Goal: Task Accomplishment & Management: Use online tool/utility

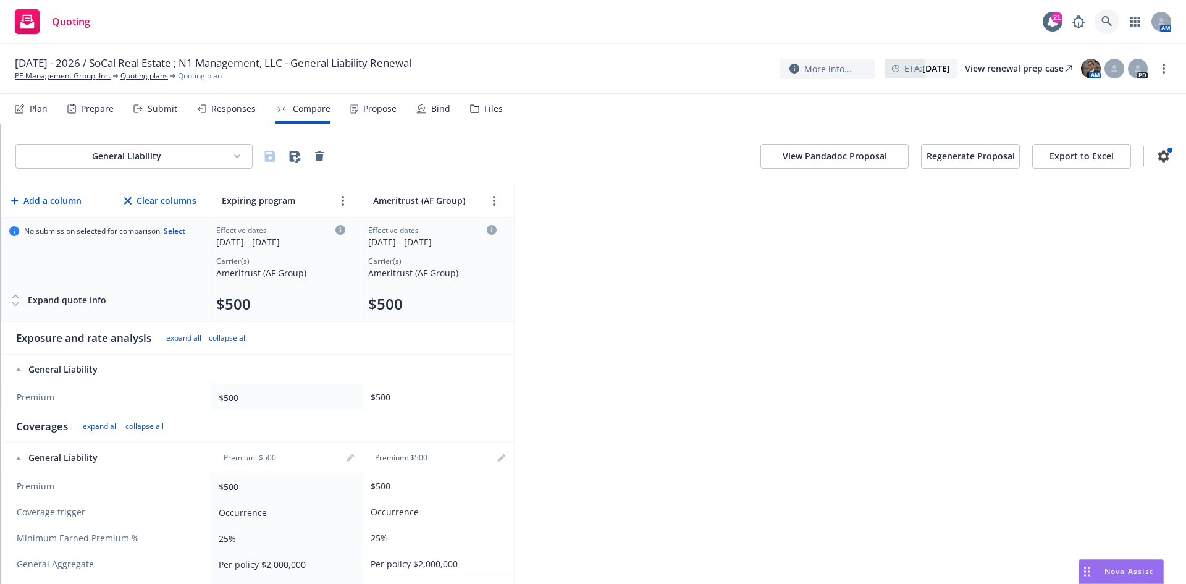
click at [1107, 17] on icon at bounding box center [1106, 21] width 10 height 10
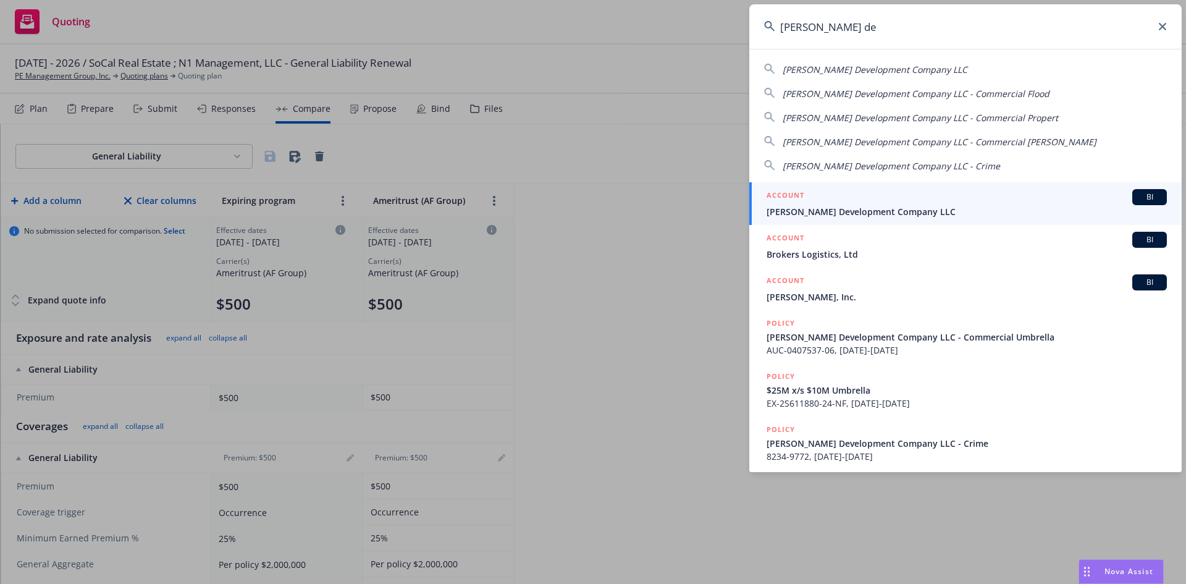
type input "jones de"
click at [850, 211] on span "Jones Development Company LLC" at bounding box center [966, 211] width 400 height 13
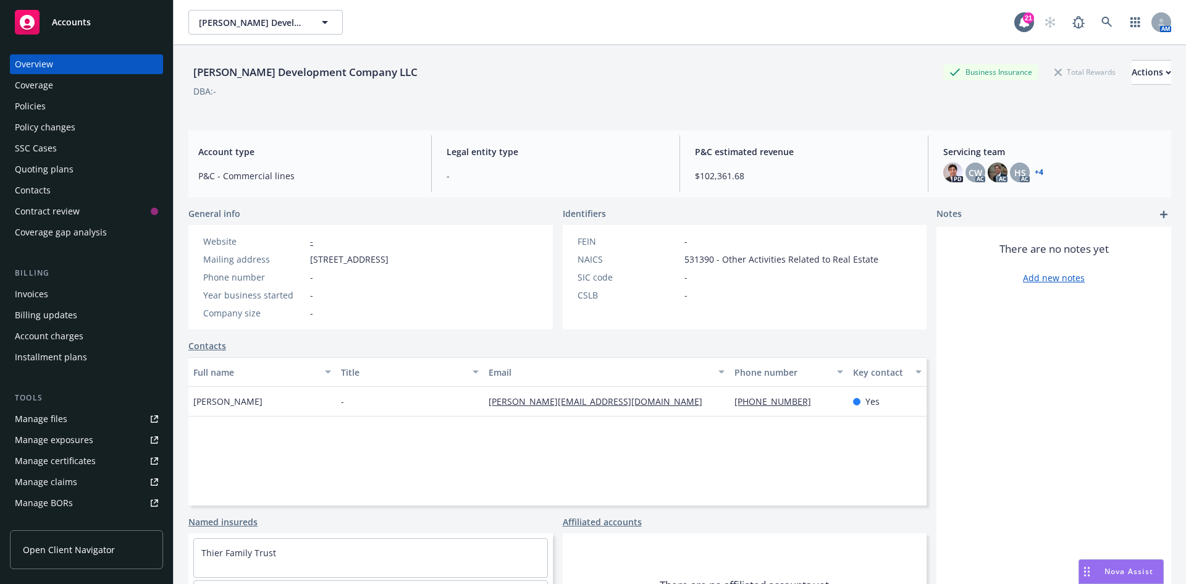
click at [51, 106] on div "Policies" at bounding box center [86, 106] width 143 height 20
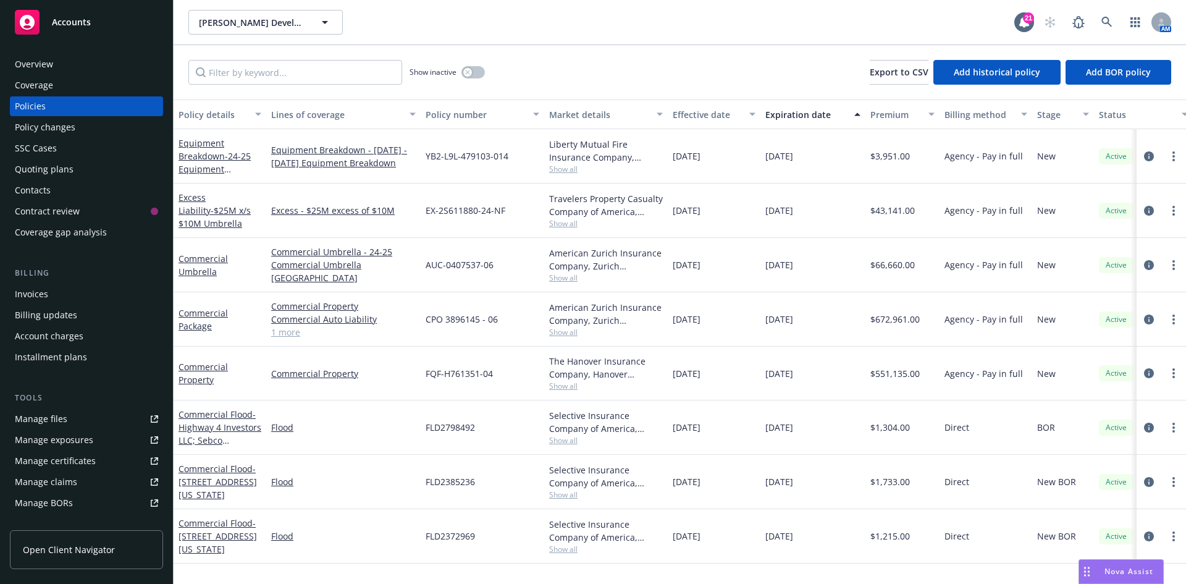
click at [288, 334] on link "1 more" at bounding box center [343, 331] width 145 height 13
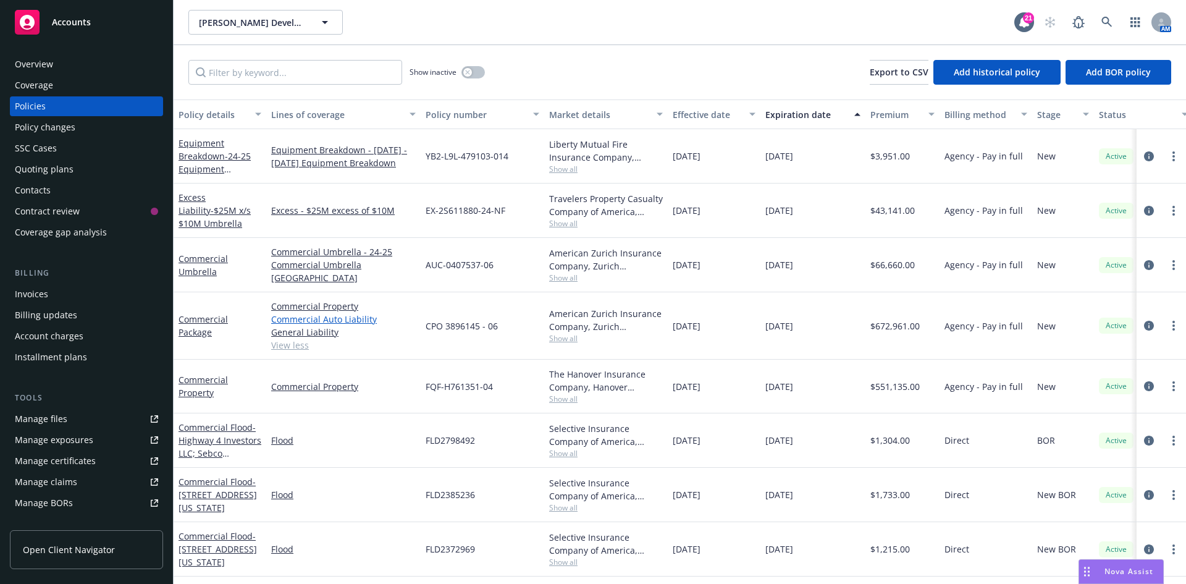
click at [316, 319] on link "Commercial Auto Liability" at bounding box center [343, 319] width 145 height 13
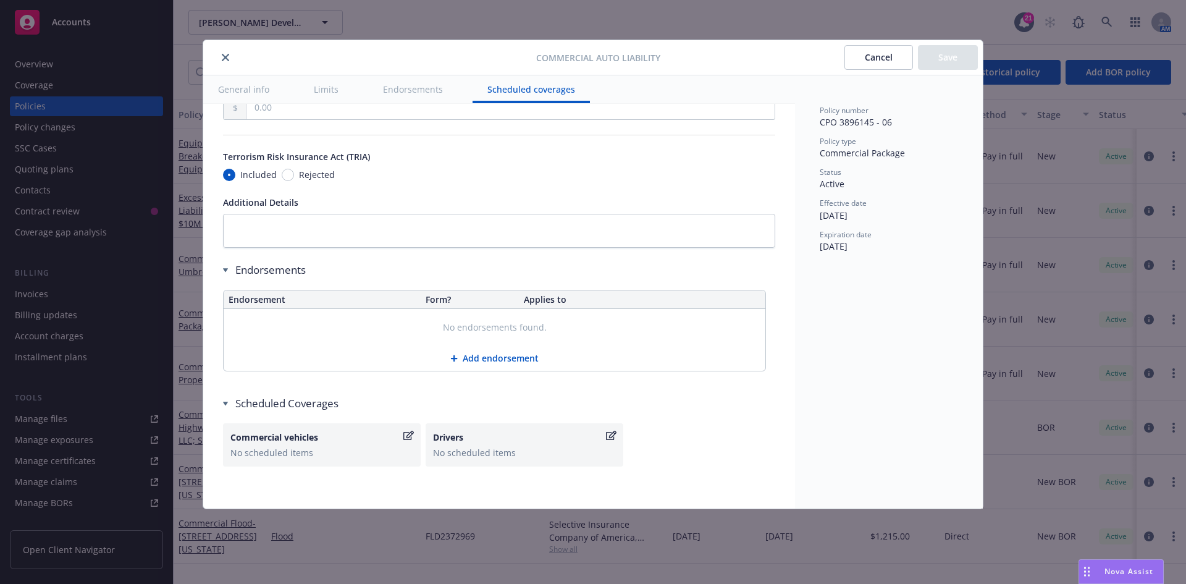
scroll to position [2369, 0]
click at [225, 58] on icon "close" at bounding box center [225, 57] width 7 height 7
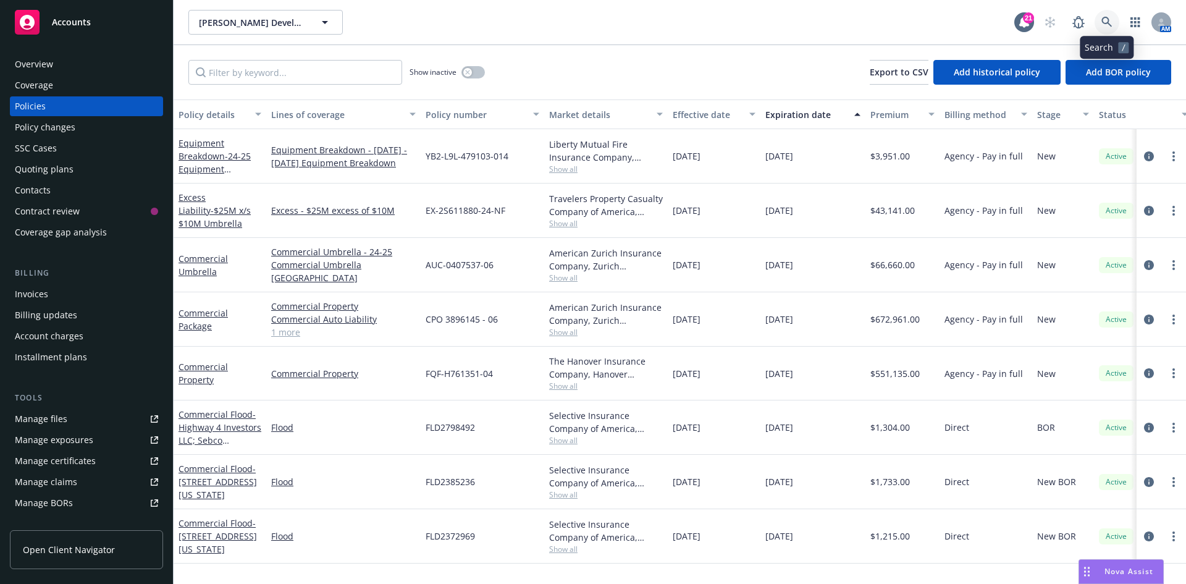
click at [1106, 19] on icon at bounding box center [1106, 22] width 11 height 11
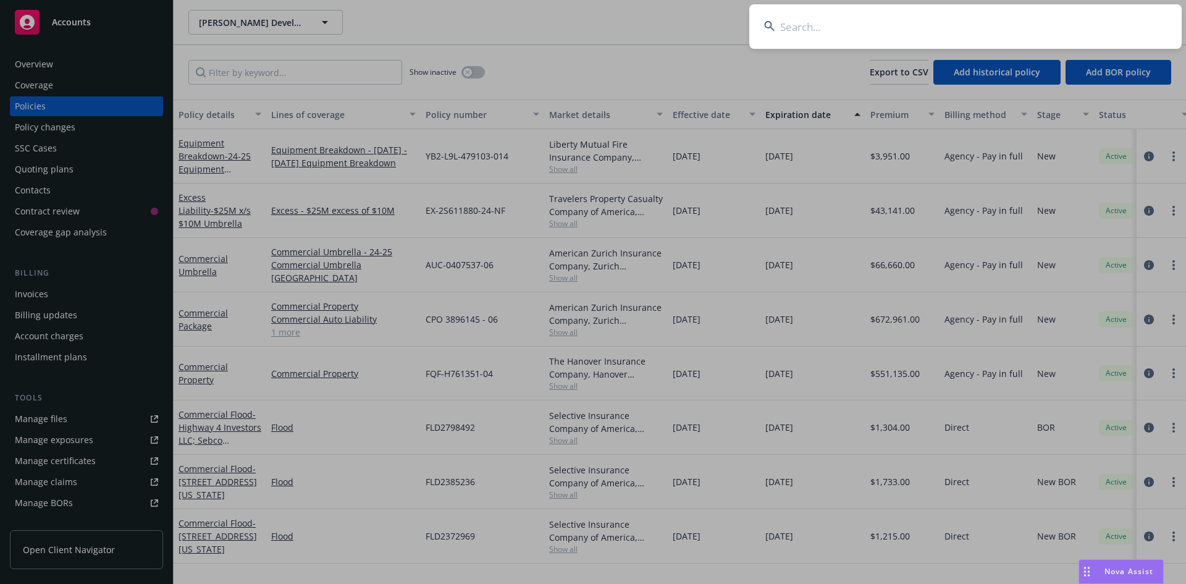
click at [884, 36] on input at bounding box center [965, 26] width 432 height 44
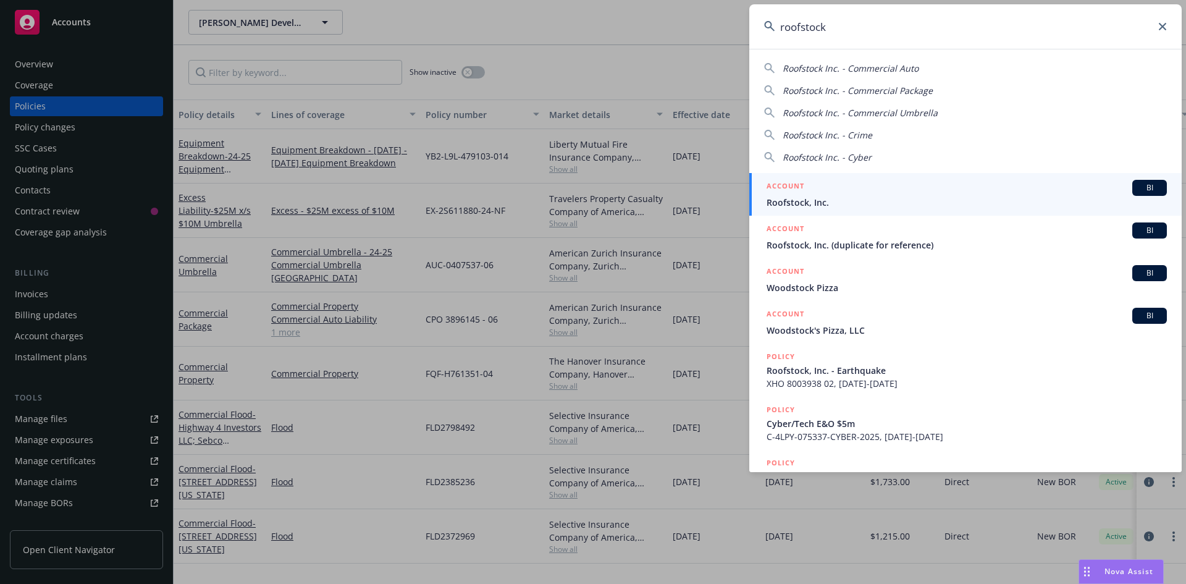
type input "roofstock"
click at [815, 201] on span "Roofstock, Inc." at bounding box center [966, 202] width 400 height 13
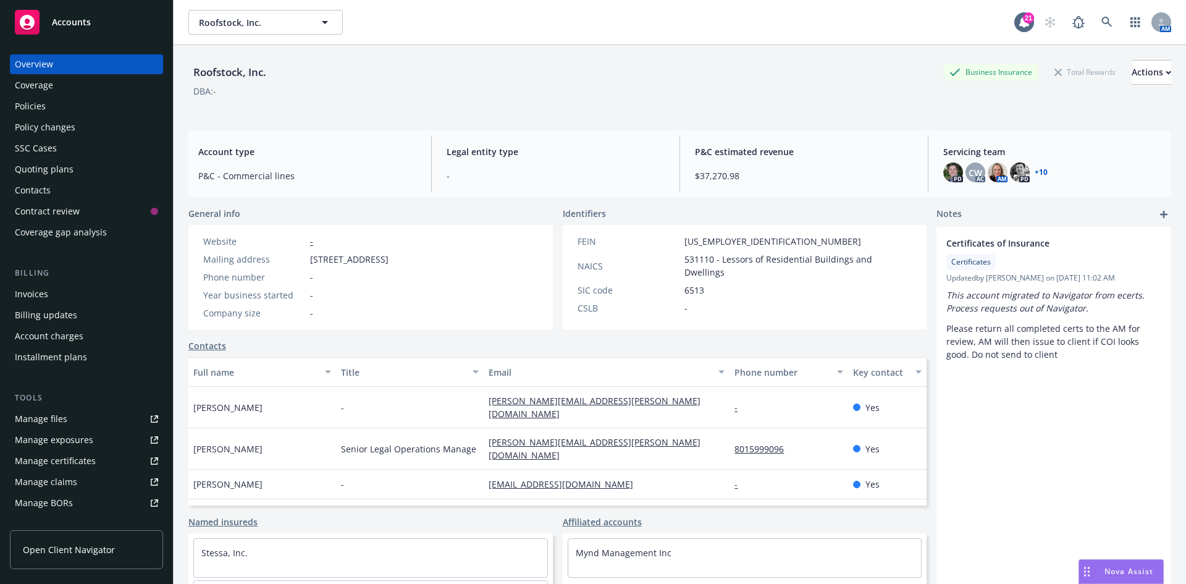
click at [56, 167] on div "Quoting plans" at bounding box center [44, 169] width 59 height 20
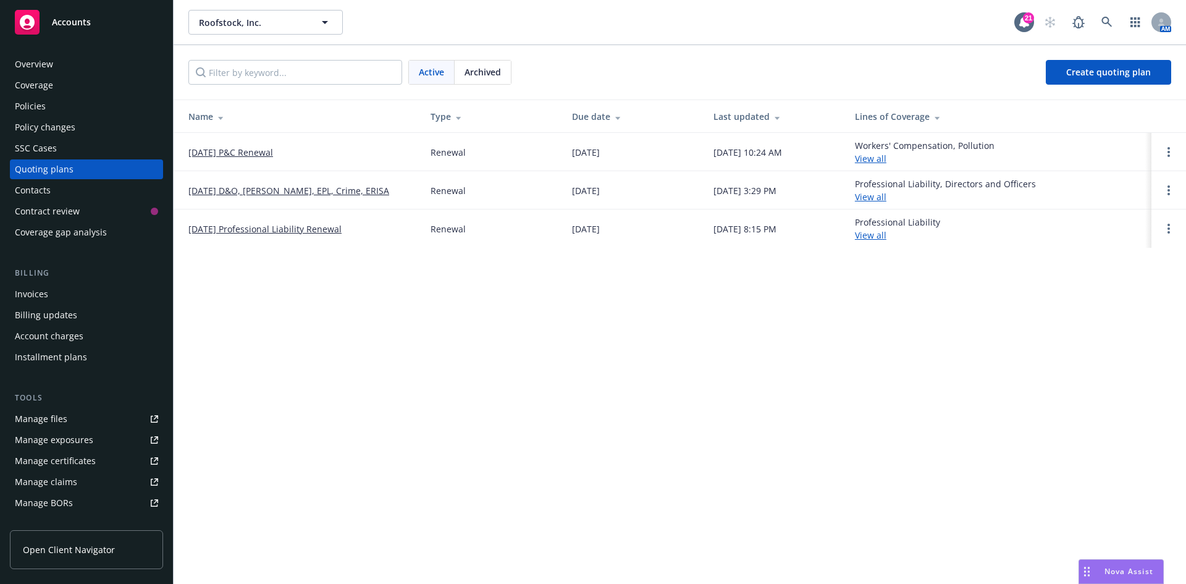
click at [223, 153] on link "8/21/25 P&C Renewal" at bounding box center [230, 152] width 85 height 13
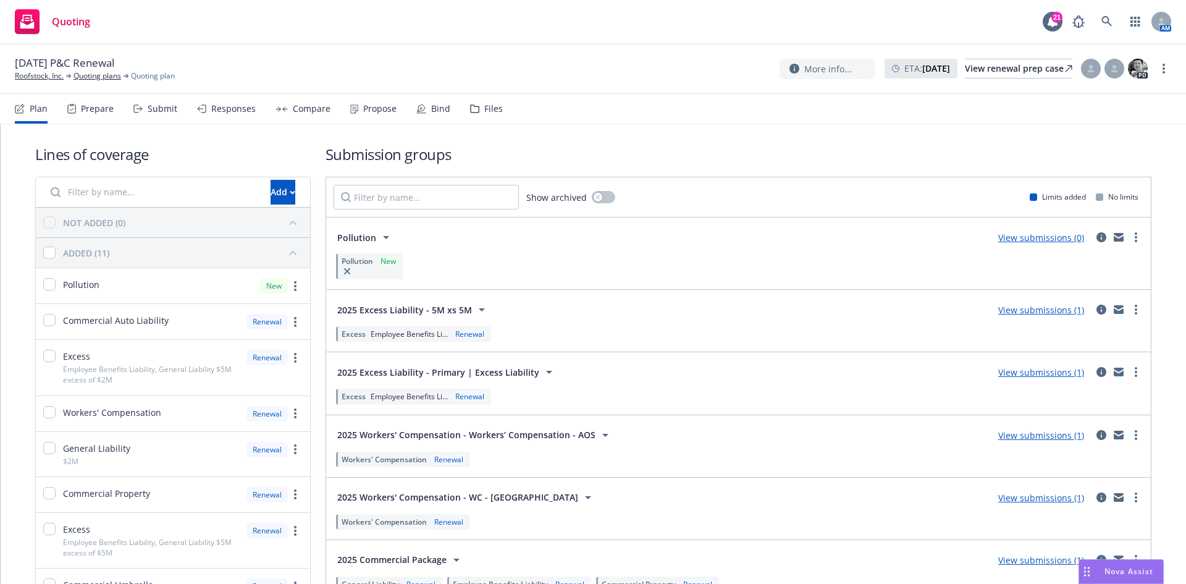
click at [380, 115] on div "Propose" at bounding box center [373, 109] width 46 height 30
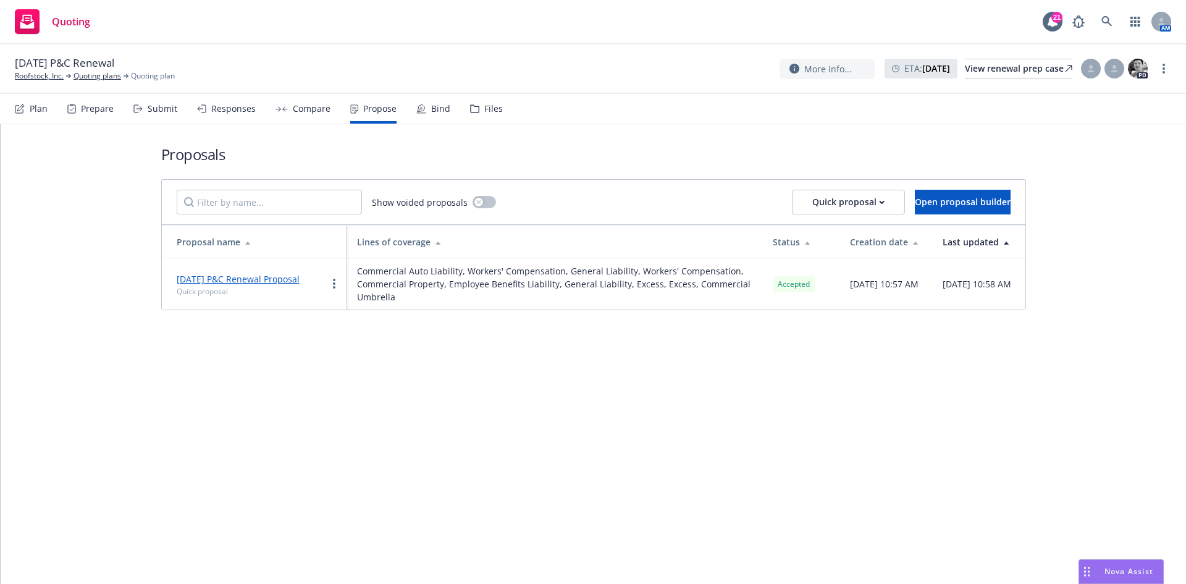
click at [434, 112] on div "Bind" at bounding box center [440, 109] width 19 height 10
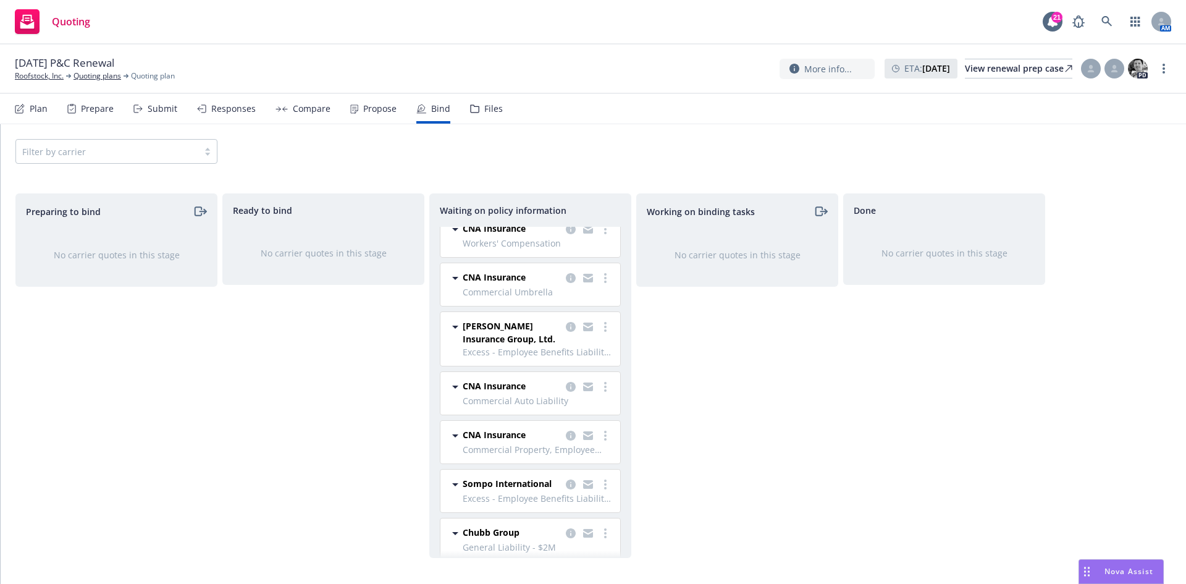
scroll to position [87, 0]
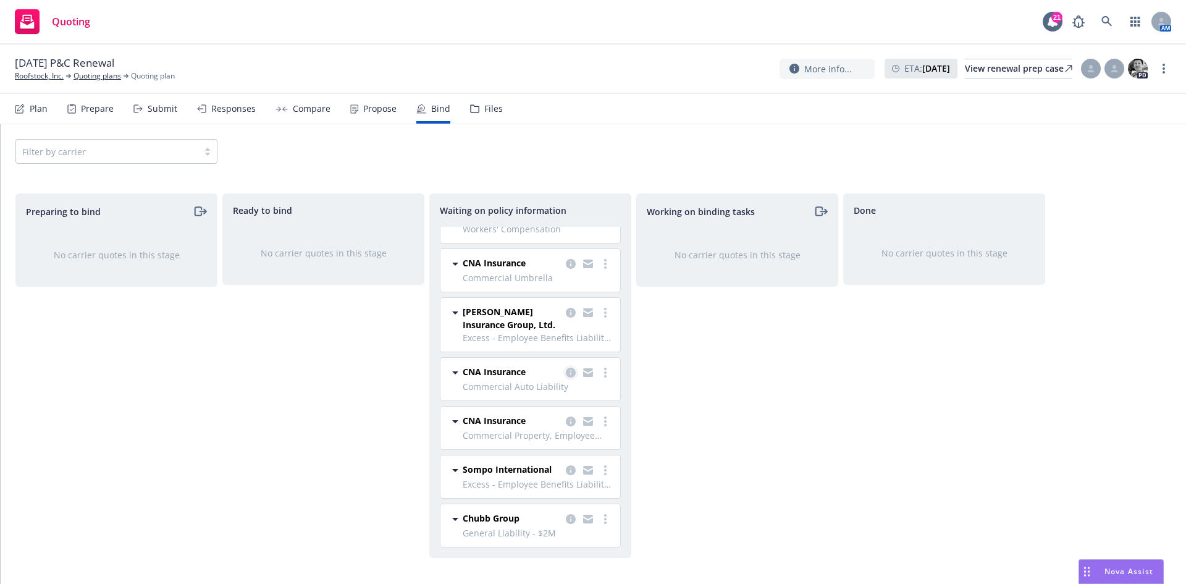
click at [566, 367] on icon "copy logging email" at bounding box center [571, 372] width 10 height 10
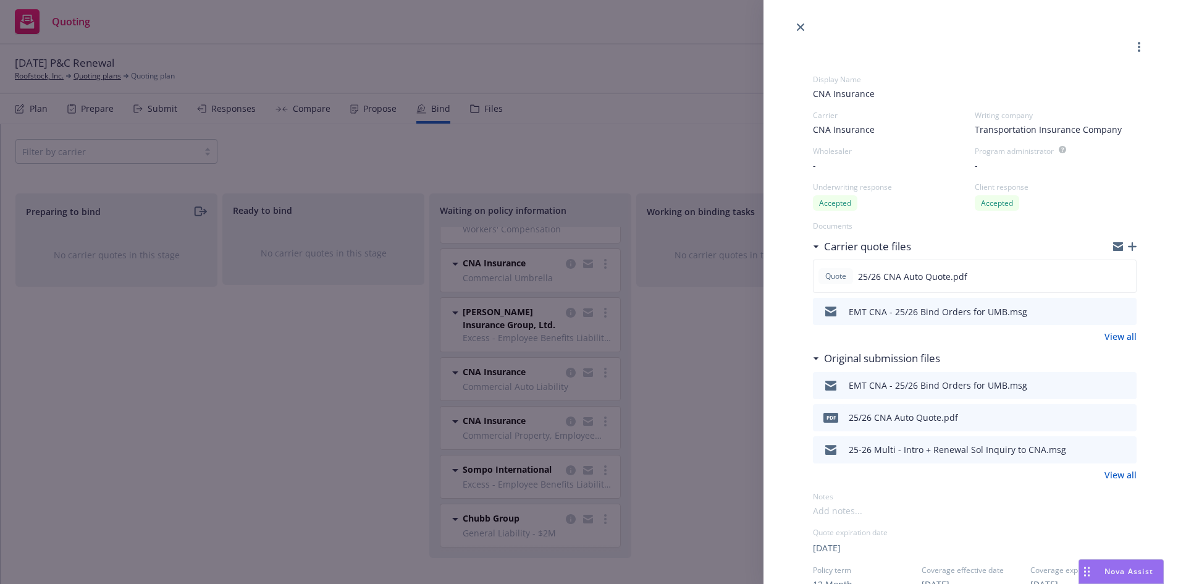
click at [637, 295] on div "Display Name CNA Insurance Carrier CNA Insurance Writing company Transportation…" at bounding box center [593, 292] width 1186 height 584
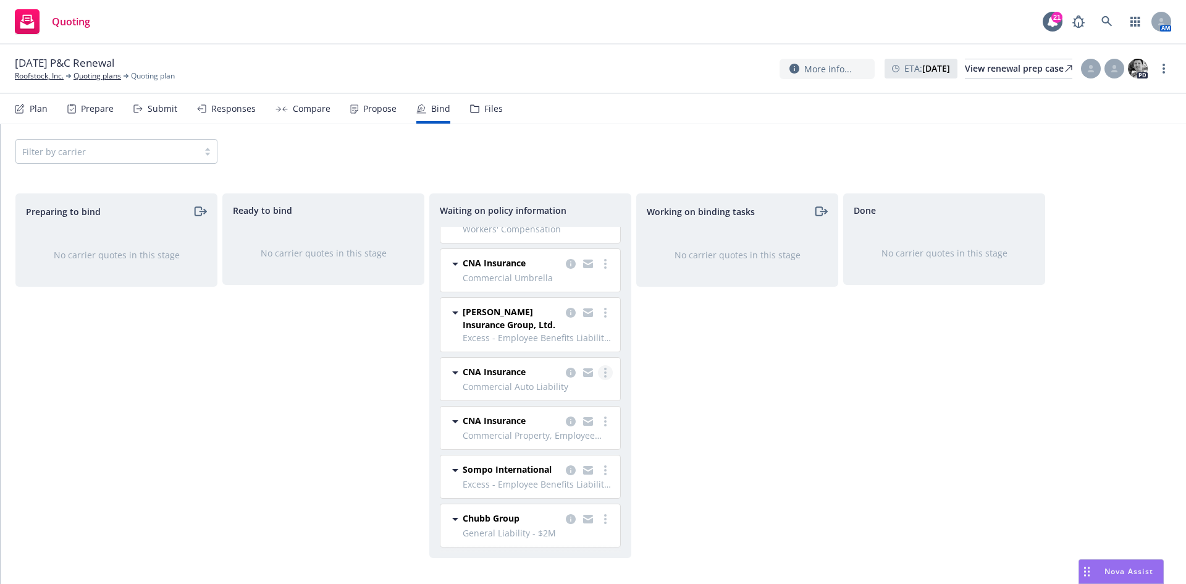
click at [604, 367] on circle "more" at bounding box center [605, 368] width 2 height 2
click at [542, 383] on span "Create policies" at bounding box center [536, 386] width 91 height 12
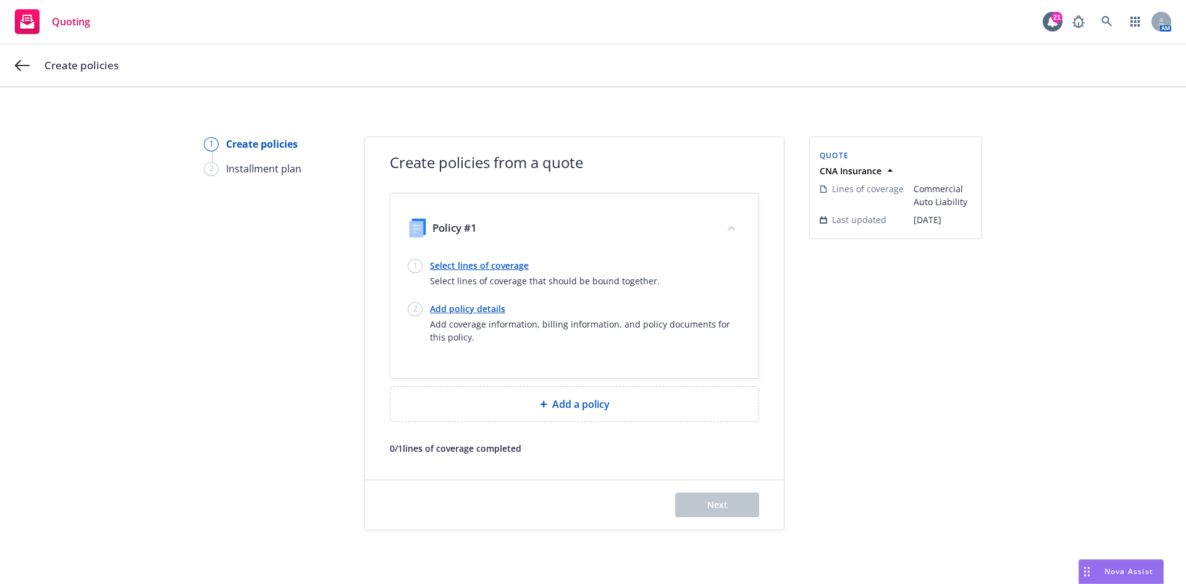
click at [498, 266] on link "Select lines of coverage" at bounding box center [545, 265] width 230 height 13
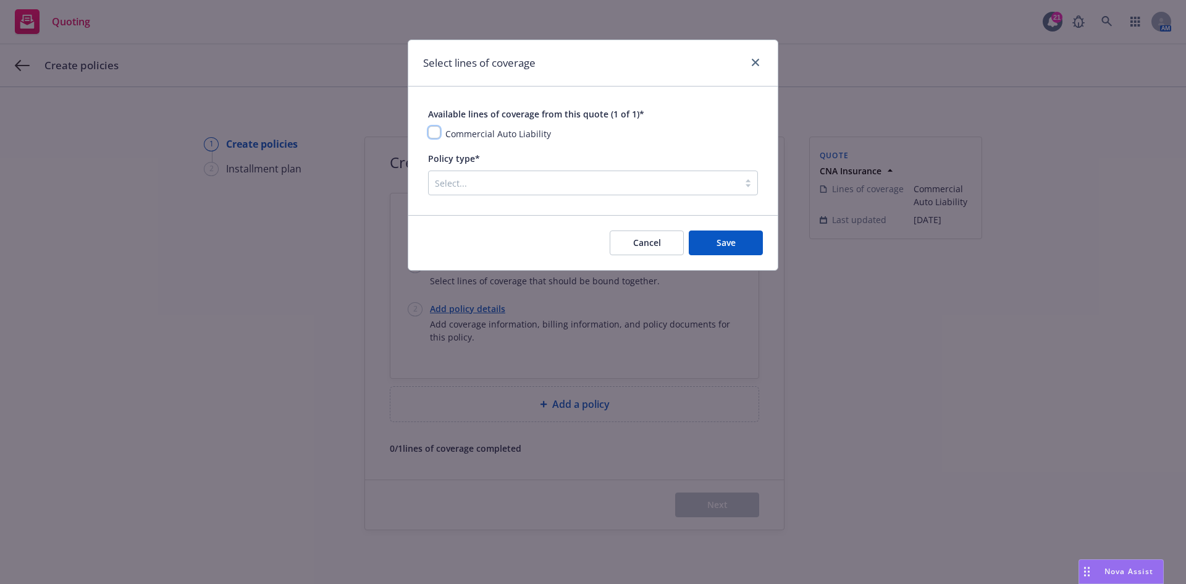
click at [438, 130] on input "checkbox" at bounding box center [434, 132] width 12 height 12
checkbox input "true"
click at [542, 179] on div at bounding box center [584, 182] width 298 height 15
click at [566, 159] on div "Policy type*" at bounding box center [593, 158] width 330 height 15
click at [708, 244] on button "Save" at bounding box center [726, 242] width 74 height 25
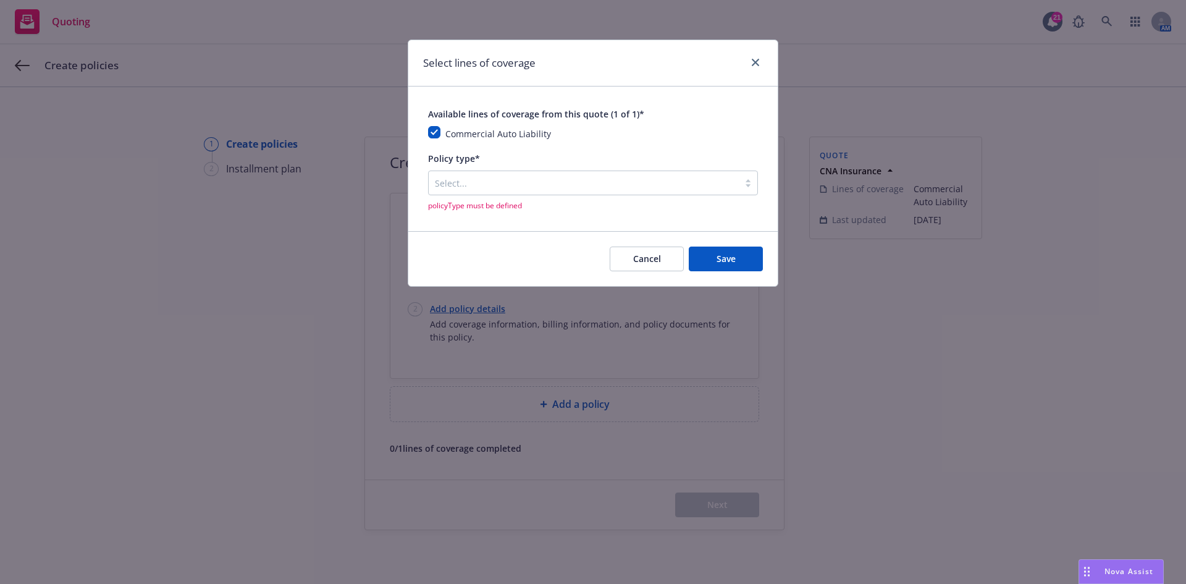
click at [476, 182] on div at bounding box center [584, 182] width 298 height 15
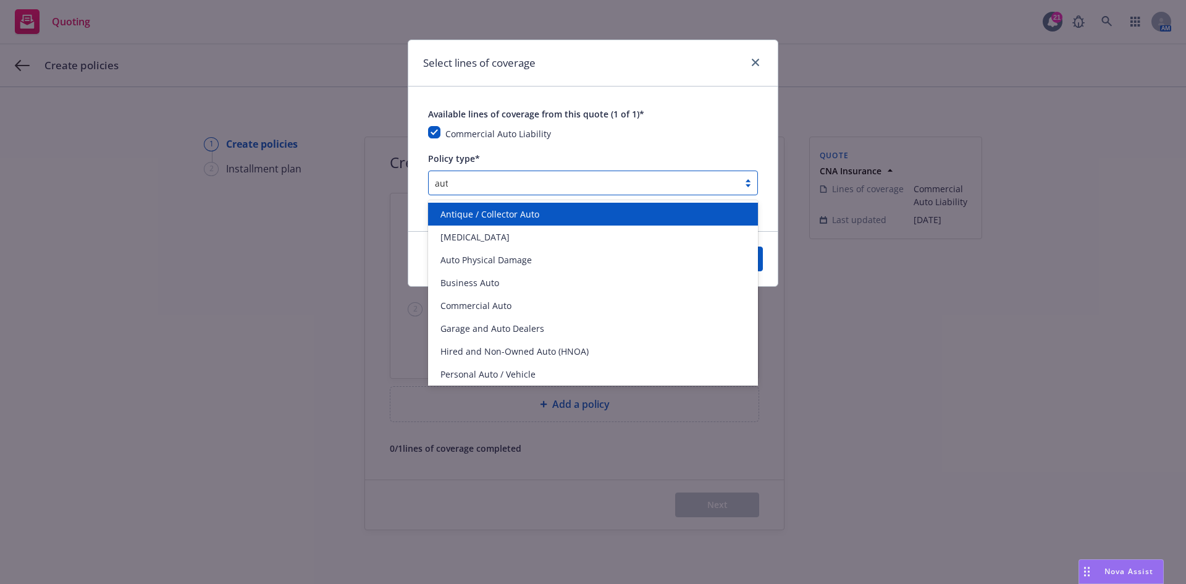
type input "auto"
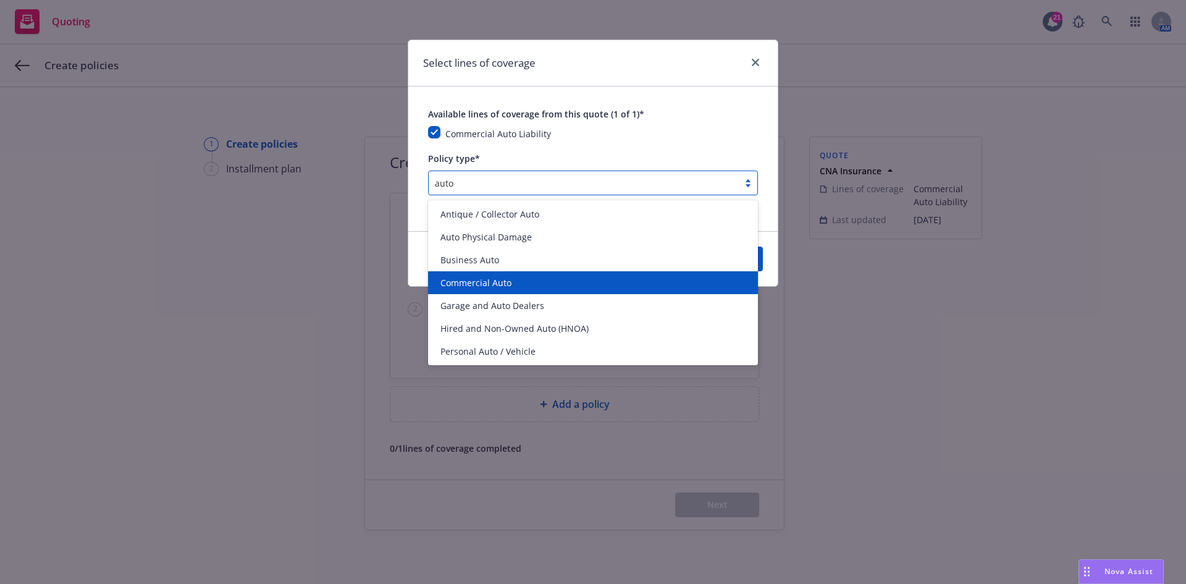
click at [505, 274] on div "Commercial Auto" at bounding box center [593, 282] width 330 height 23
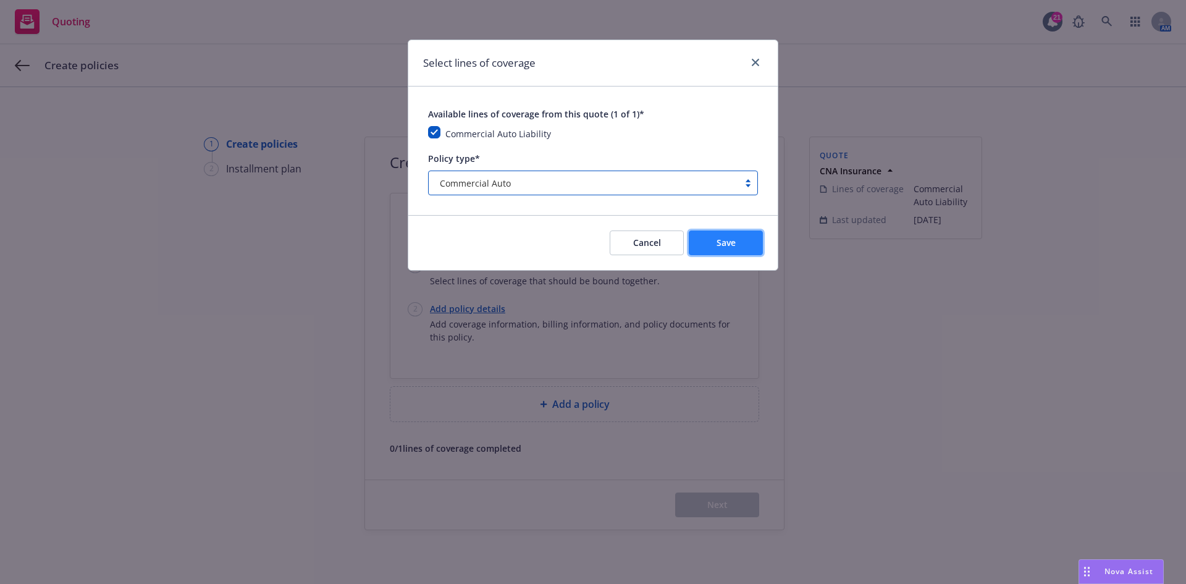
click at [736, 244] on button "Save" at bounding box center [726, 242] width 74 height 25
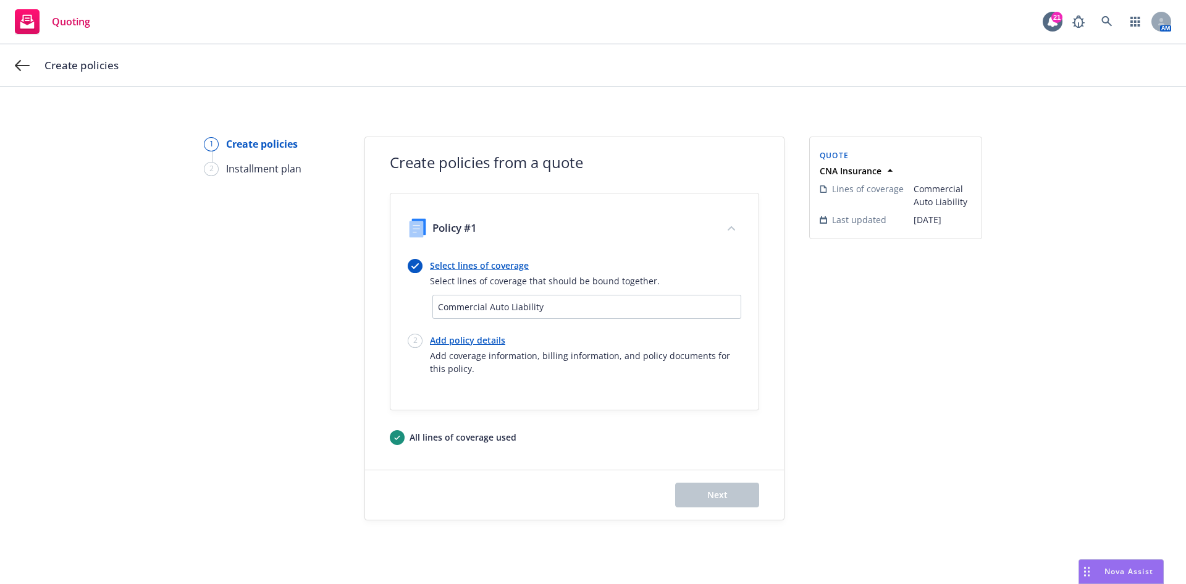
click at [471, 340] on link "Add policy details" at bounding box center [585, 340] width 311 height 13
select select "12"
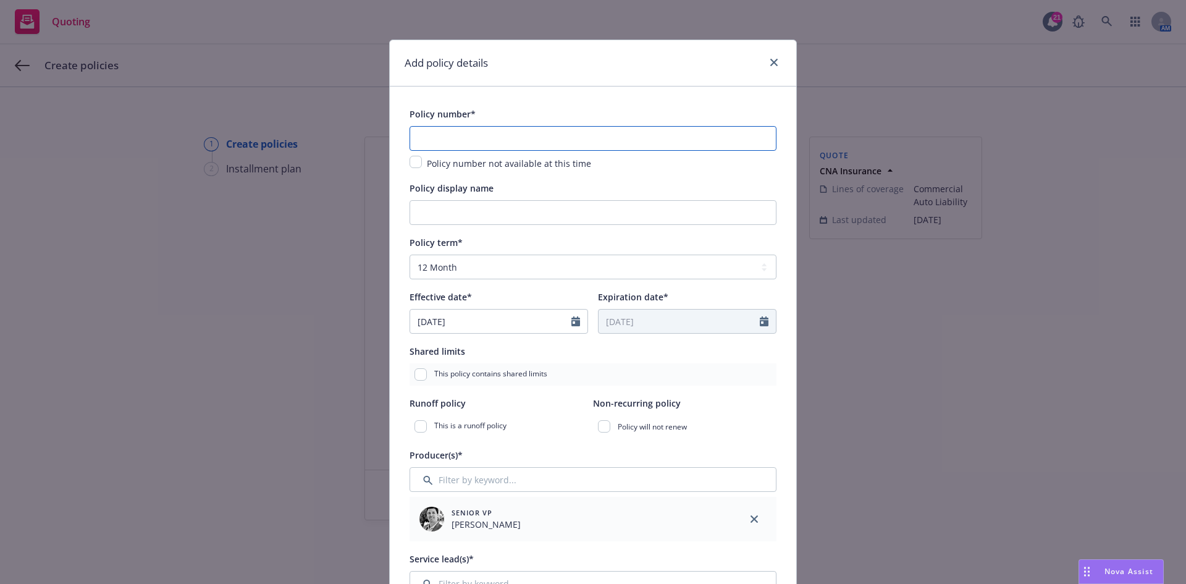
click at [522, 140] on input "text" at bounding box center [592, 138] width 367 height 25
paste input "7034212927"
type input "7034212927"
click at [616, 208] on input "Policy display name" at bounding box center [592, 212] width 367 height 25
type input "25/26 Auto"
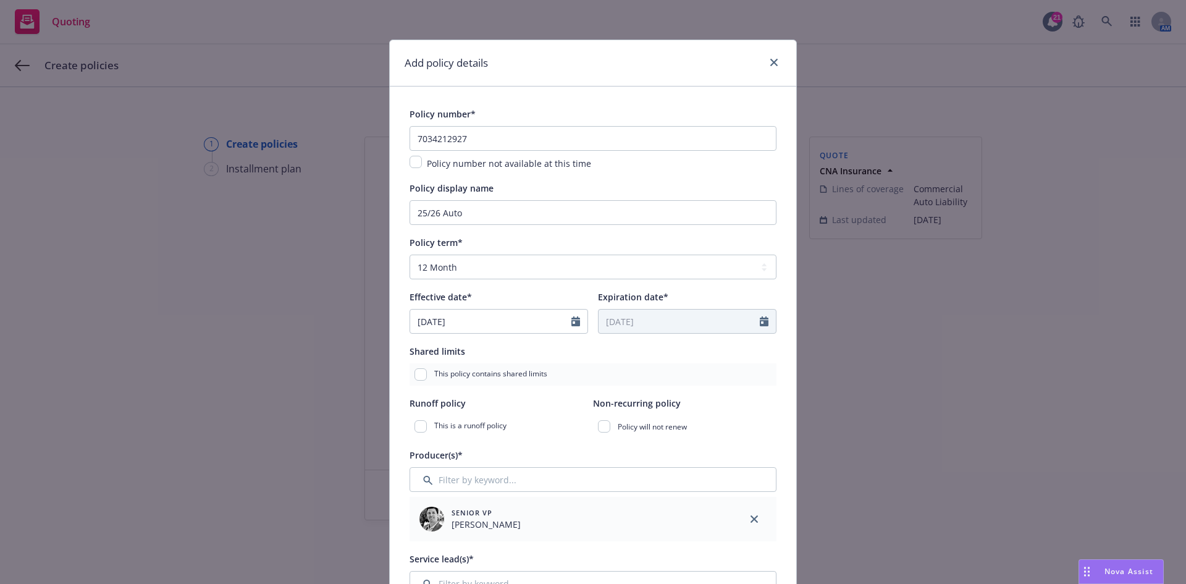
click at [698, 238] on div "Policy term*" at bounding box center [592, 242] width 367 height 15
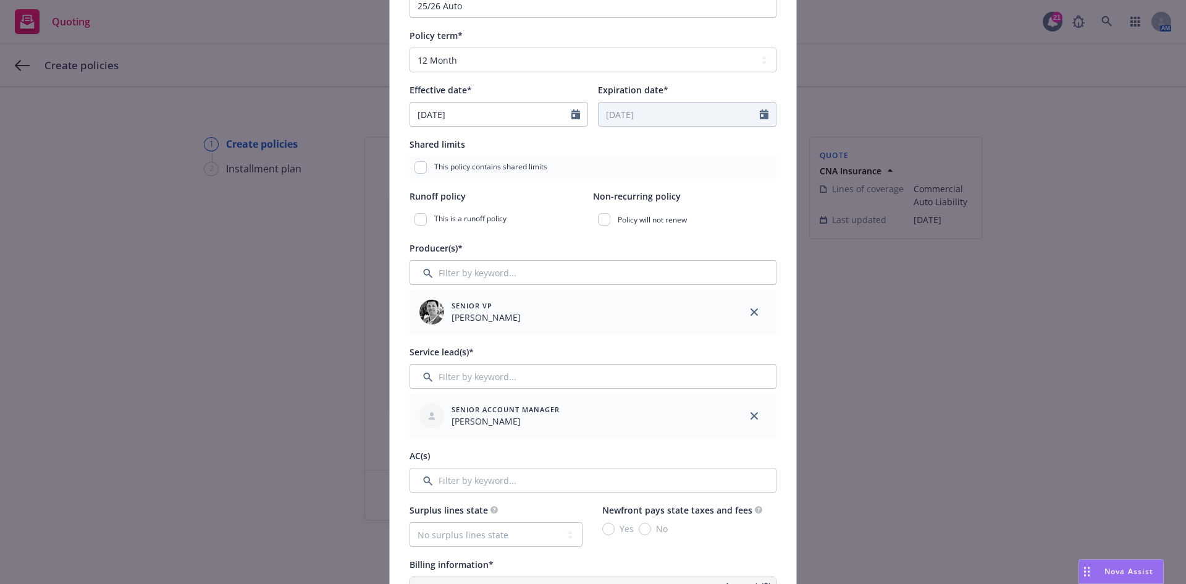
scroll to position [247, 0]
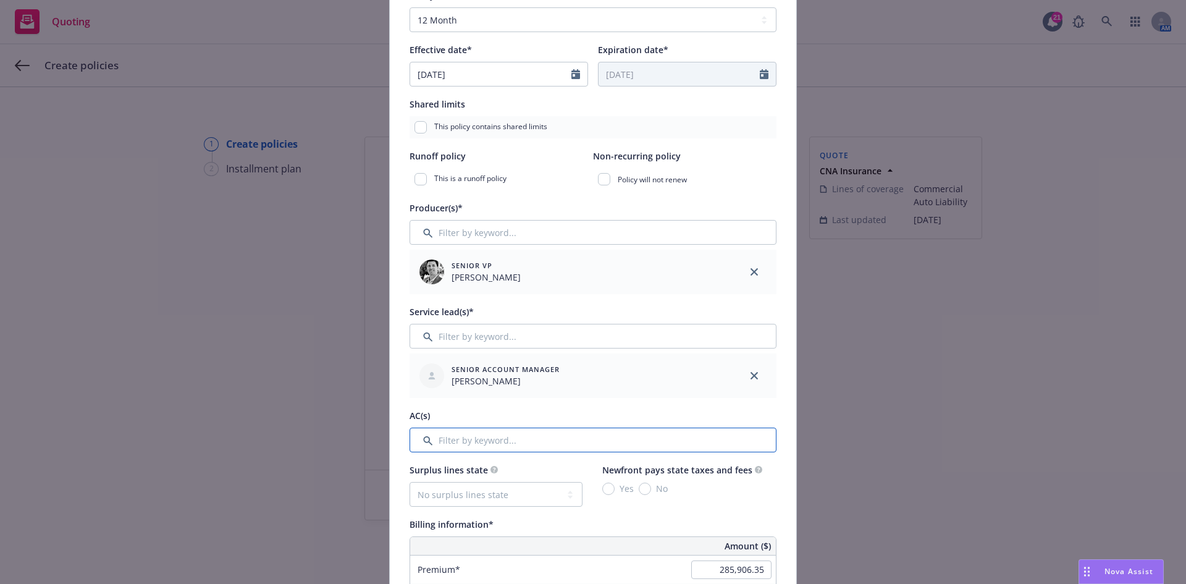
click at [501, 441] on input "Filter by keyword..." at bounding box center [592, 439] width 367 height 25
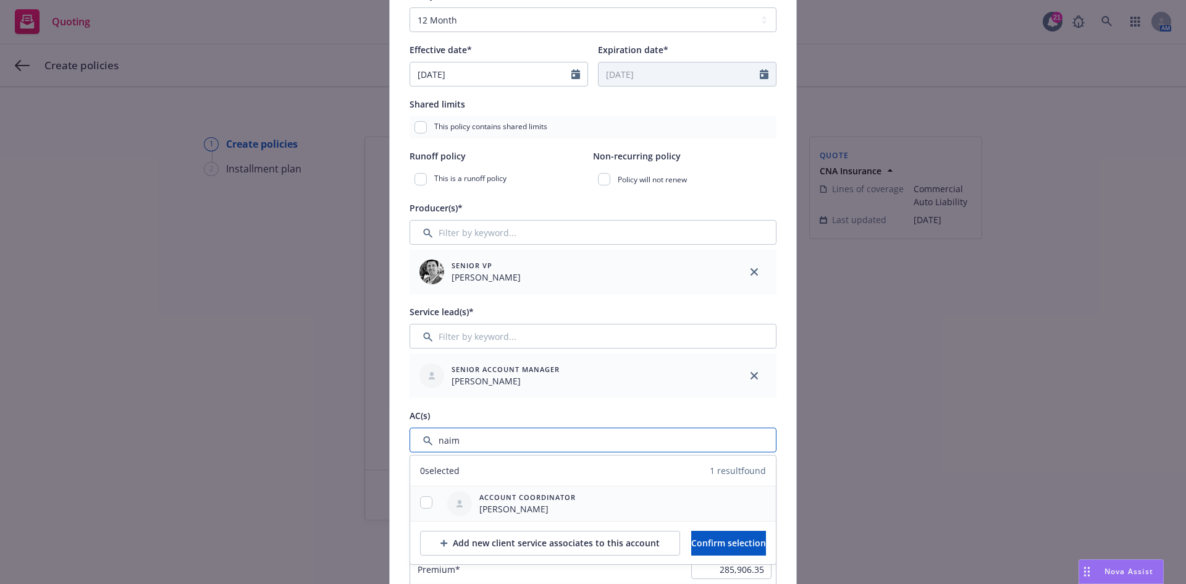
type input "naim"
click at [423, 502] on input "checkbox" at bounding box center [426, 502] width 12 height 12
checkbox input "true"
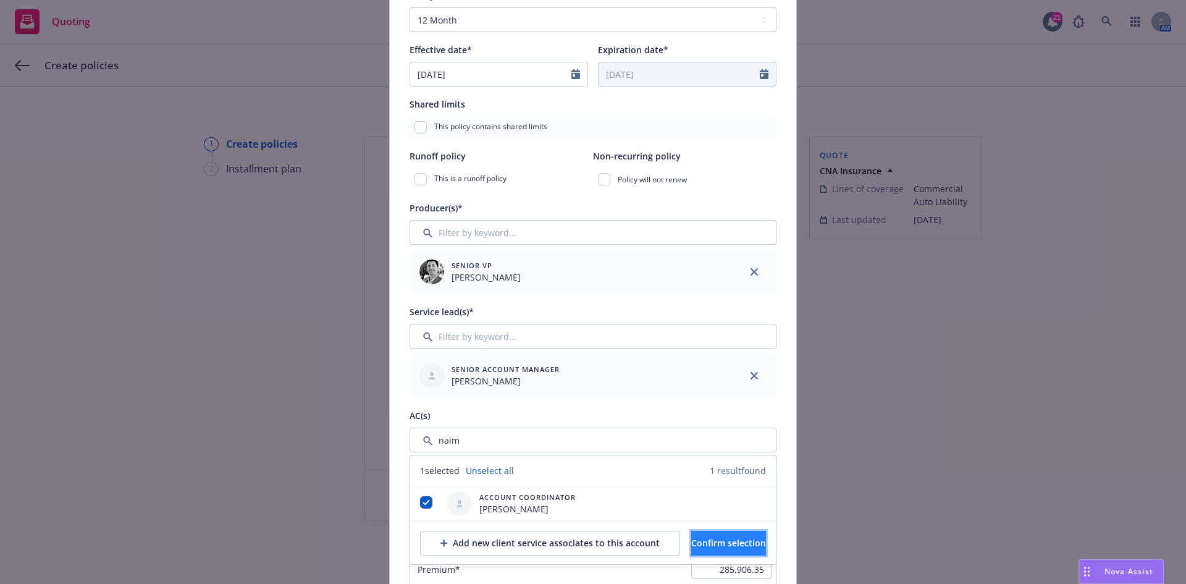
click at [718, 545] on span "Confirm selection" at bounding box center [728, 543] width 75 height 12
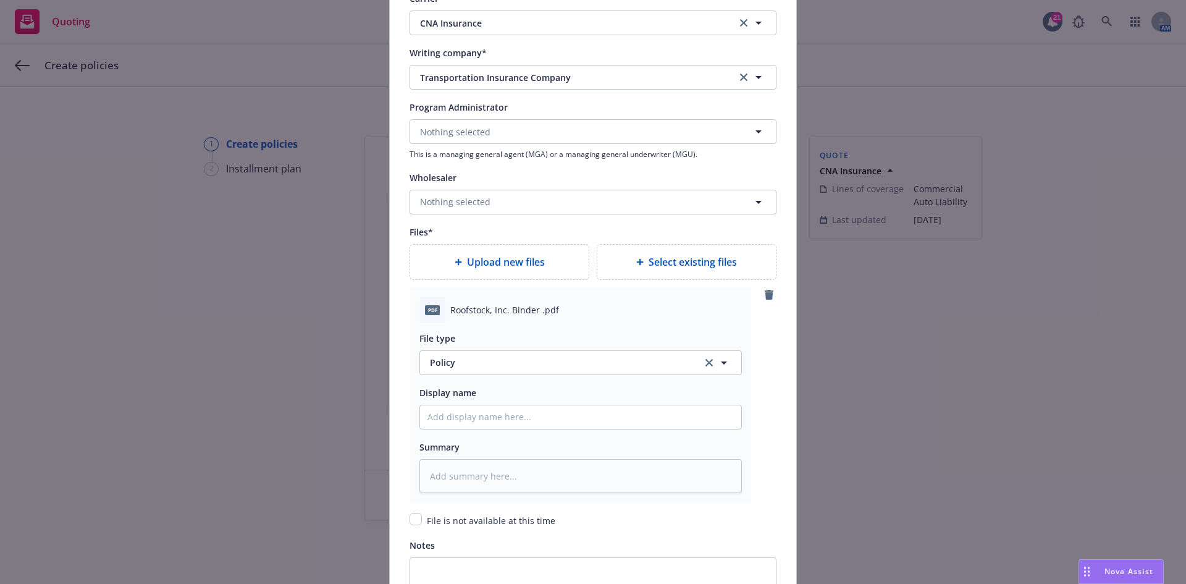
scroll to position [1297, 0]
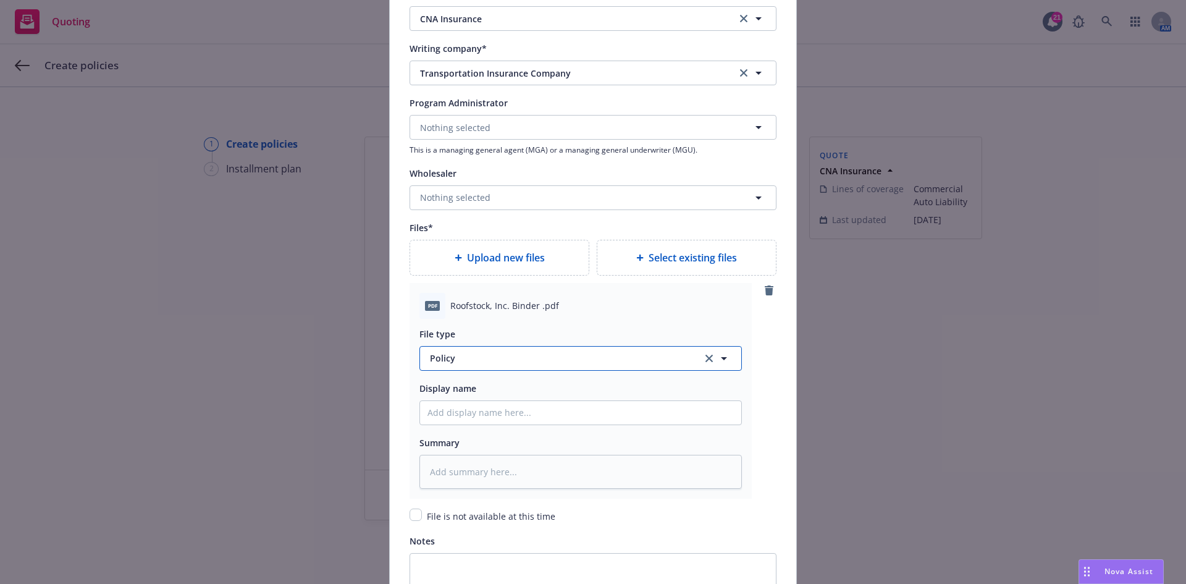
click at [456, 362] on span "Policy" at bounding box center [559, 357] width 258 height 13
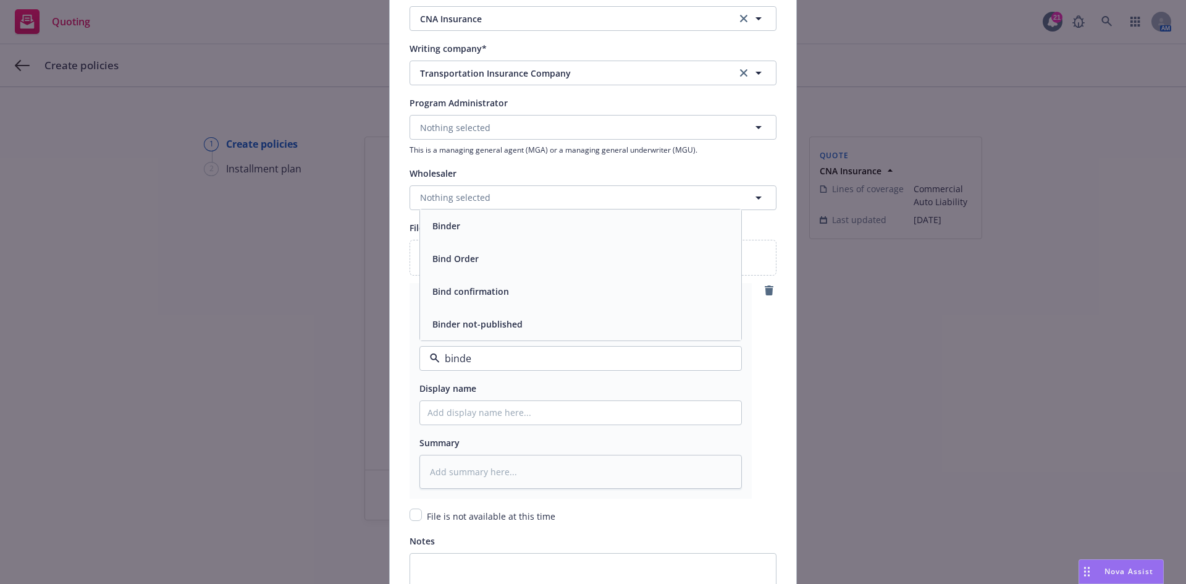
type input "binder"
click at [459, 293] on div "Binder" at bounding box center [580, 291] width 306 height 18
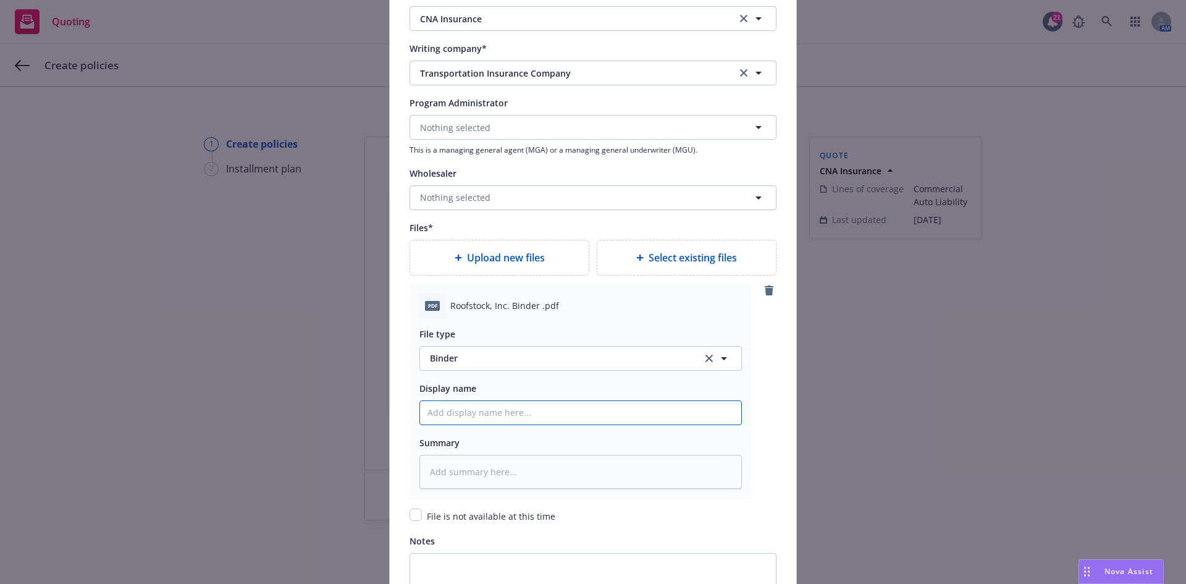
click at [468, 406] on input "Policy display name" at bounding box center [580, 412] width 321 height 23
type textarea "x"
type input "2"
type textarea "x"
type input "25"
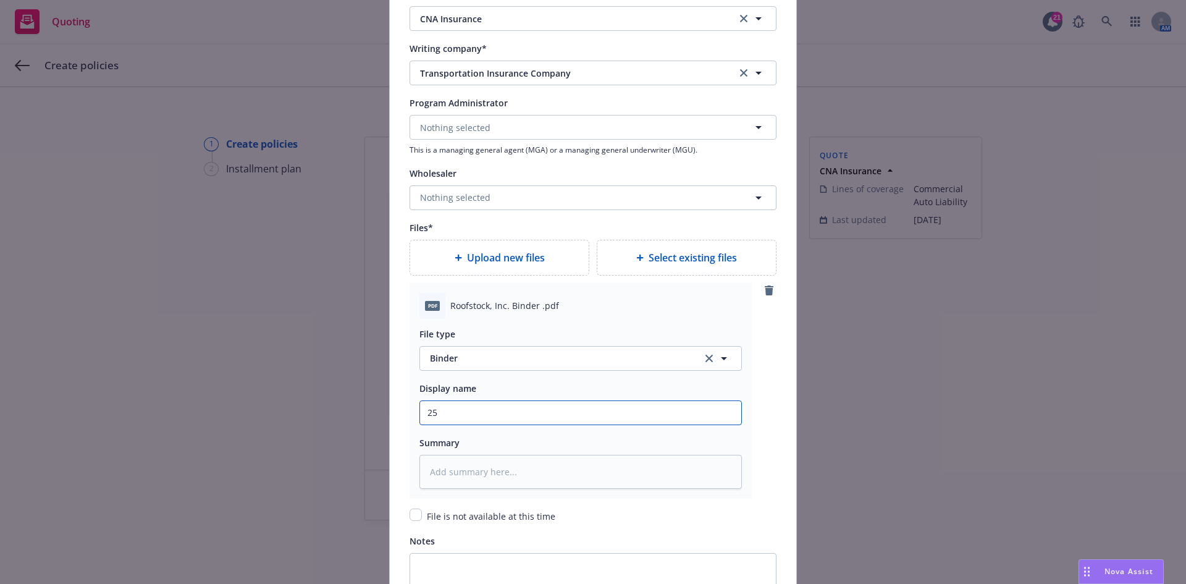
type textarea "x"
type input "25/"
type textarea "x"
type input "25/2"
type textarea "x"
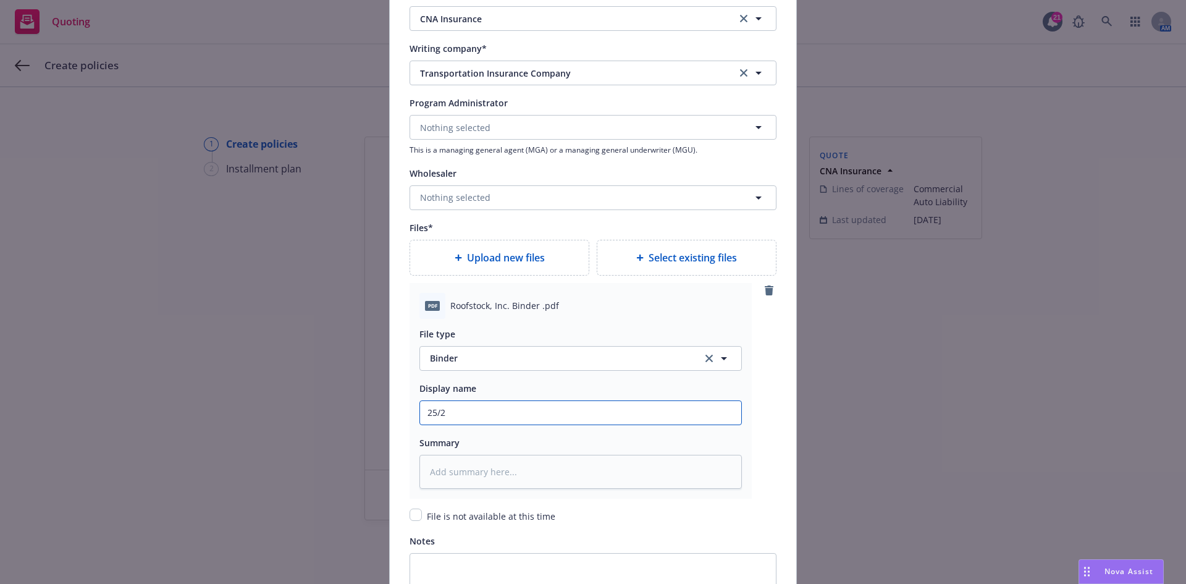
type input "25/26"
type textarea "x"
type input "25/26"
type textarea "x"
type input "25/26 C"
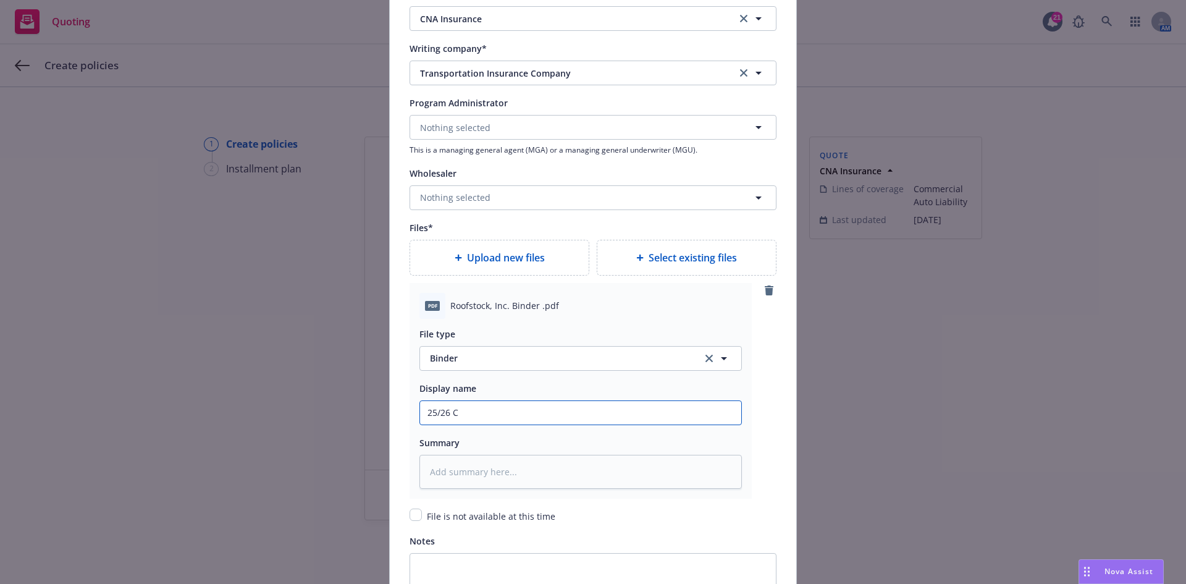
type textarea "x"
type input "25/26 CN"
type textarea "x"
type input "25/26 CNA"
type textarea "x"
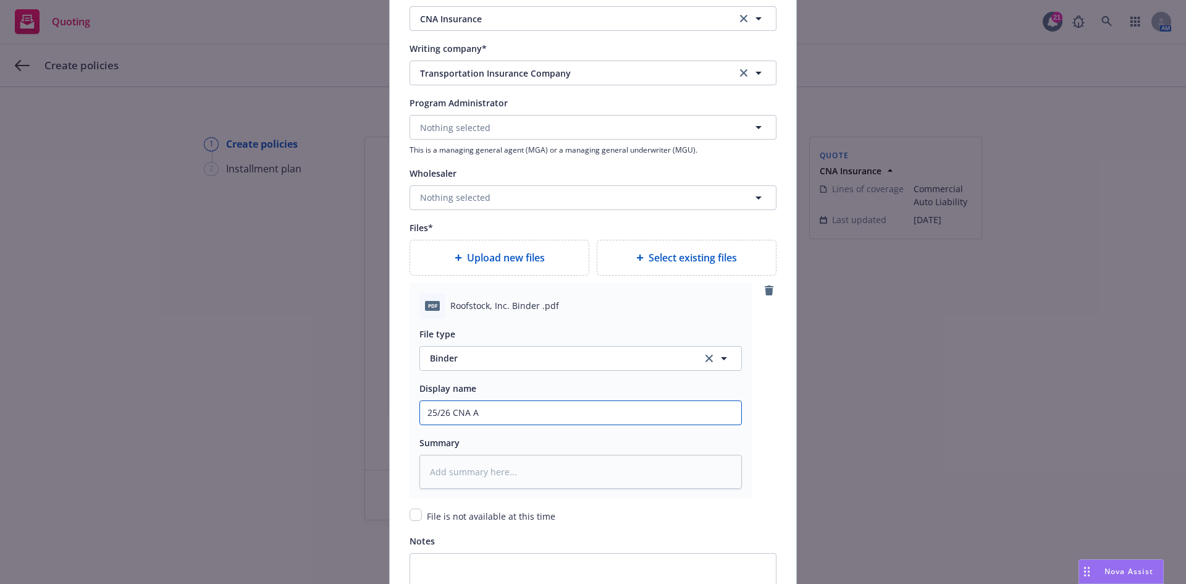
type input "25/26 CNA Au"
type textarea "x"
type input "25/26 CNA A"
type textarea "x"
type input "25/26 CNA"
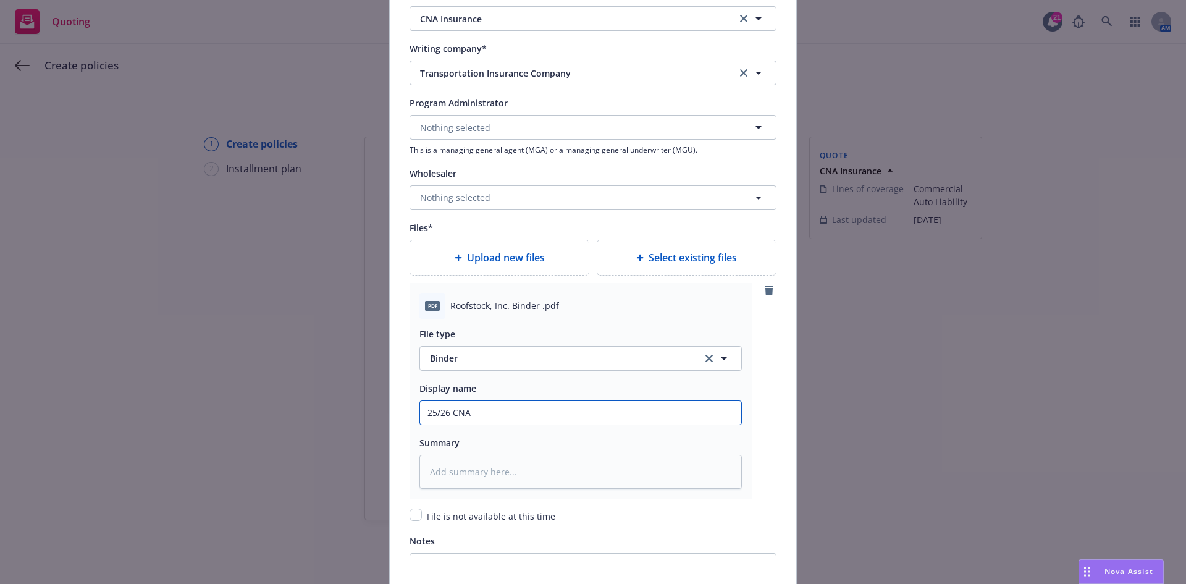
type textarea "x"
type input "25/26 CNA B"
type textarea "x"
type input "25/26 CNA Bi"
type textarea "x"
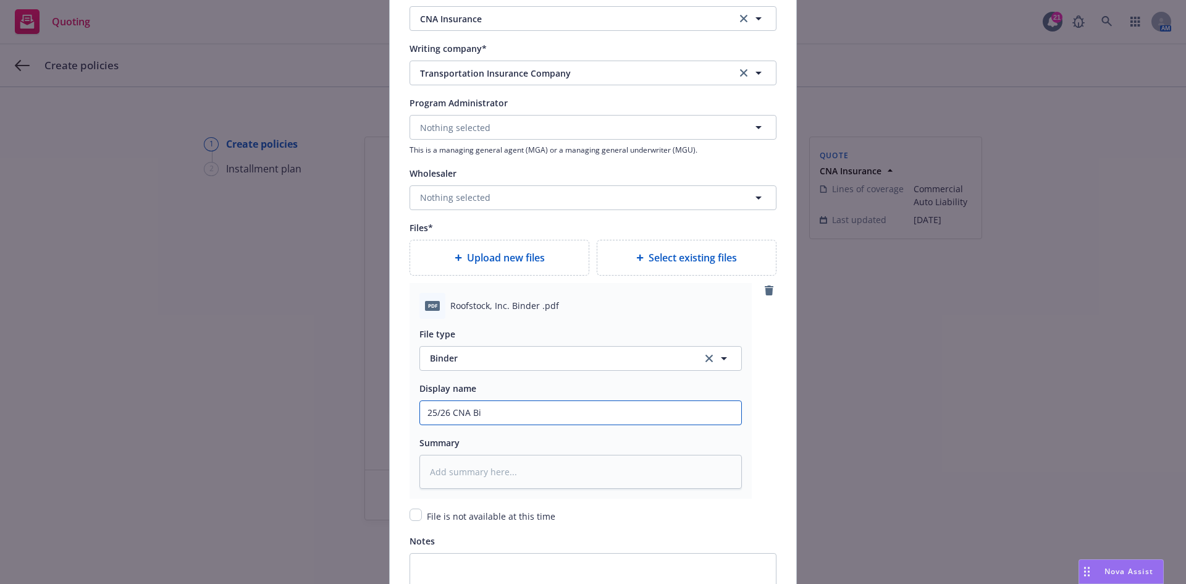
type input "25/26 CNA Bin"
type textarea "x"
type input "25/26 CNA Bind"
type textarea "x"
type input "25/26 CNA Binde"
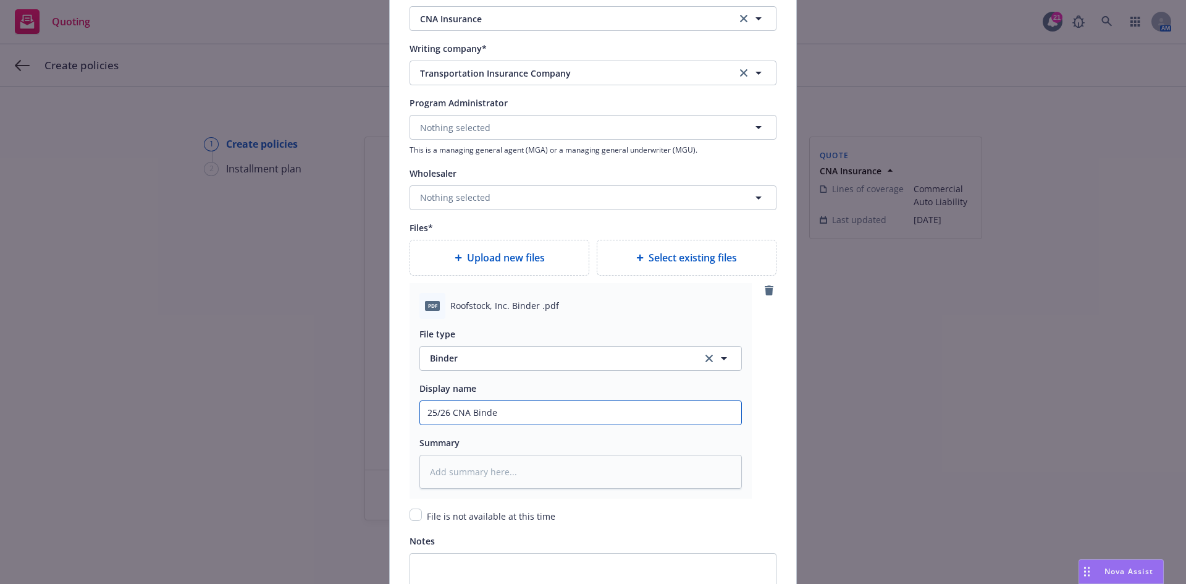
type textarea "x"
type input "25/26 CNA Binder"
type textarea "x"
type input "25/26 CNA Binder"
type textarea "x"
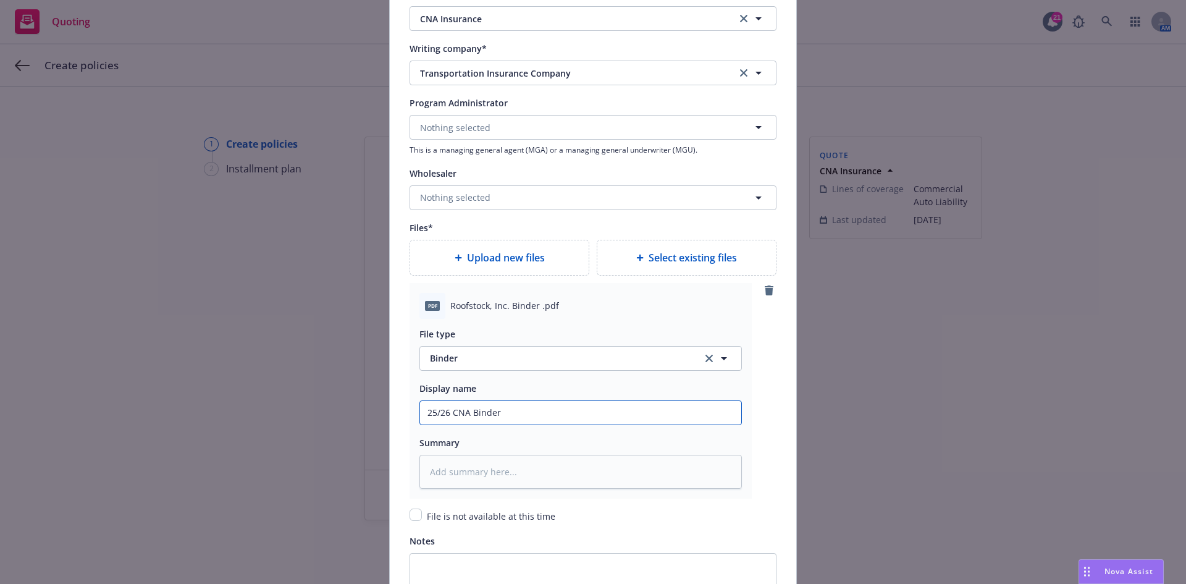
type input "25/26 CNA Binder ("
type textarea "x"
type input "25/26 CNA Binder (A"
type textarea "x"
type input "25/26 CNA Binder (Au"
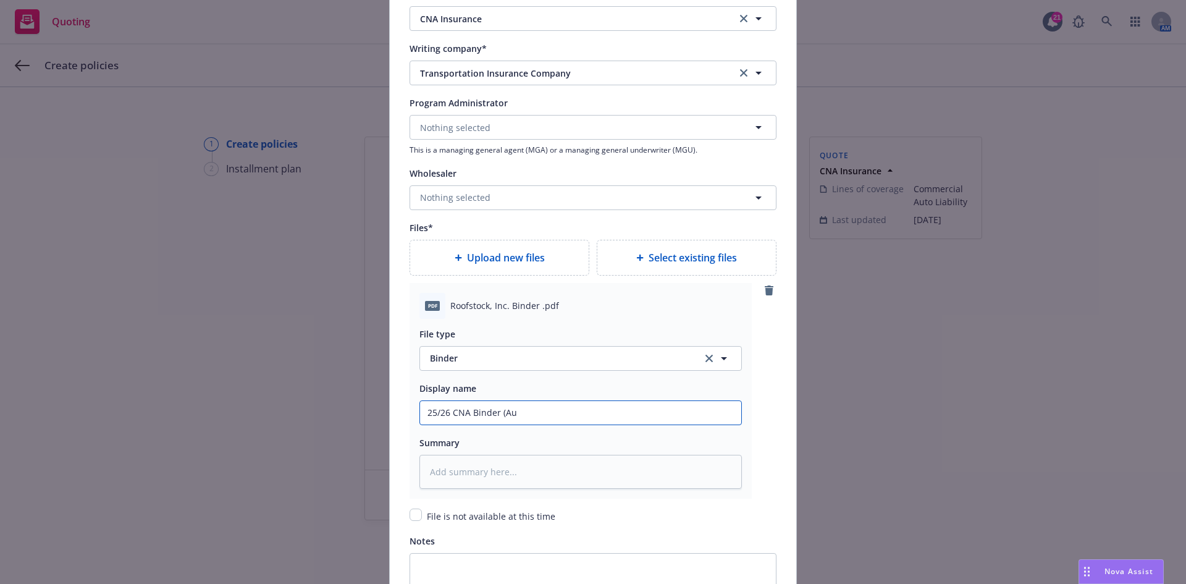
type textarea "x"
type input "25/26 CNA Binder (Aut"
type textarea "x"
type input "25/26 CNA Binder (Auto"
type textarea "x"
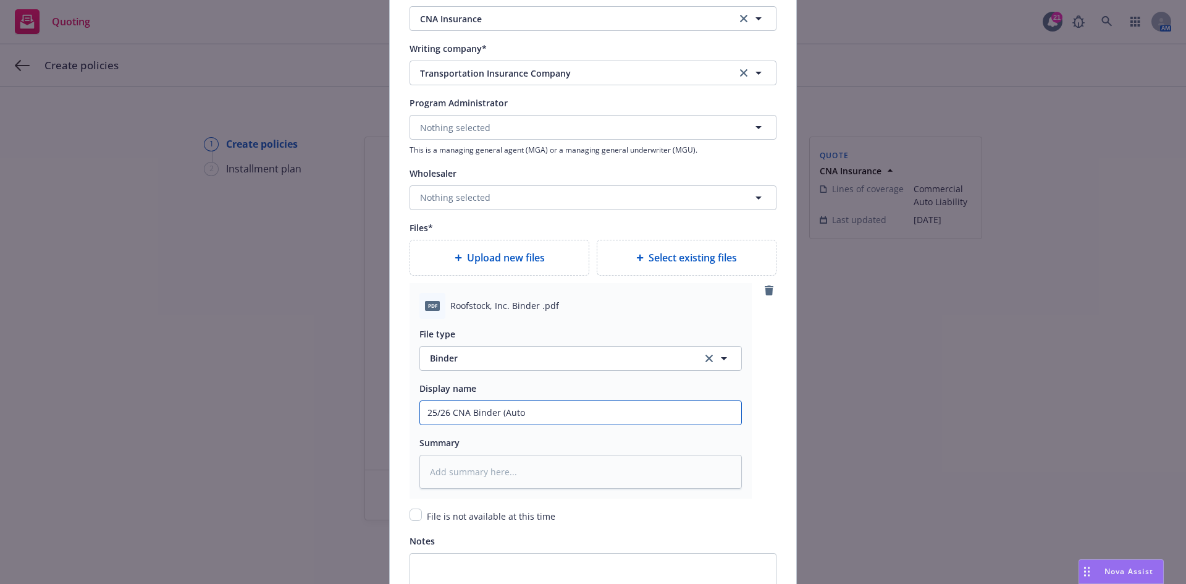
type input "25/26 CNA Binder (Auto,"
type textarea "x"
type input "25/26 CNA Binder (Auto,"
type textarea "x"
type input "25/26 CNA Binder (Auto, W"
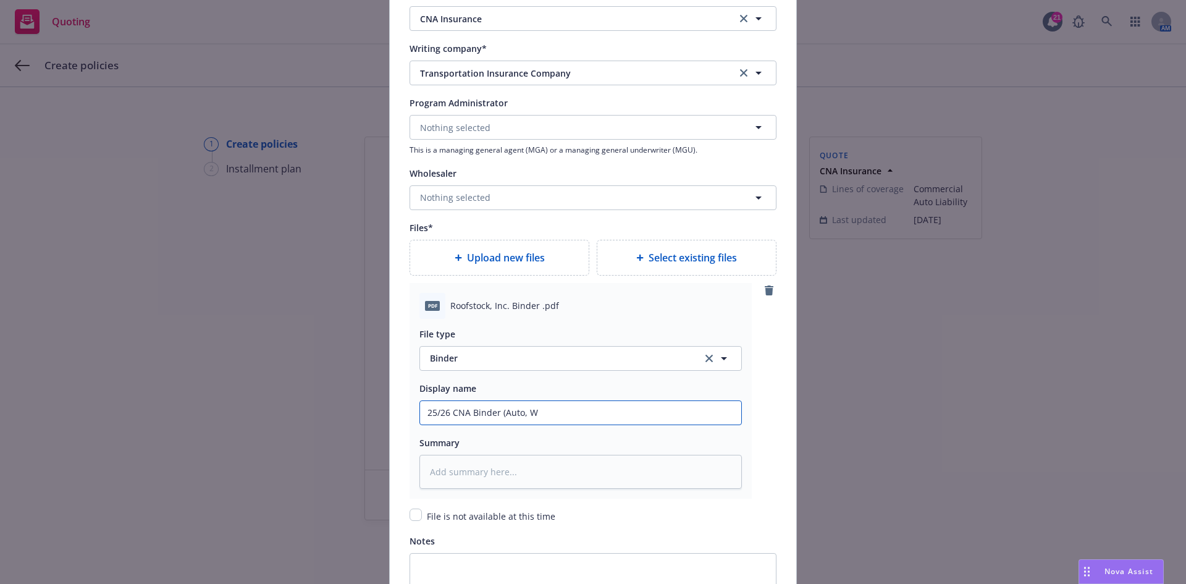
type textarea "x"
type input "25/26 CNA Binder (Auto, WC"
type textarea "x"
type input "25/26 CNA Binder (Auto, WC,"
type textarea "x"
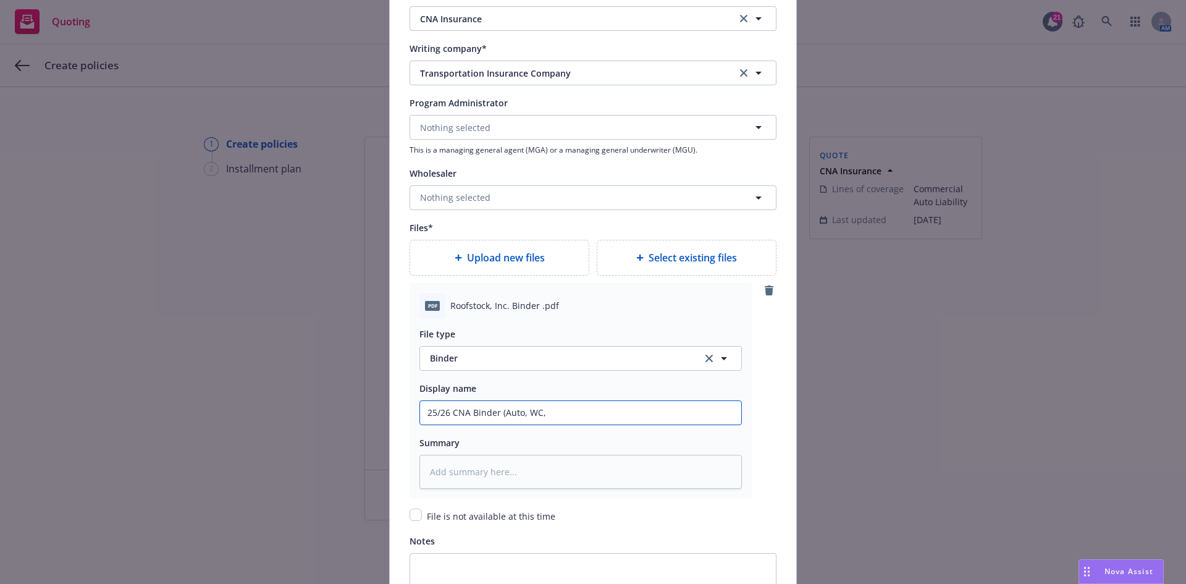
type input "25/26 CNA Binder (Auto, WC,"
type textarea "x"
type input "25/26 CNA Binder (Auto, WC,"
type textarea "x"
type input "25/26 CNA Binder (Auto, WC,C"
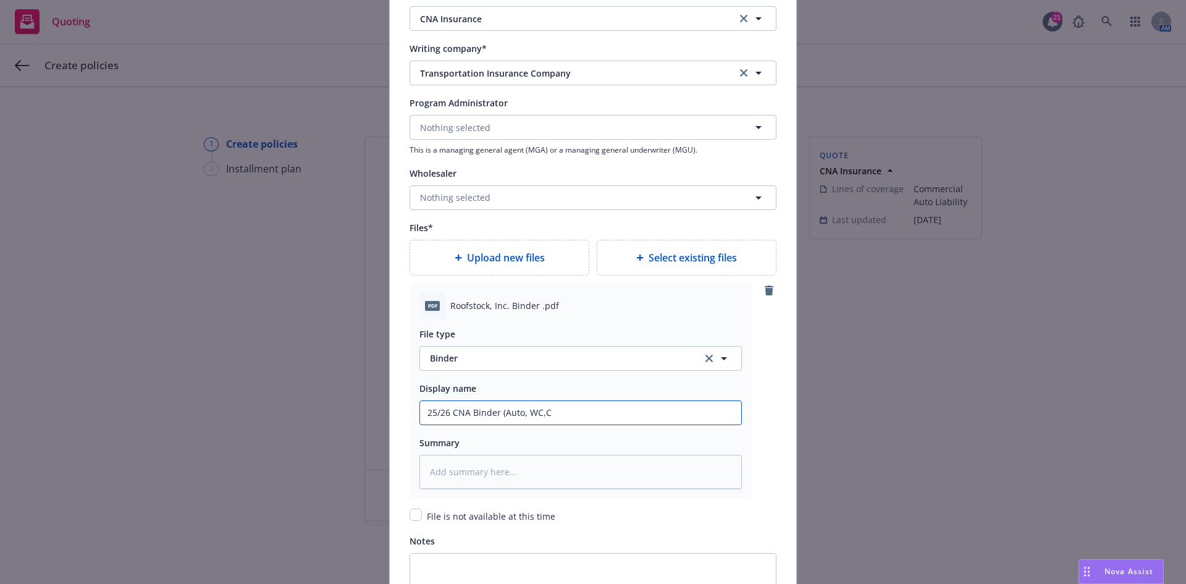
type textarea "x"
type input "25/26 CNA Binder (Auto, WC,Co"
type textarea "x"
type input "25/26 CNA Binder (Auto, WC,Com"
type textarea "x"
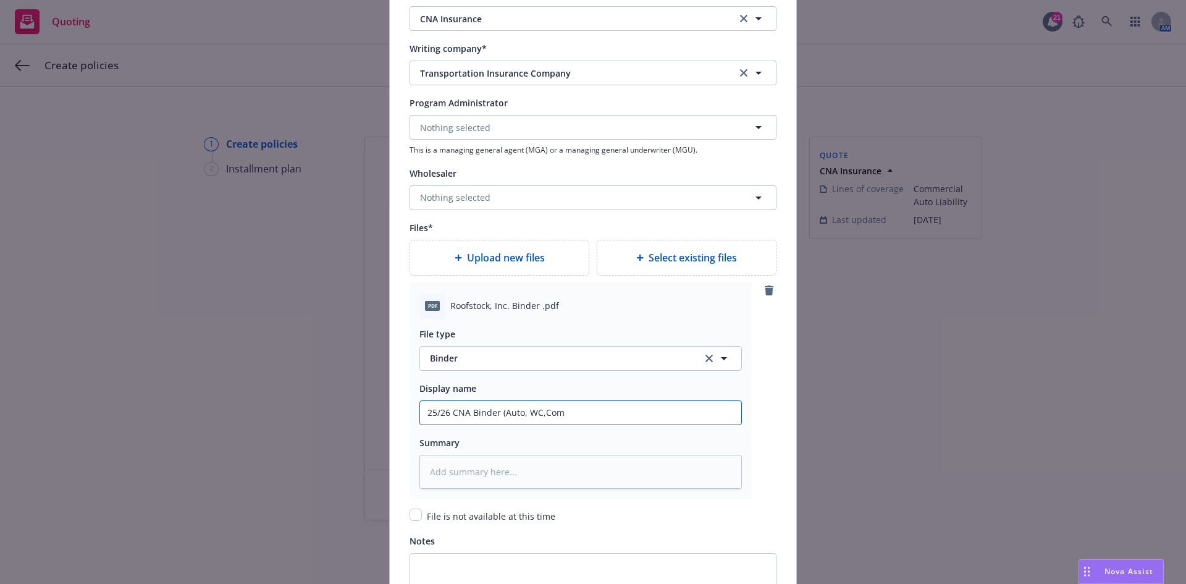
type input "25/26 CNA Binder (Auto, WC,Comm"
type textarea "x"
type input "25/26 CNA Binder (Auto, WC,Com"
type textarea "x"
type input "25/26 CNA Binder (Auto, WC,Co"
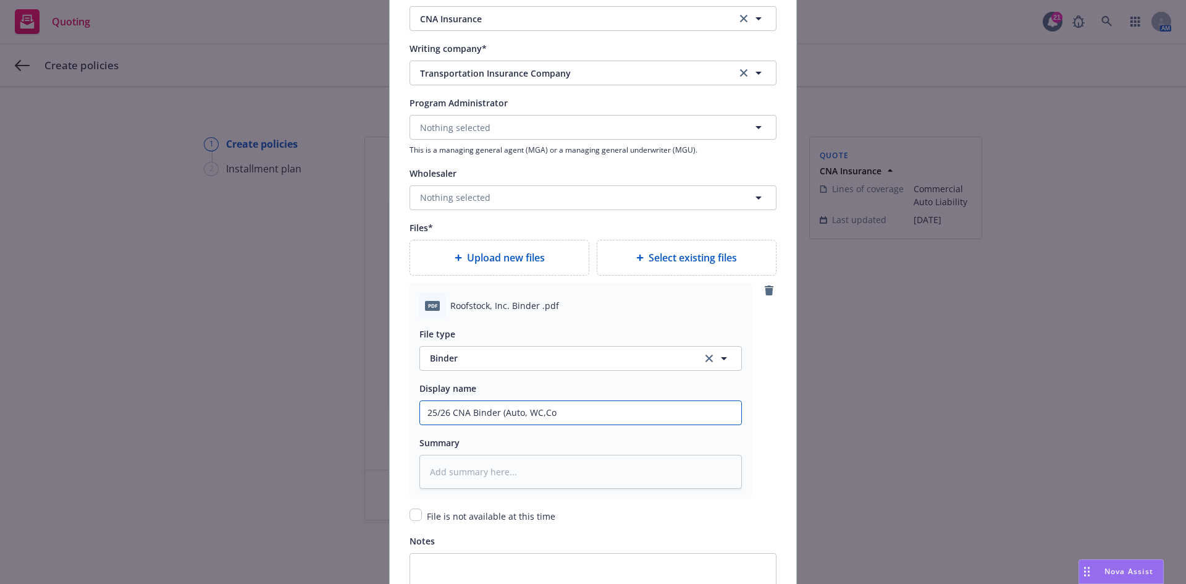
type textarea "x"
type input "25/26 CNA Binder (Auto, WC,C"
type textarea "x"
type input "25/26 CNA Binder (Auto, WC,"
type textarea "x"
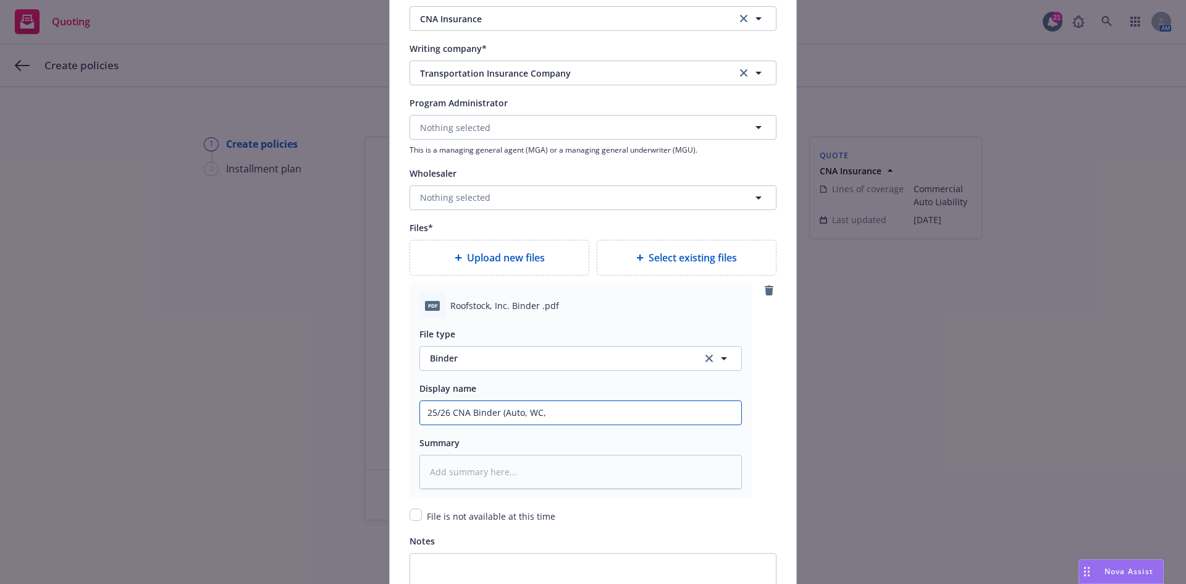
type input "25/26 CNA Binder (Auto, WC,"
type textarea "x"
type input "25/26 CNA Binder (Auto, WC, C"
type textarea "x"
type input "25/26 CNA Binder (Auto, WC, Co"
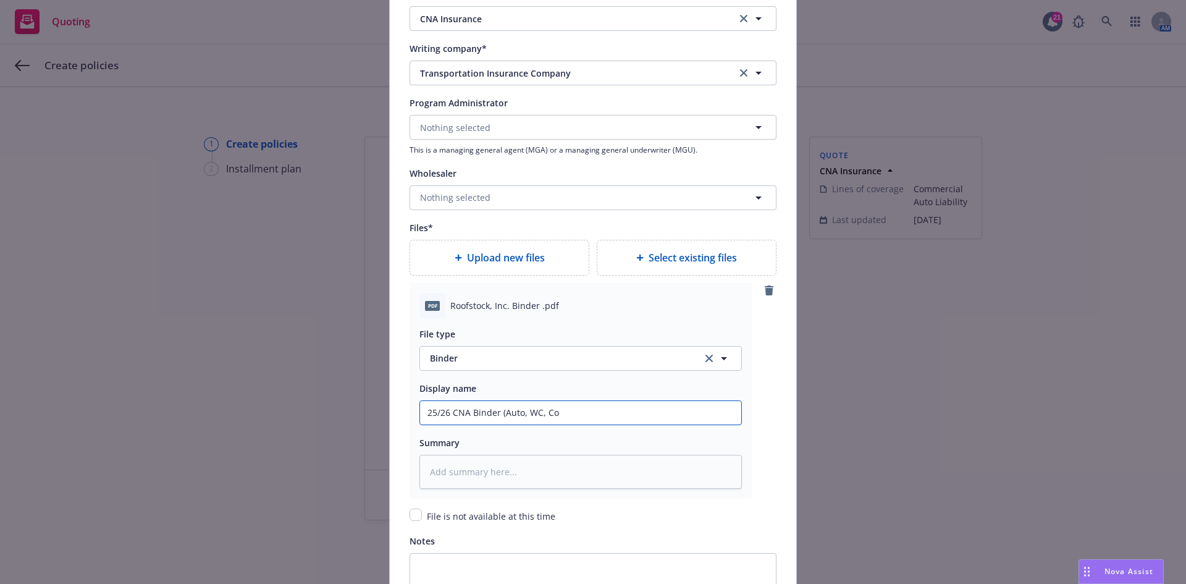
type textarea "x"
type input "25/26 CNA Binder (Auto, WC, Com"
type textarea "x"
type input "25/26 CNA Binder (Auto, WC, Comm"
type textarea "x"
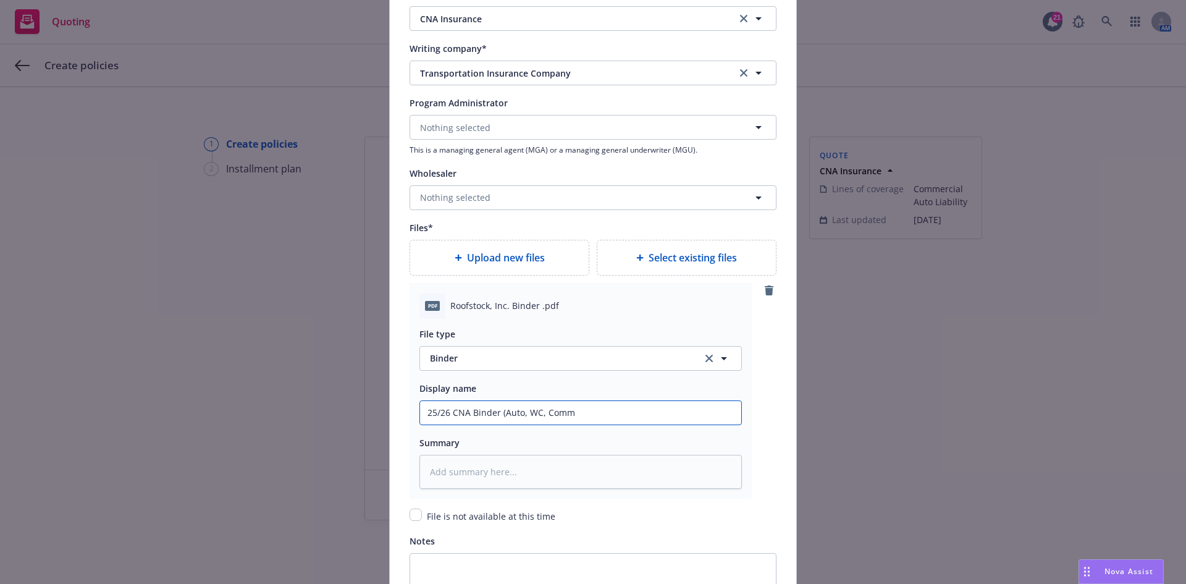
type input "25/26 CNA Binder (Auto, WC, Comm'"
type textarea "x"
type input "25/26 CNA Binder (Auto, WC, Comm'l"
type textarea "x"
type input "25/26 CNA Binder (Auto, WC, Comm'l"
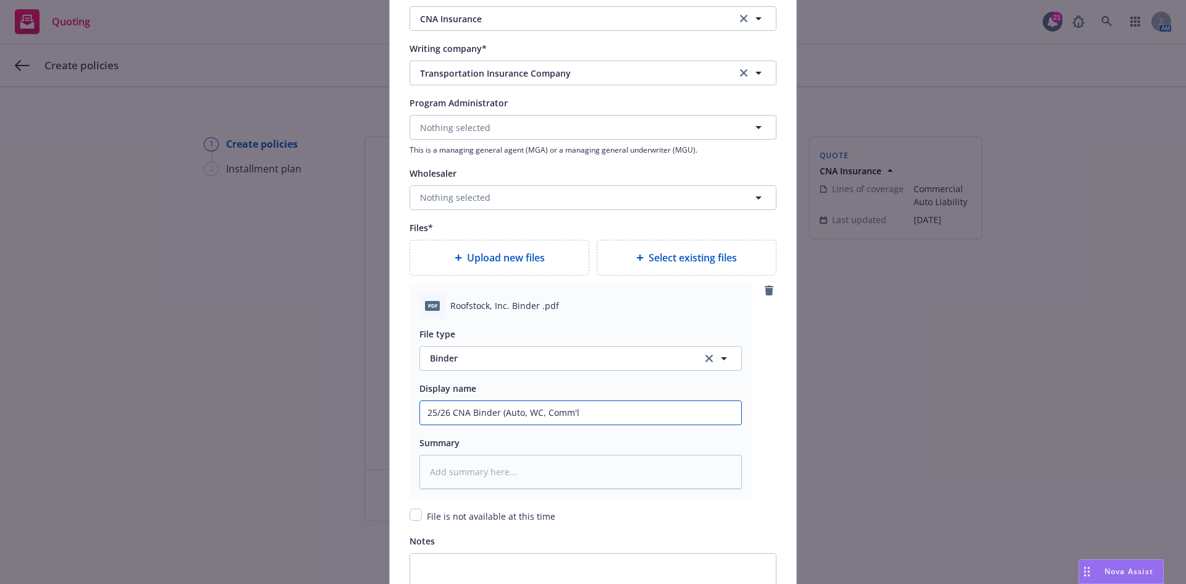
type textarea "x"
type input "25/26 CNA Binder (Auto, WC, Comm'l P"
type textarea "x"
type input "25/26 CNA Binder (Auto, WC, Comm'l PK"
type textarea "x"
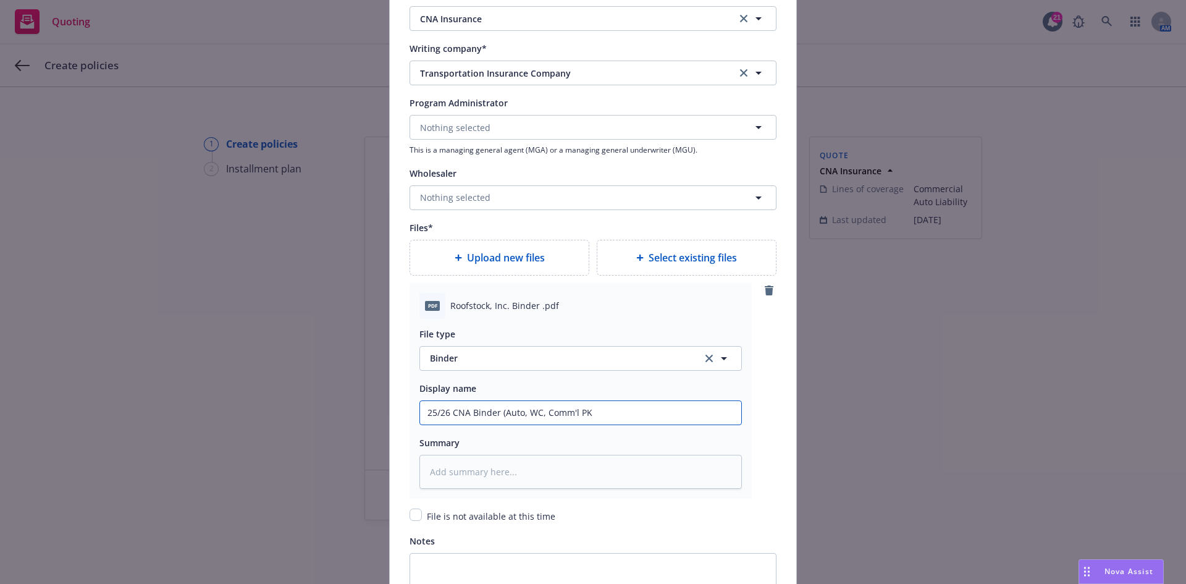
type input "25/26 CNA Binder (Auto, WC, Comm'l PKH"
type textarea "x"
type input "25/26 CNA Binder (Auto, WC, Comm'l PK"
type textarea "x"
type input "25/26 CNA Binder (Auto, WC, Comm'l PKG"
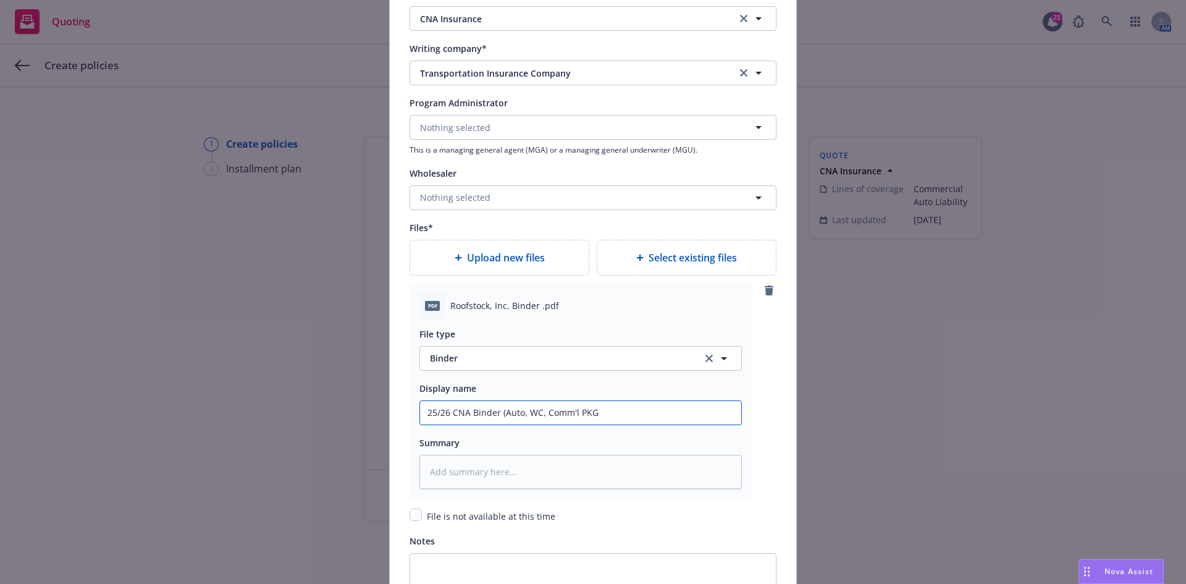
type textarea "x"
type input "25/26 CNA Binder (Auto, WC, Comm'l PKG,"
type textarea "x"
type input "25/26 CNA Binder (Auto, WC, Comm'l PKG,"
type textarea "x"
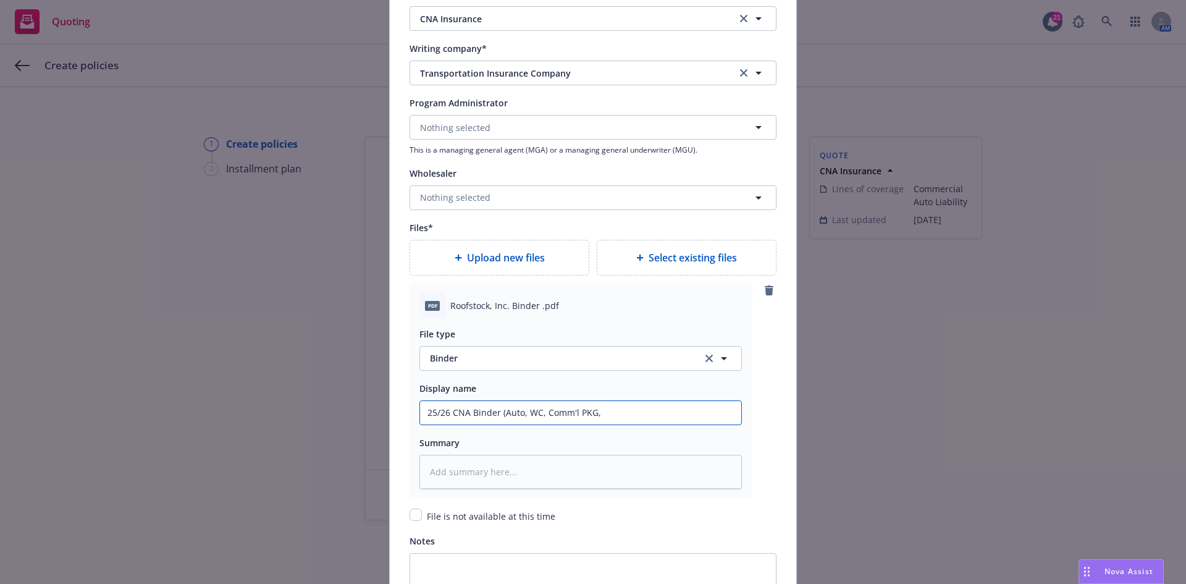
type input "25/26 CNA Binder (Auto, WC, Comm'l PKG, W"
type textarea "x"
type input "25/26 CNA Binder (Auto, WC, Comm'l PKG,"
type textarea "x"
type input "25/26 CNA Binder (Auto, WC, Comm'l PKG, U"
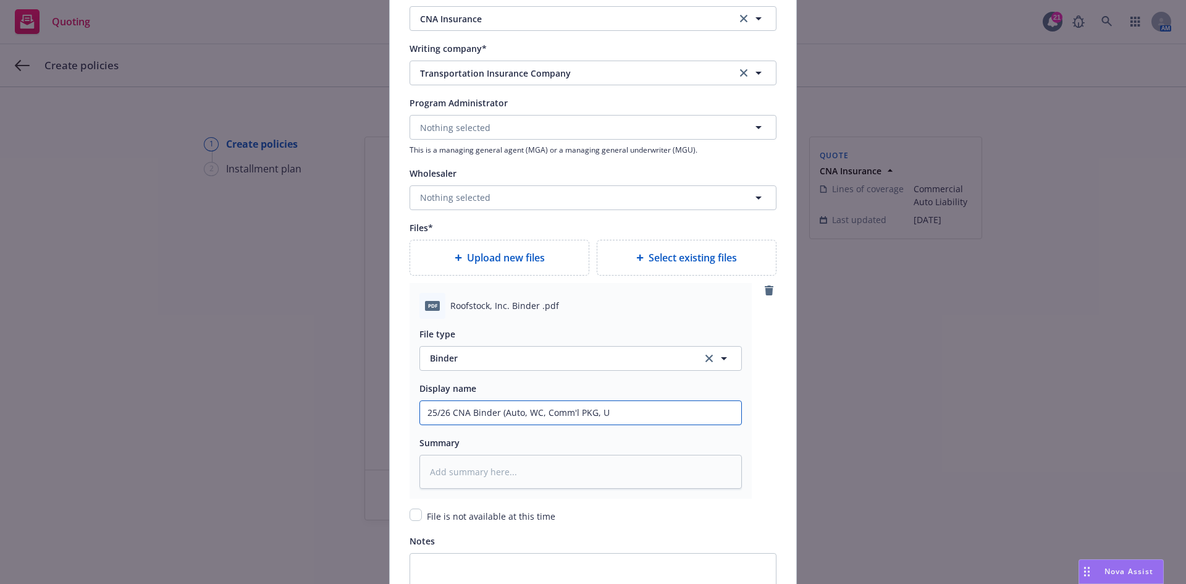
type textarea "x"
type input "25/26 CNA Binder (Auto, WC, Comm'l PKG, UM"
type textarea "x"
type input "25/26 CNA Binder (Auto, WC, Comm'l PKG, UMB"
type textarea "x"
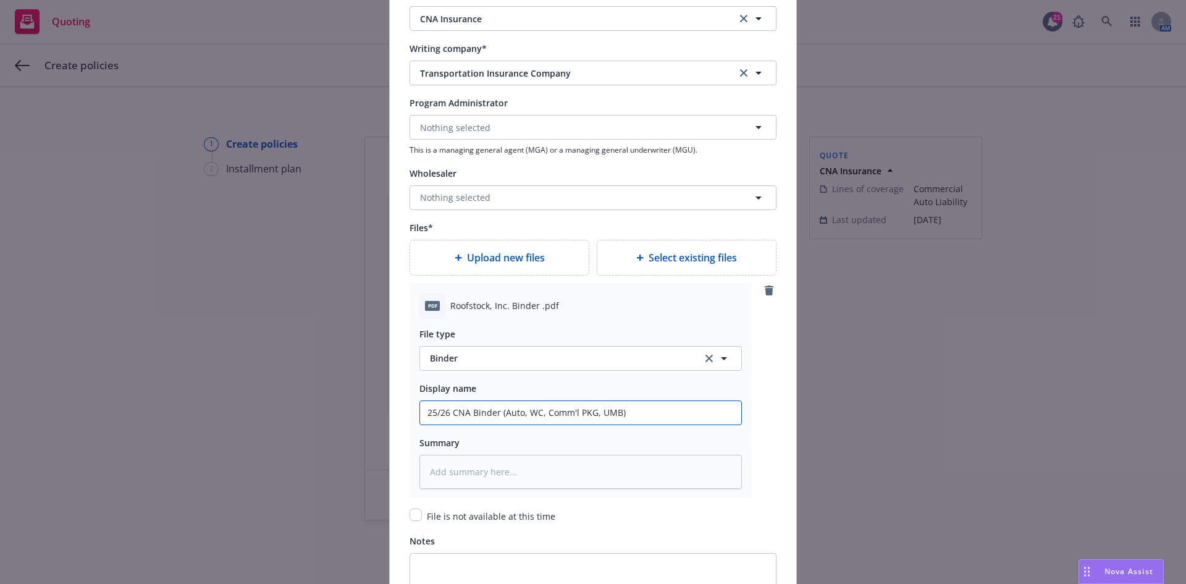
drag, startPoint x: 642, startPoint y: 416, endPoint x: 399, endPoint y: 416, distance: 242.7
type input "25/26 CNA Binder (Auto, WC, Comm'l PKG, UMB)"
click at [549, 481] on textarea at bounding box center [580, 472] width 322 height 34
paste textarea "25/26 CNA Binder (Auto, WC, Comm'l PKG, UMB)"
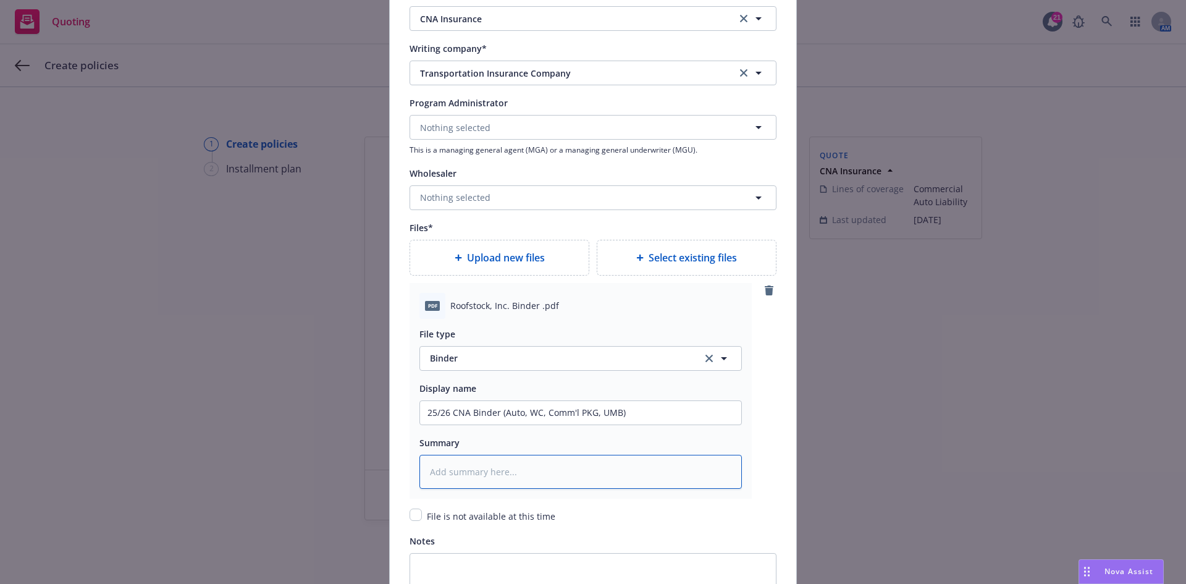
type textarea "x"
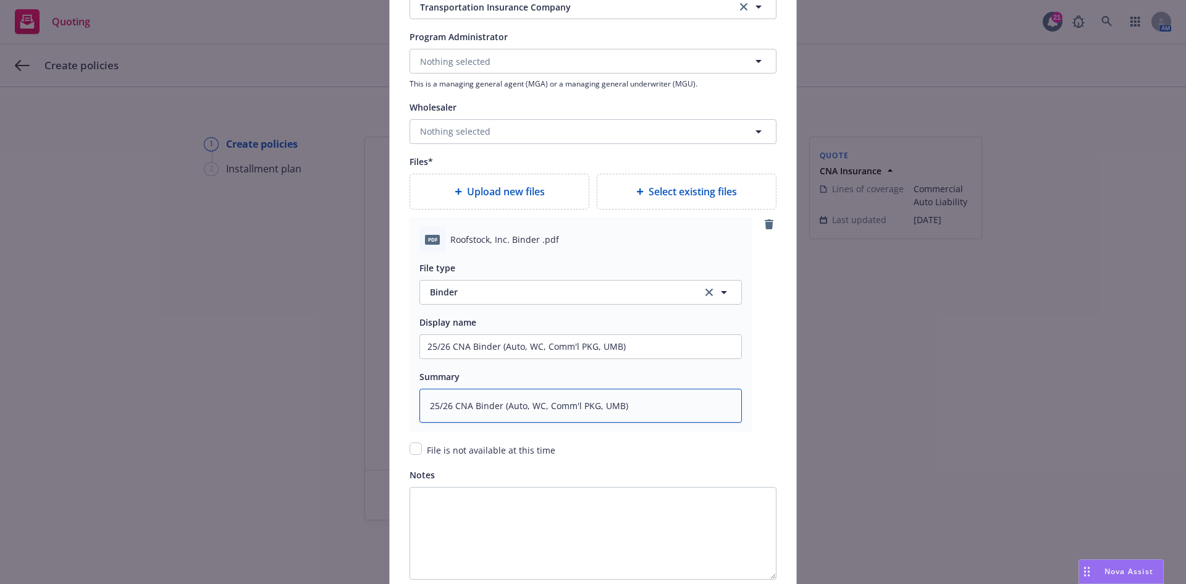
scroll to position [1474, 0]
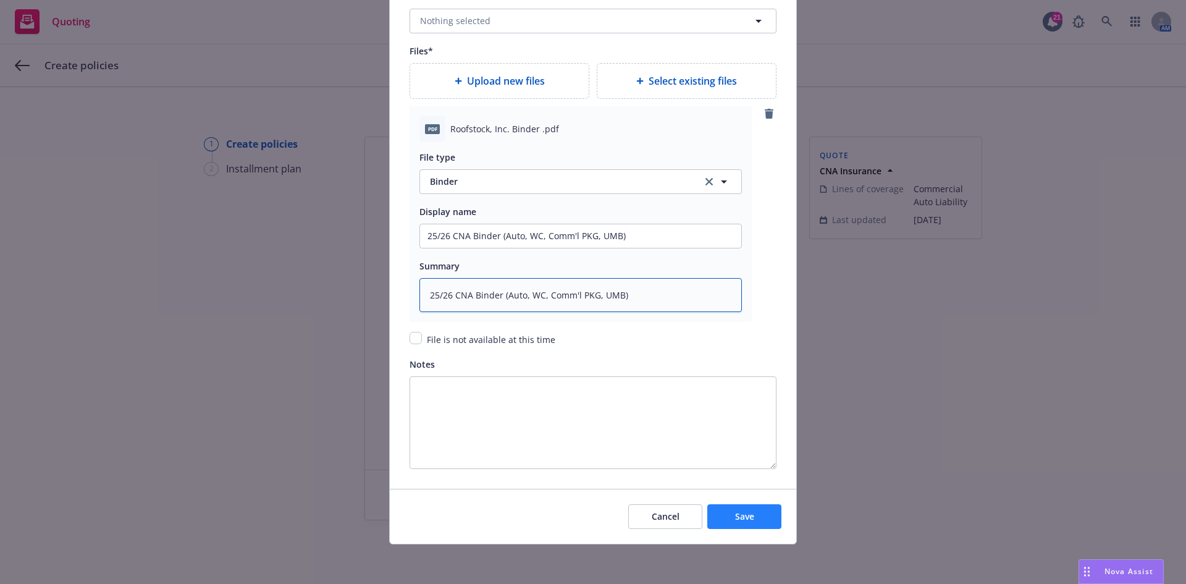
type textarea "25/26 CNA Binder (Auto, WC, Comm'l PKG, UMB)"
click at [741, 517] on span "Save" at bounding box center [744, 516] width 19 height 12
type textarea "x"
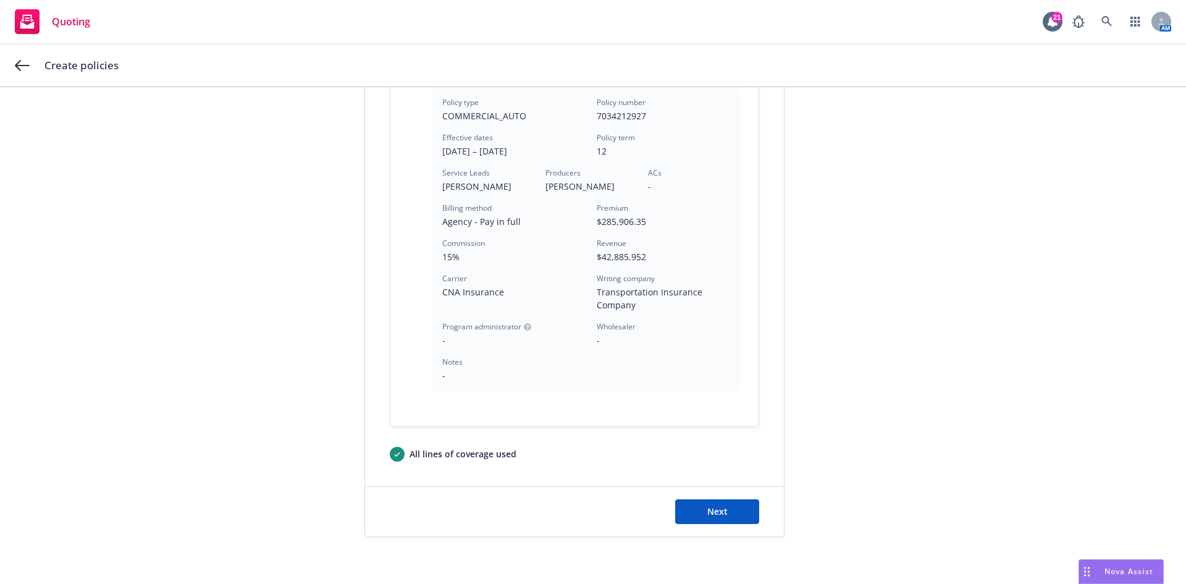
scroll to position [333, 0]
click at [713, 503] on span "Next" at bounding box center [717, 509] width 20 height 12
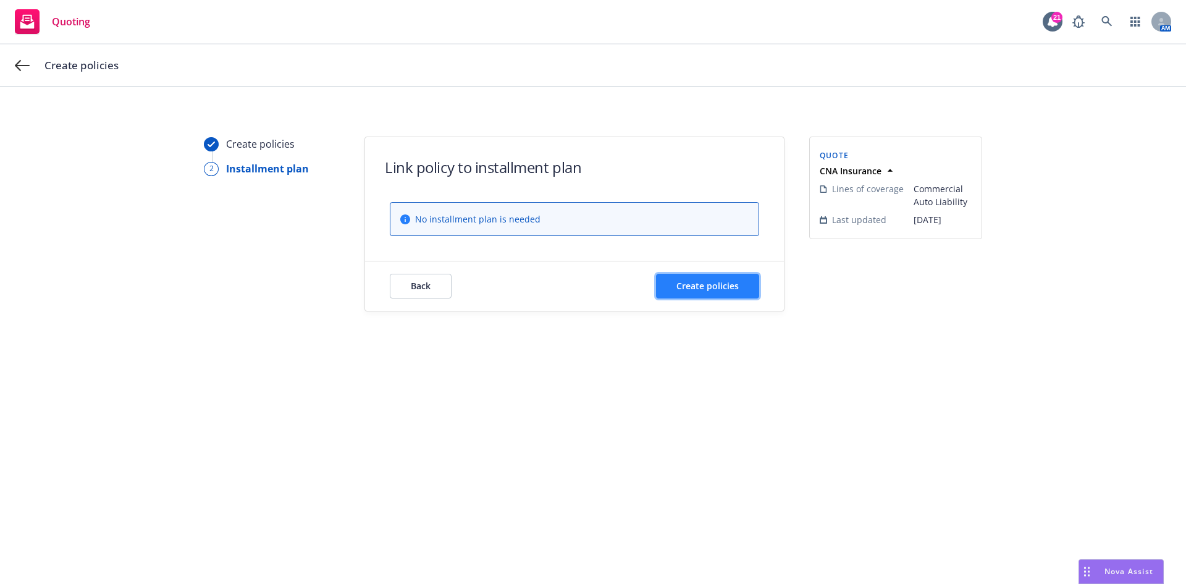
click at [693, 283] on span "Create policies" at bounding box center [707, 286] width 62 height 12
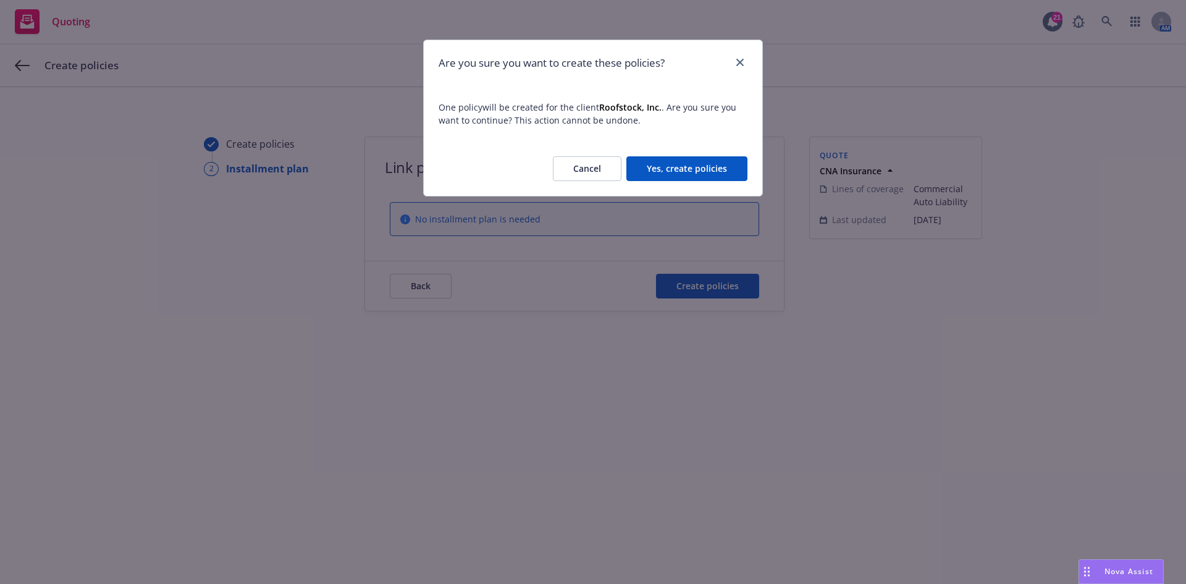
click at [693, 173] on button "Yes, create policies" at bounding box center [686, 168] width 121 height 25
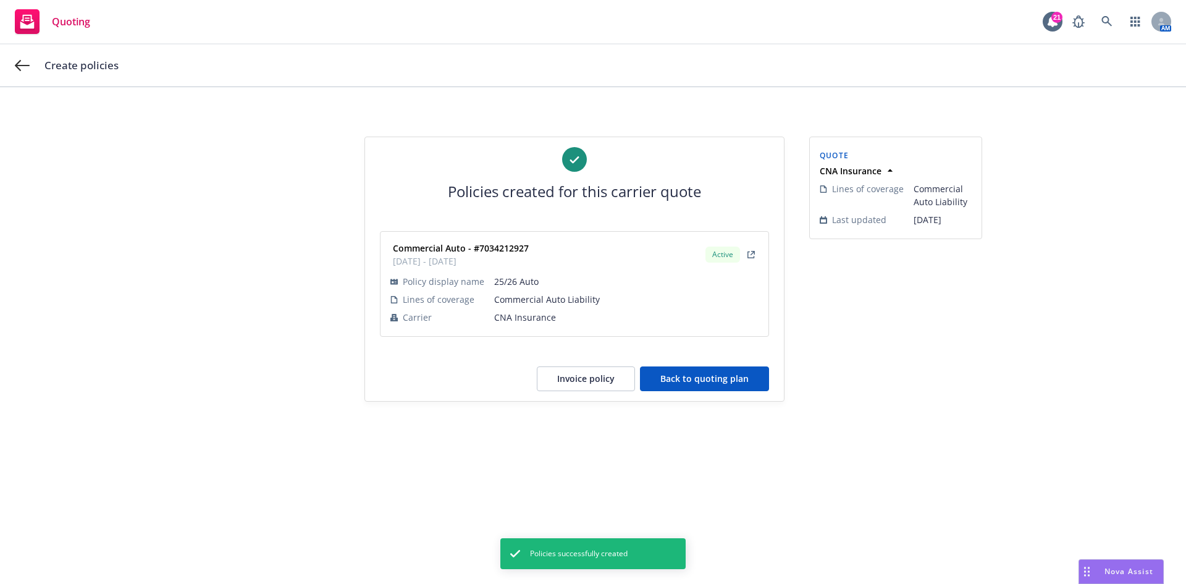
click at [684, 378] on button "Back to quoting plan" at bounding box center [704, 378] width 129 height 25
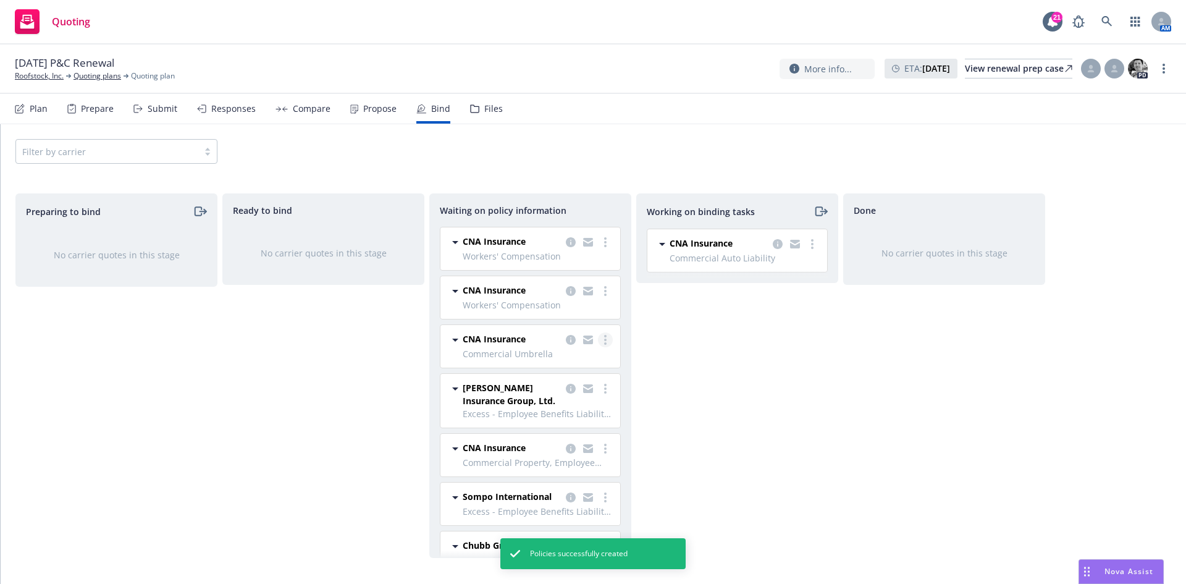
click at [598, 338] on link "more" at bounding box center [605, 339] width 15 height 15
click at [552, 367] on span "Create policies" at bounding box center [536, 365] width 91 height 12
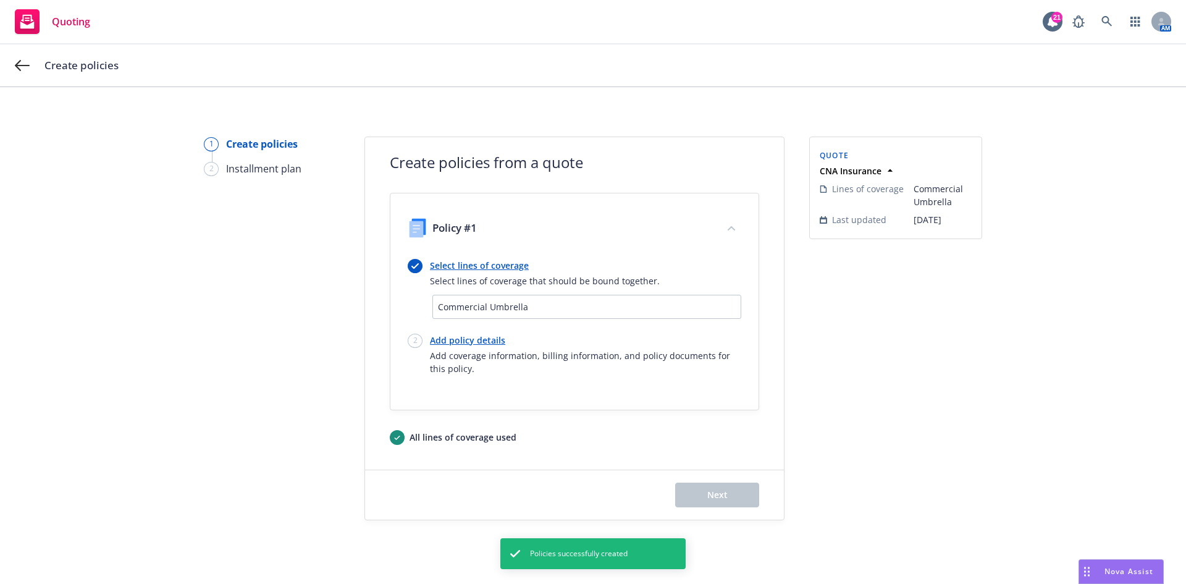
click at [475, 340] on link "Add policy details" at bounding box center [585, 340] width 311 height 13
select select "12"
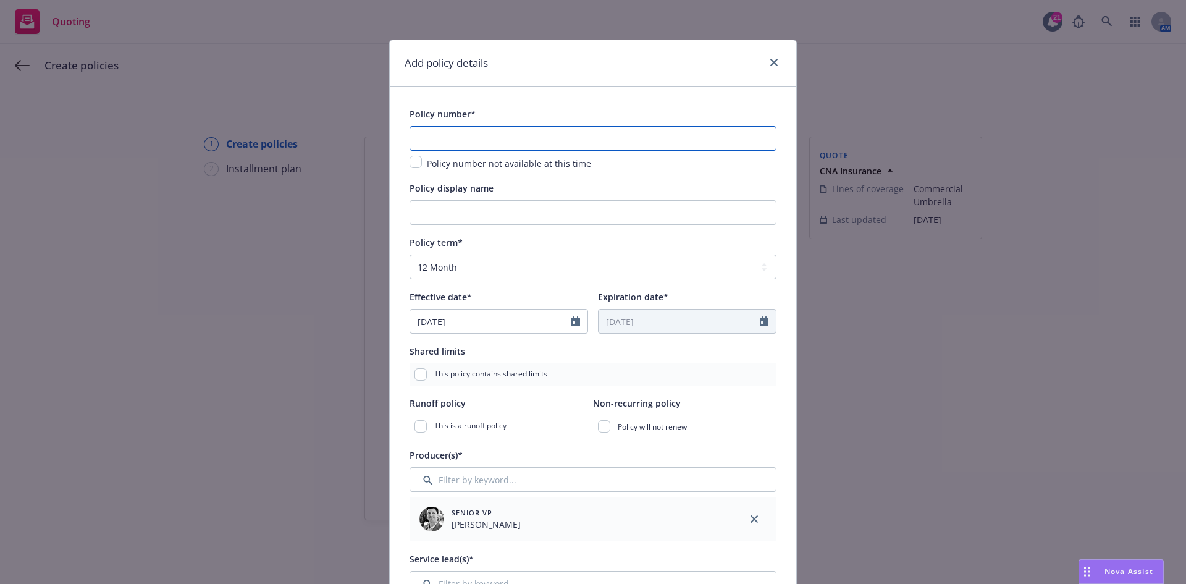
click at [524, 139] on input "text" at bounding box center [592, 138] width 367 height 25
paste input "7034215214"
type input "7034215214"
click at [445, 214] on input "Policy display name" at bounding box center [592, 212] width 367 height 25
type input "25/26 Umbrella"
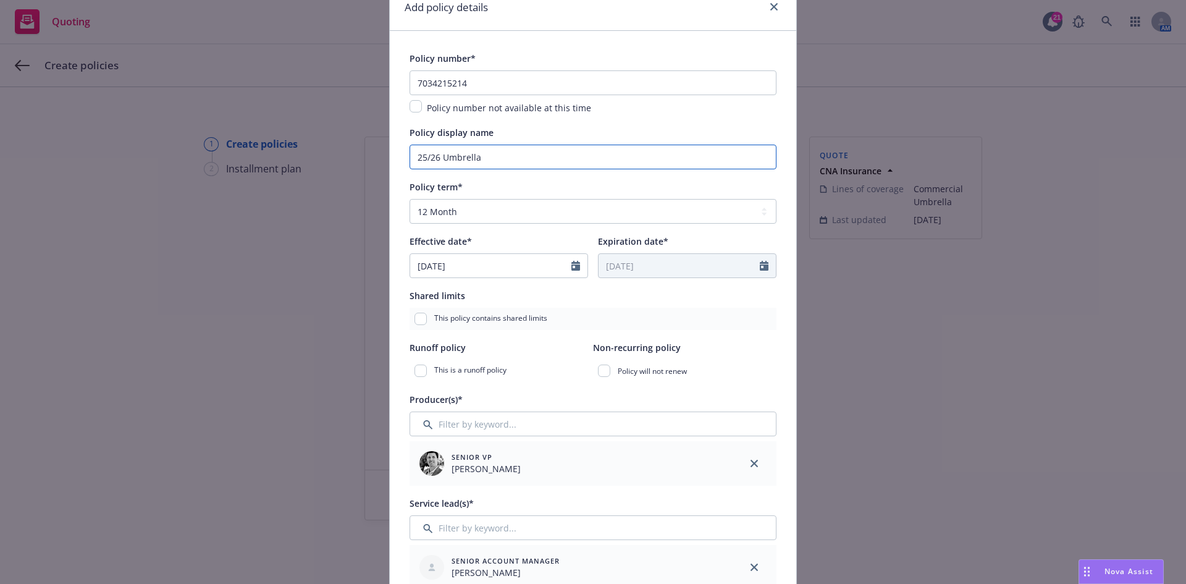
scroll to position [185, 0]
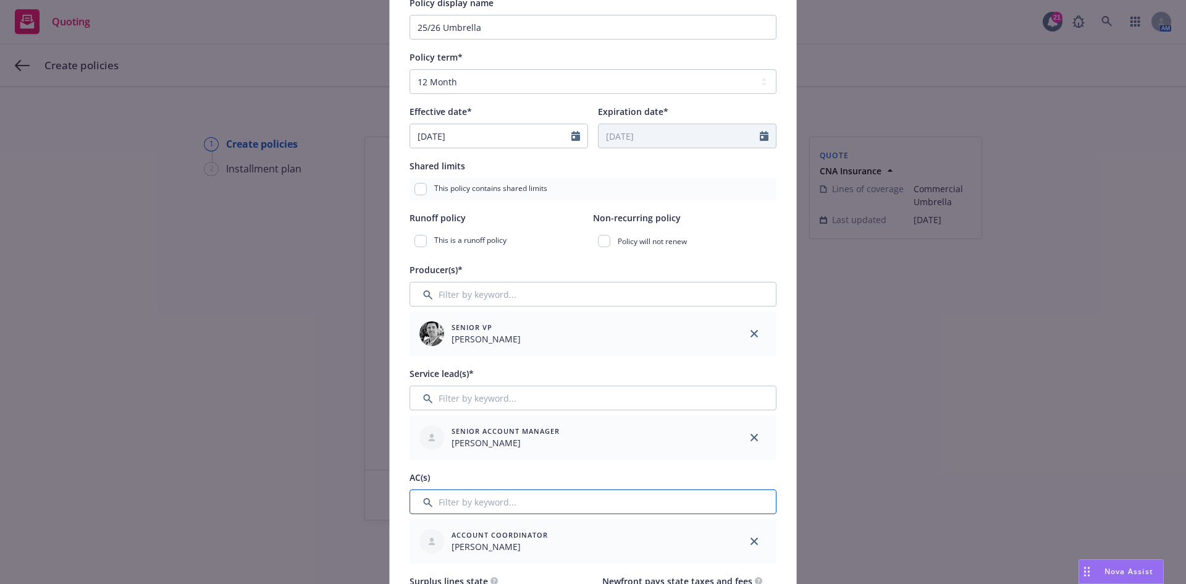
click at [507, 503] on input "Filter by keyword..." at bounding box center [592, 501] width 367 height 25
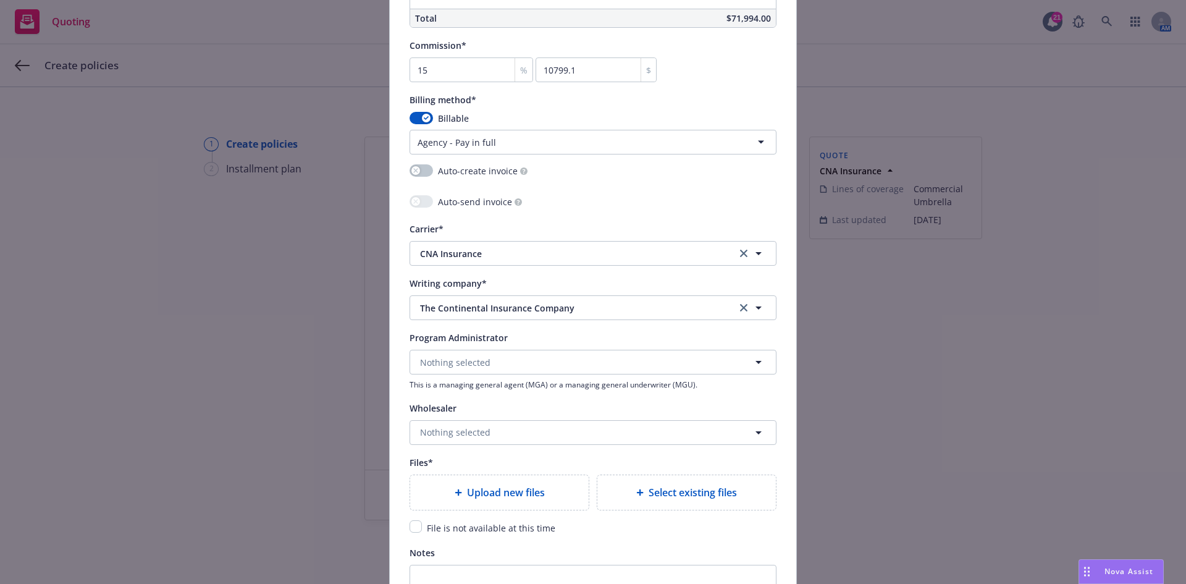
scroll to position [1112, 0]
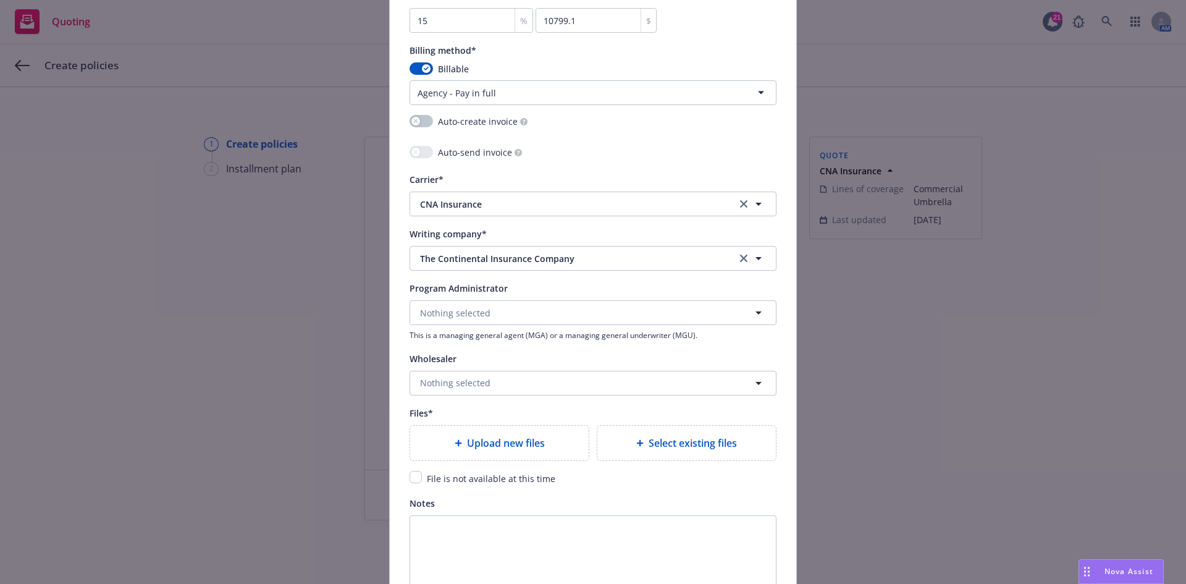
click at [695, 437] on span "Select existing files" at bounding box center [693, 442] width 88 height 15
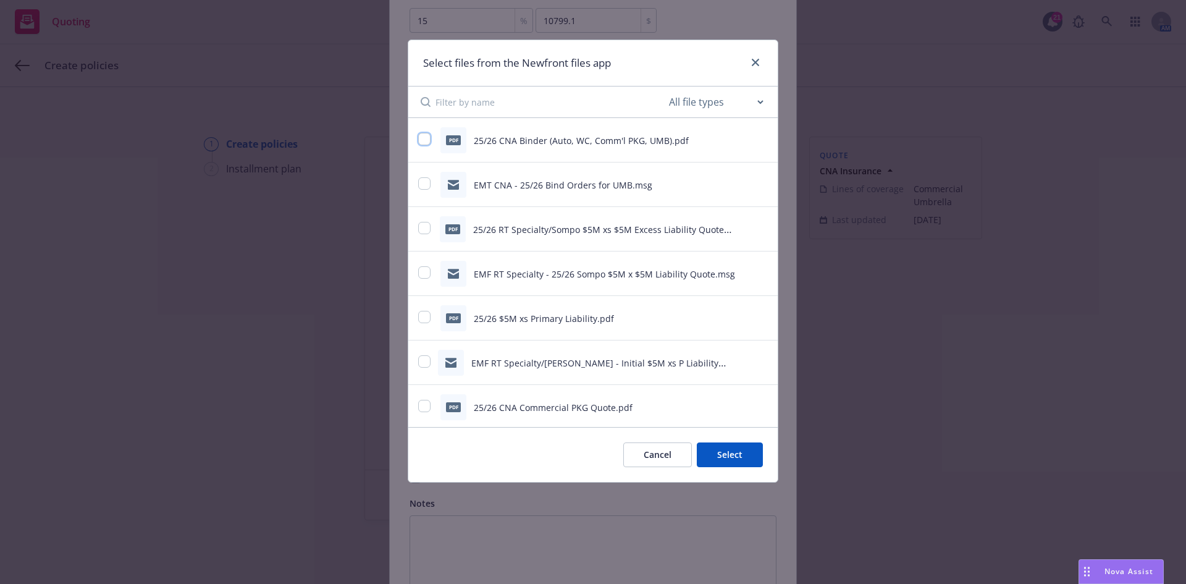
click at [430, 141] on input "checkbox" at bounding box center [424, 139] width 12 height 12
checkbox input "true"
click at [720, 457] on button "Select 1 file" at bounding box center [718, 454] width 89 height 25
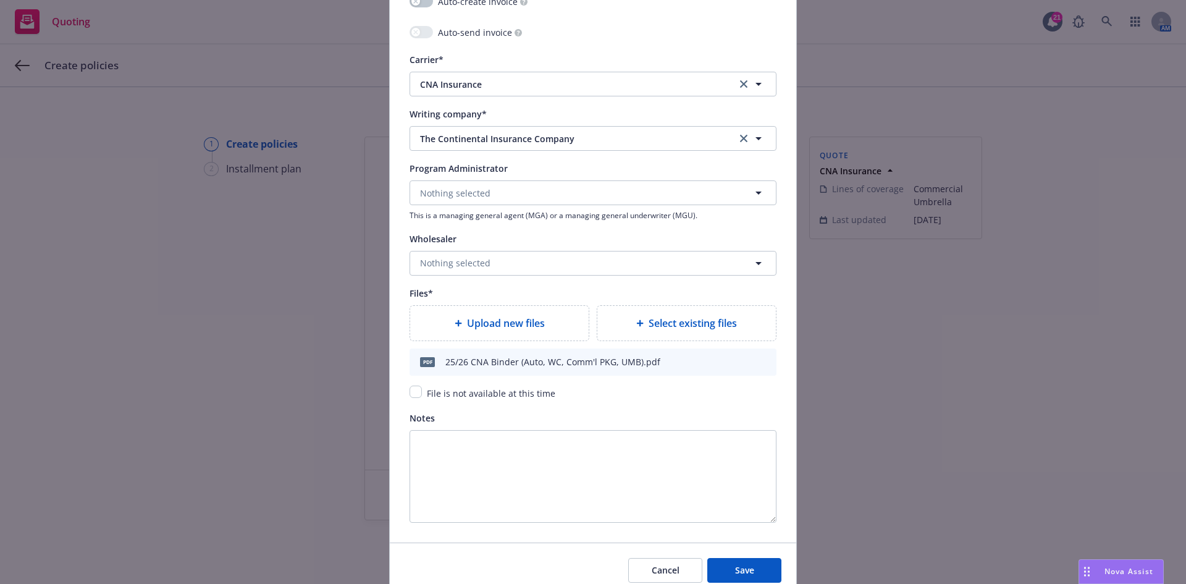
scroll to position [1235, 0]
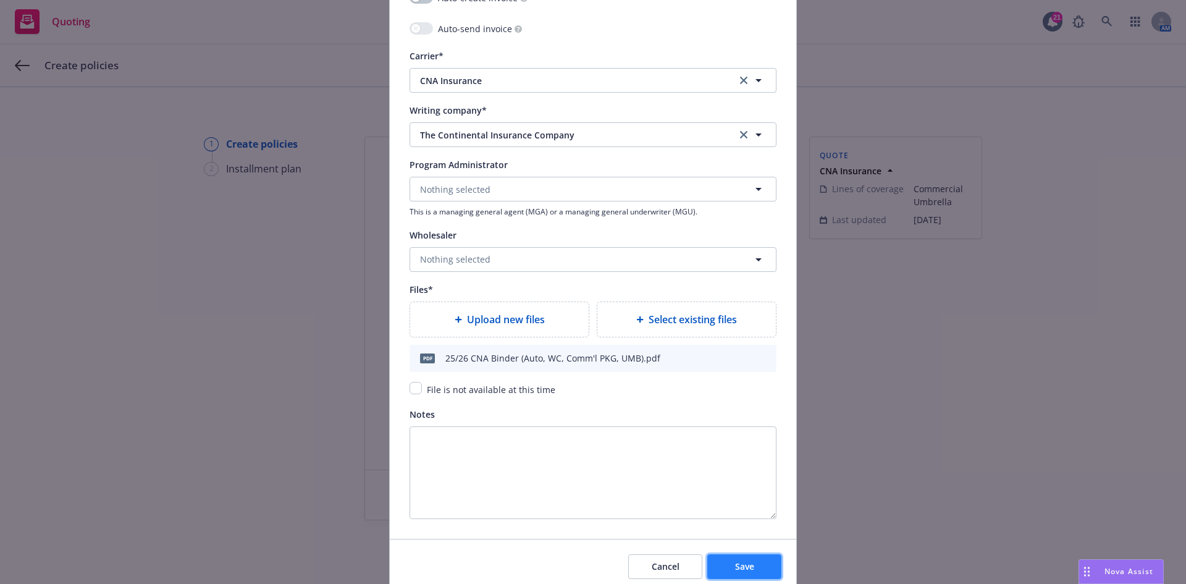
click at [753, 565] on button "Save" at bounding box center [744, 566] width 74 height 25
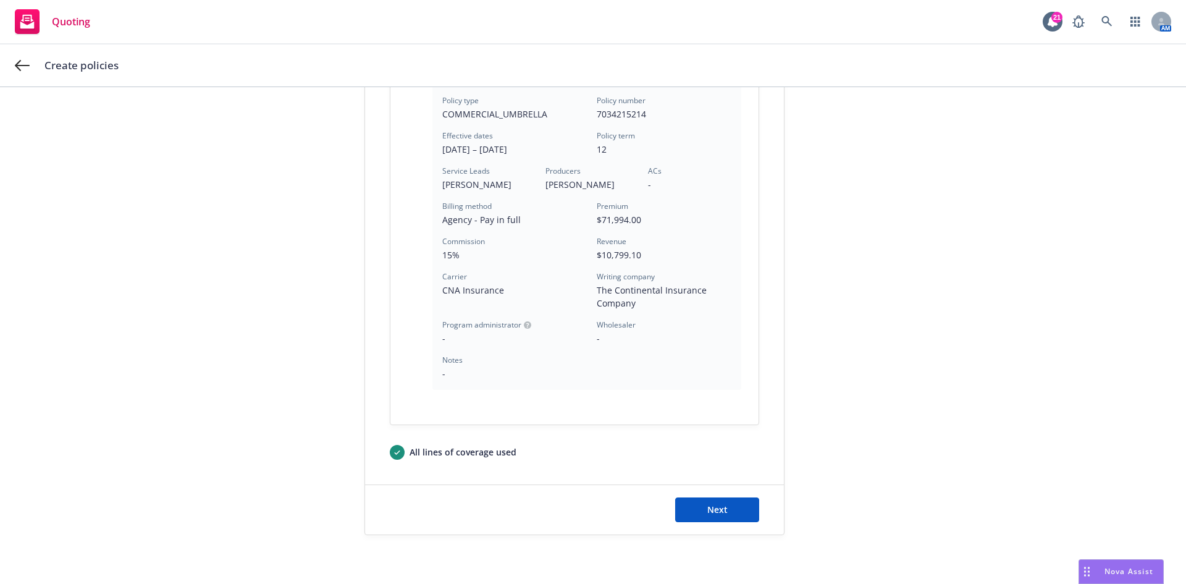
scroll to position [333, 0]
click at [716, 505] on span "Next" at bounding box center [717, 509] width 20 height 12
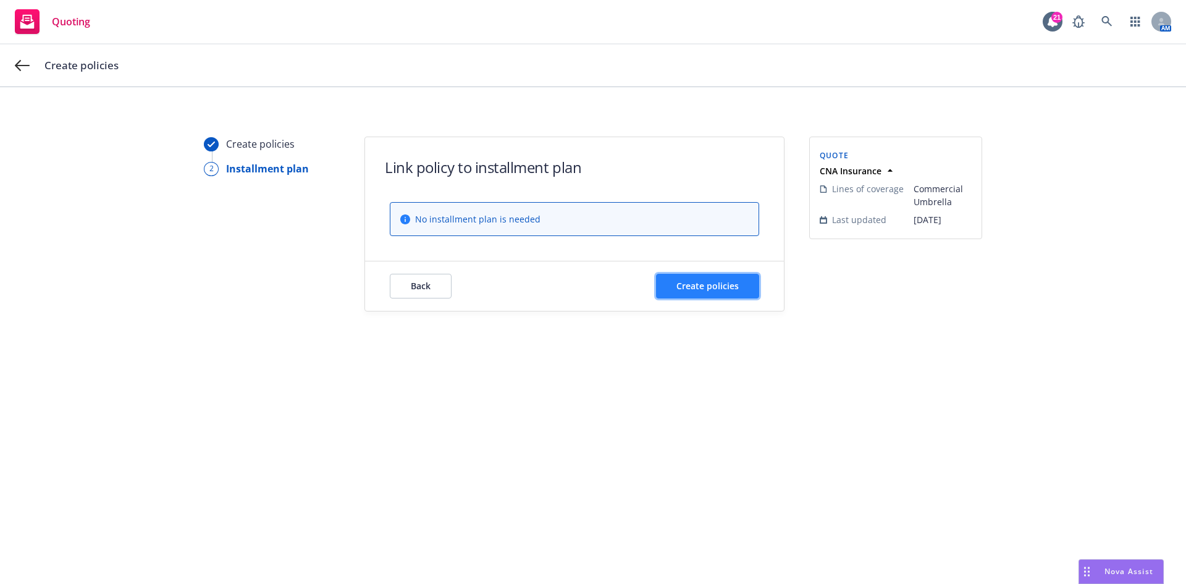
click at [721, 283] on span "Create policies" at bounding box center [707, 286] width 62 height 12
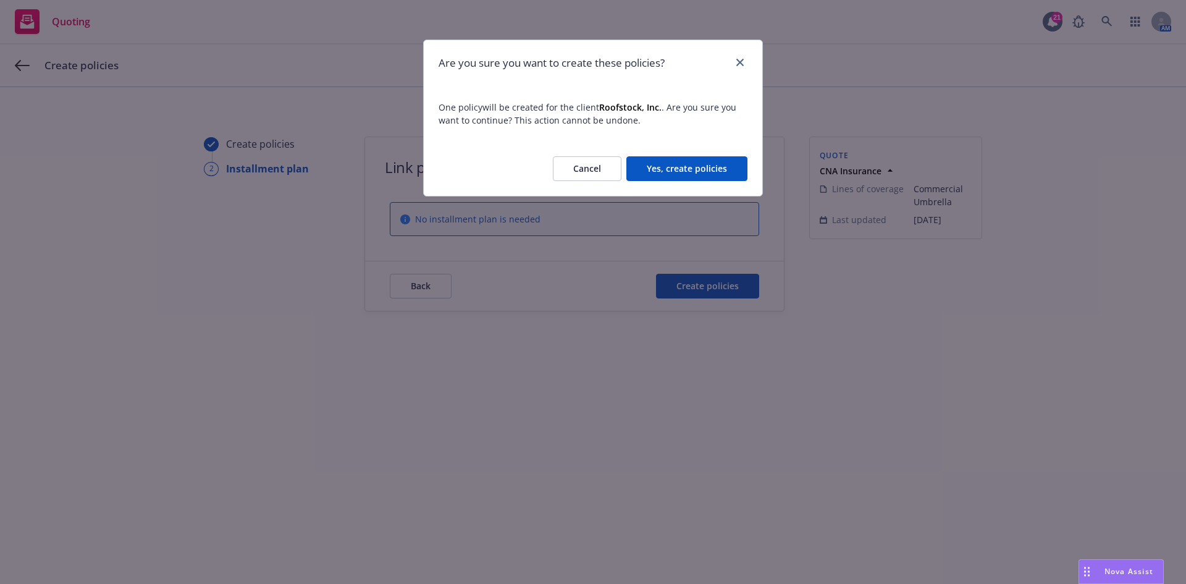
click at [706, 167] on button "Yes, create policies" at bounding box center [686, 168] width 121 height 25
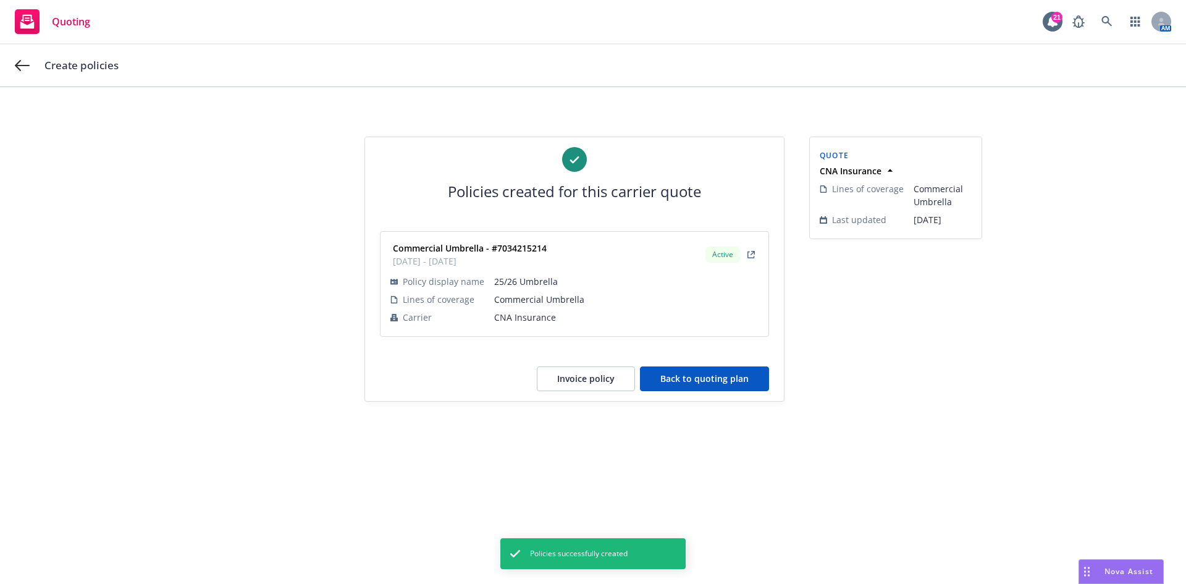
click at [697, 385] on button "Back to quoting plan" at bounding box center [704, 378] width 129 height 25
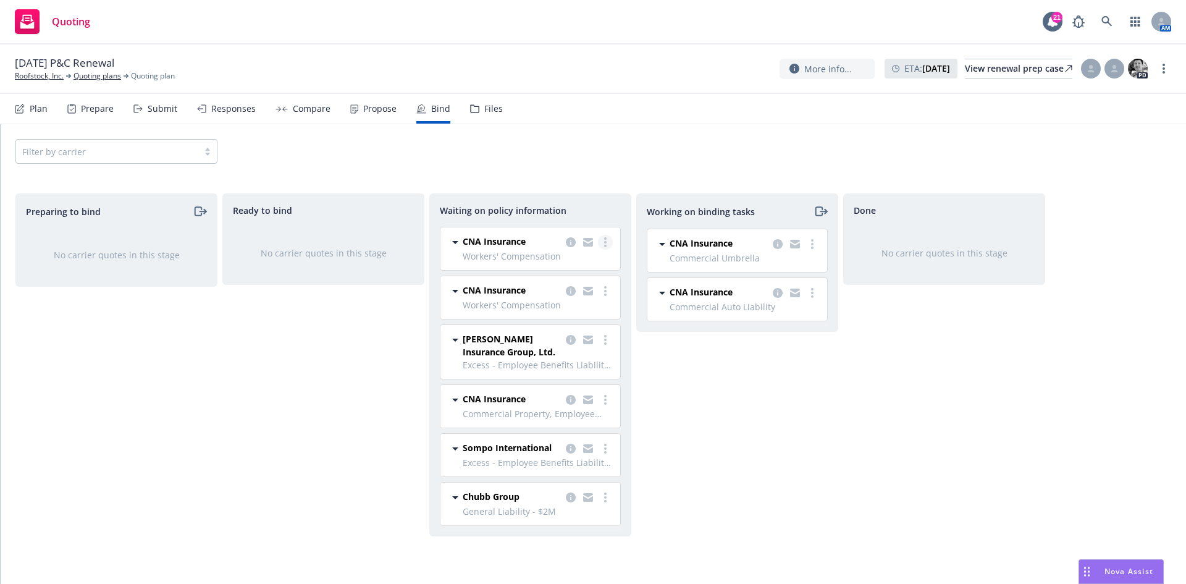
click at [605, 242] on circle "more" at bounding box center [605, 242] width 2 height 2
click at [540, 267] on span "Create policies" at bounding box center [545, 267] width 91 height 12
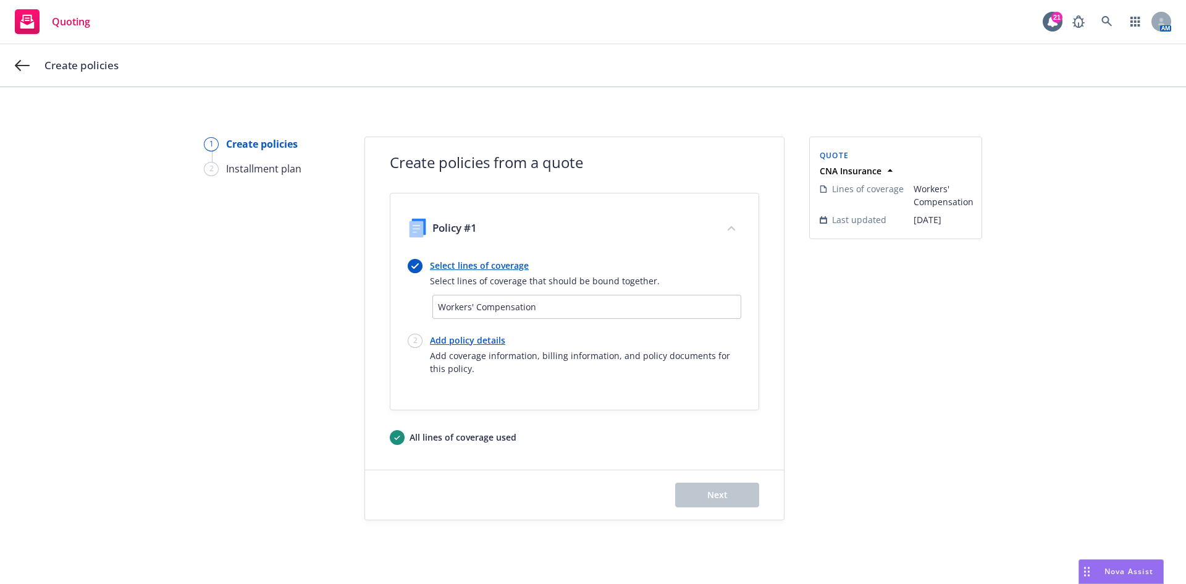
click at [487, 337] on link "Add policy details" at bounding box center [585, 340] width 311 height 13
select select "12"
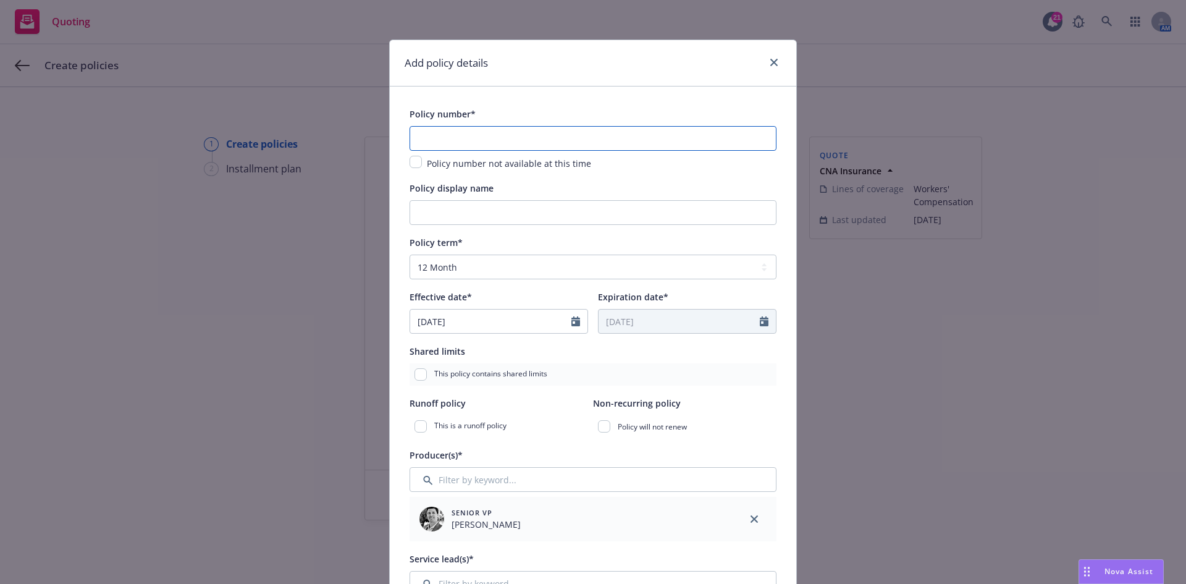
click at [487, 146] on input "text" at bounding box center [592, 138] width 367 height 25
paste input "7034212944"
type input "7034212944"
click at [480, 214] on input "Policy display name" at bounding box center [592, 212] width 367 height 25
click at [447, 214] on input "25/26 WC - CA" at bounding box center [592, 212] width 367 height 25
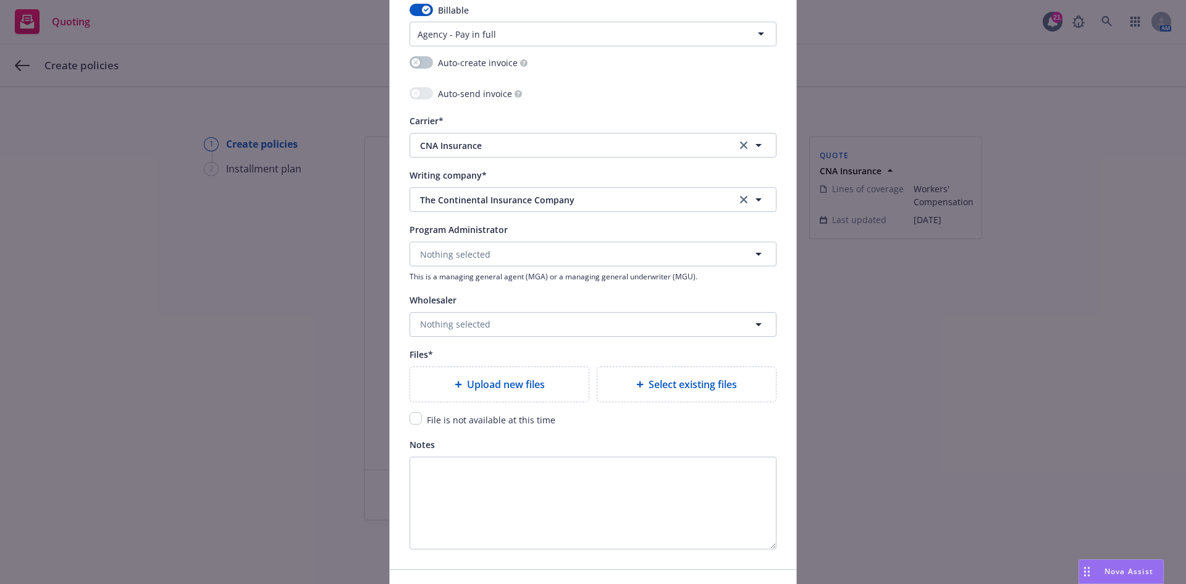
scroll to position [1173, 0]
type input "25/26 Work Comp - CA"
click at [708, 380] on span "Select existing files" at bounding box center [693, 381] width 88 height 15
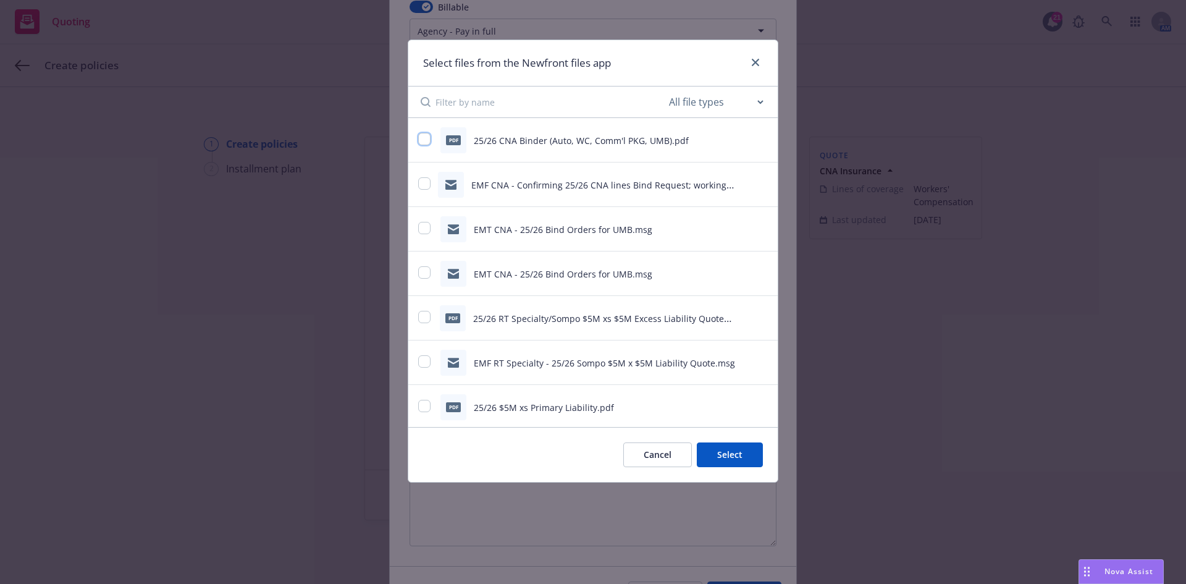
click at [422, 141] on input "checkbox" at bounding box center [424, 139] width 12 height 12
checkbox input "true"
click at [720, 456] on button "Select 1 file" at bounding box center [718, 454] width 89 height 25
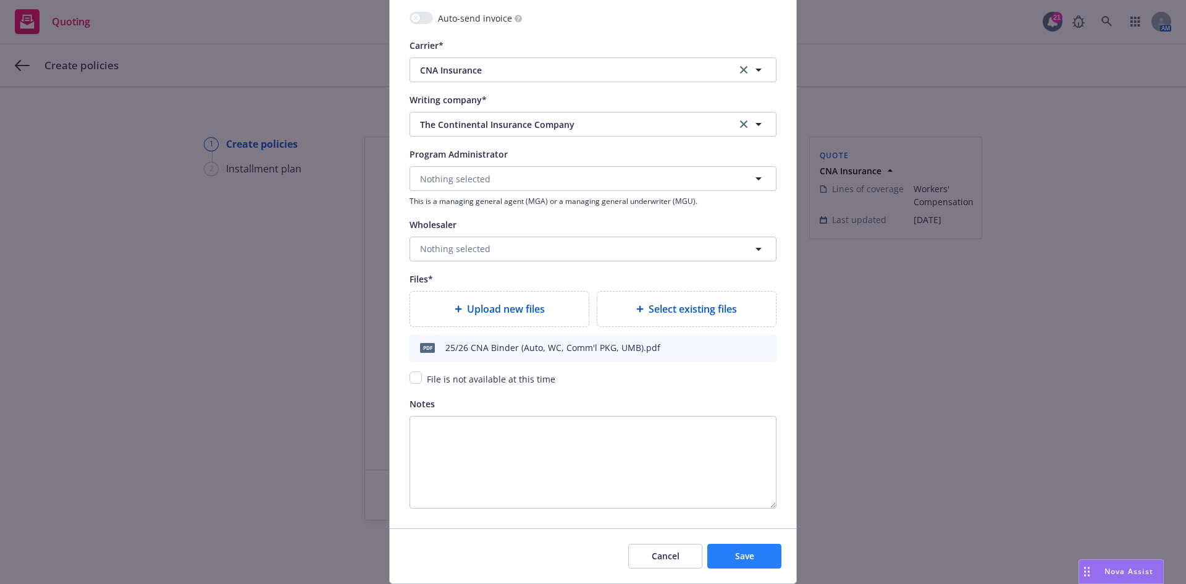
scroll to position [1285, 0]
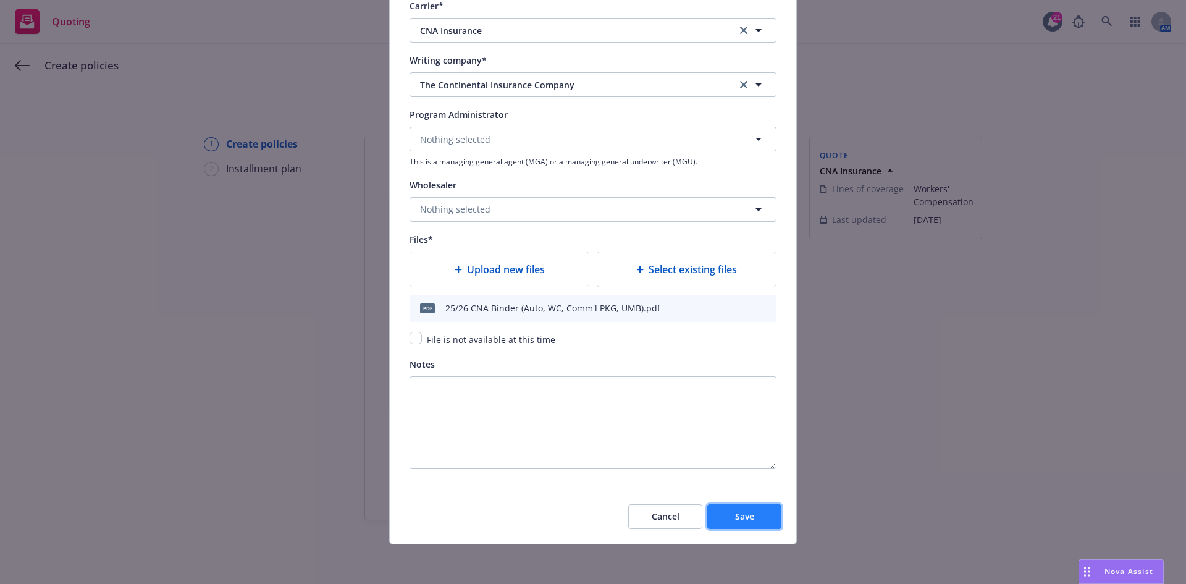
click at [735, 514] on span "Save" at bounding box center [744, 516] width 19 height 12
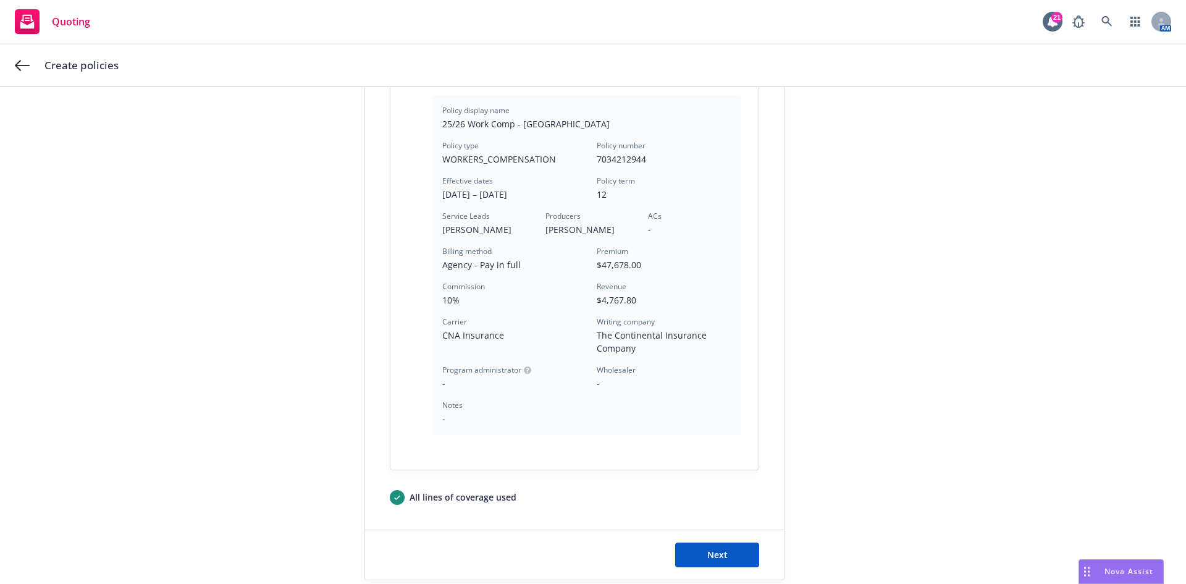
scroll to position [333, 0]
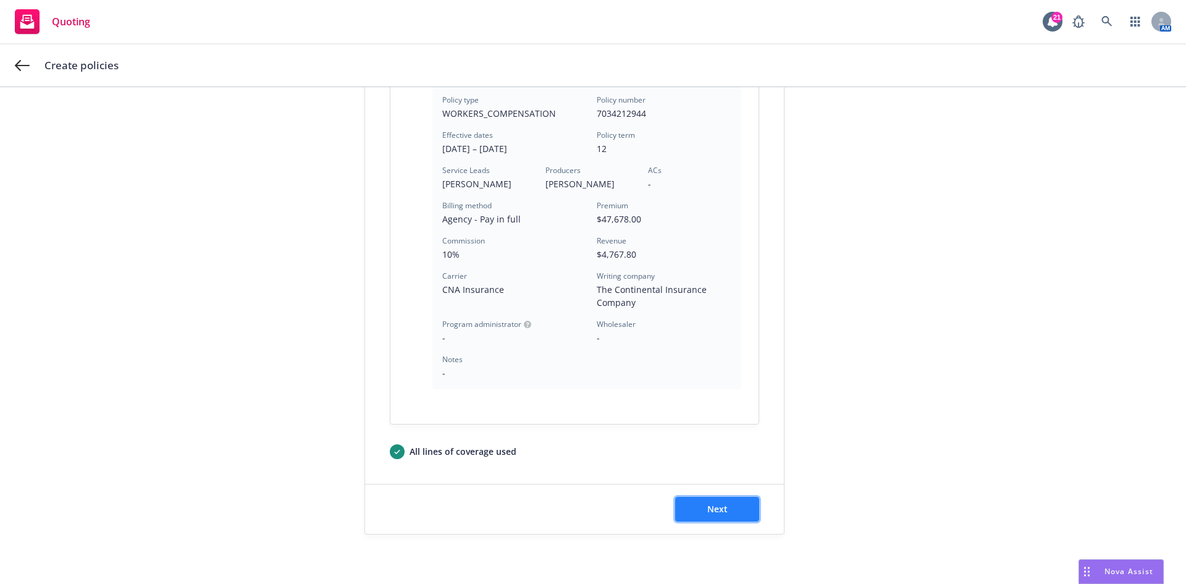
click at [739, 513] on button "Next" at bounding box center [717, 509] width 84 height 25
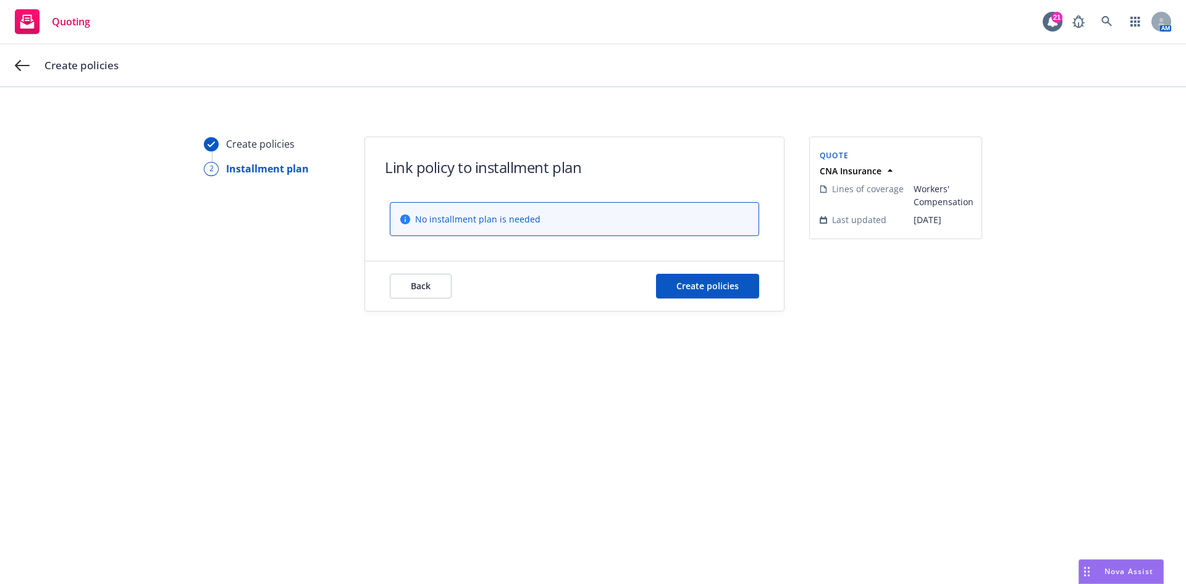
scroll to position [0, 0]
click at [724, 292] on button "Create policies" at bounding box center [707, 286] width 103 height 25
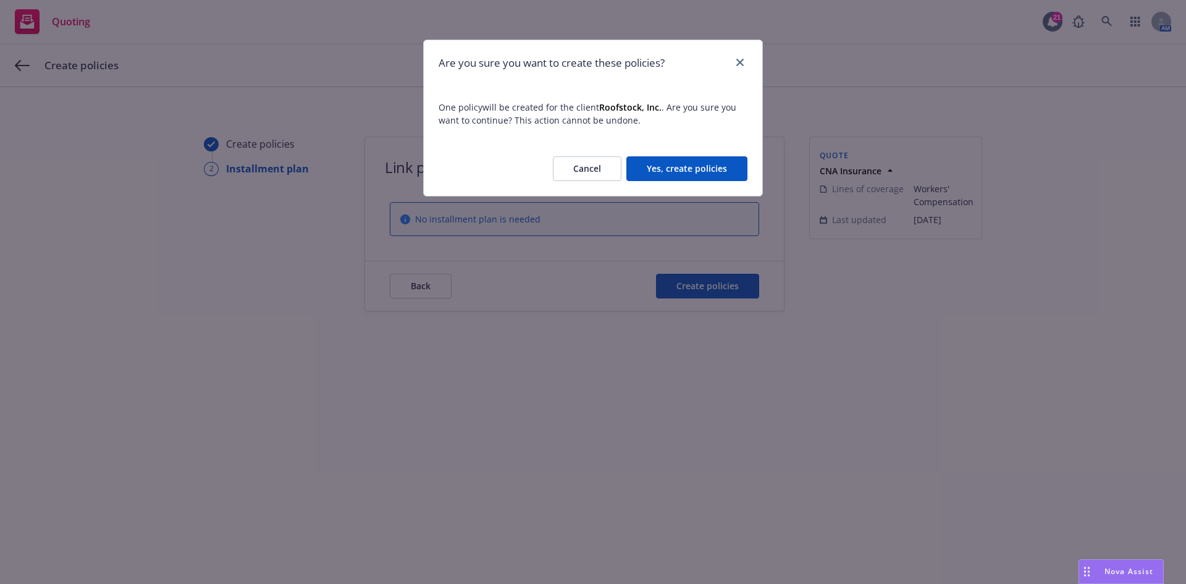
drag, startPoint x: 697, startPoint y: 148, endPoint x: 700, endPoint y: 167, distance: 19.3
click at [697, 153] on div "Cancel Yes, create policies" at bounding box center [593, 168] width 338 height 54
click at [700, 167] on button "Yes, create policies" at bounding box center [686, 168] width 121 height 25
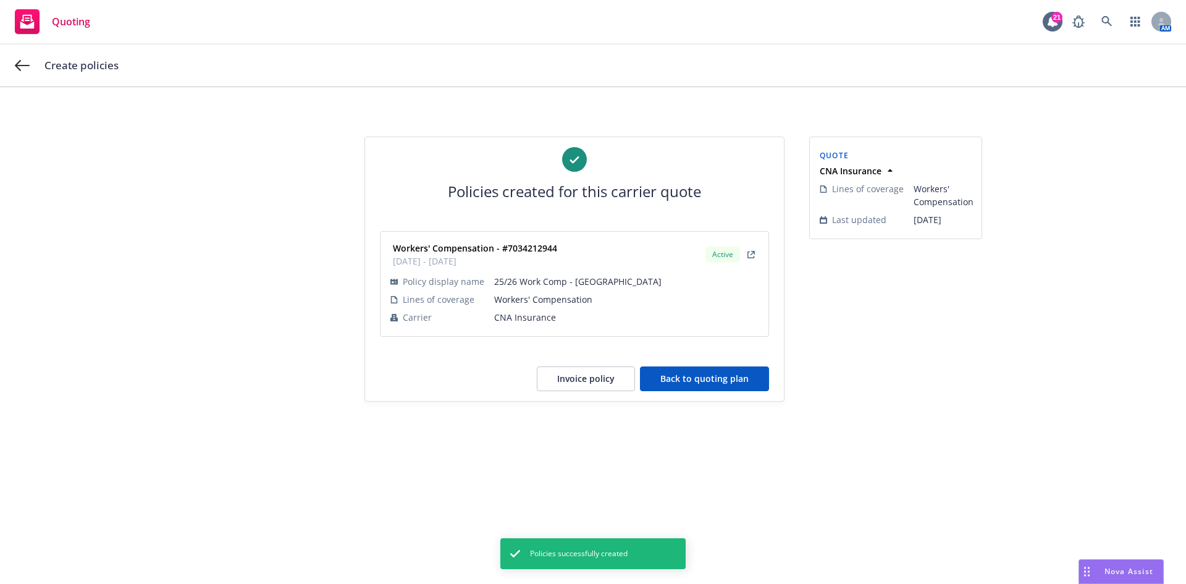
click at [702, 379] on button "Back to quoting plan" at bounding box center [704, 378] width 129 height 25
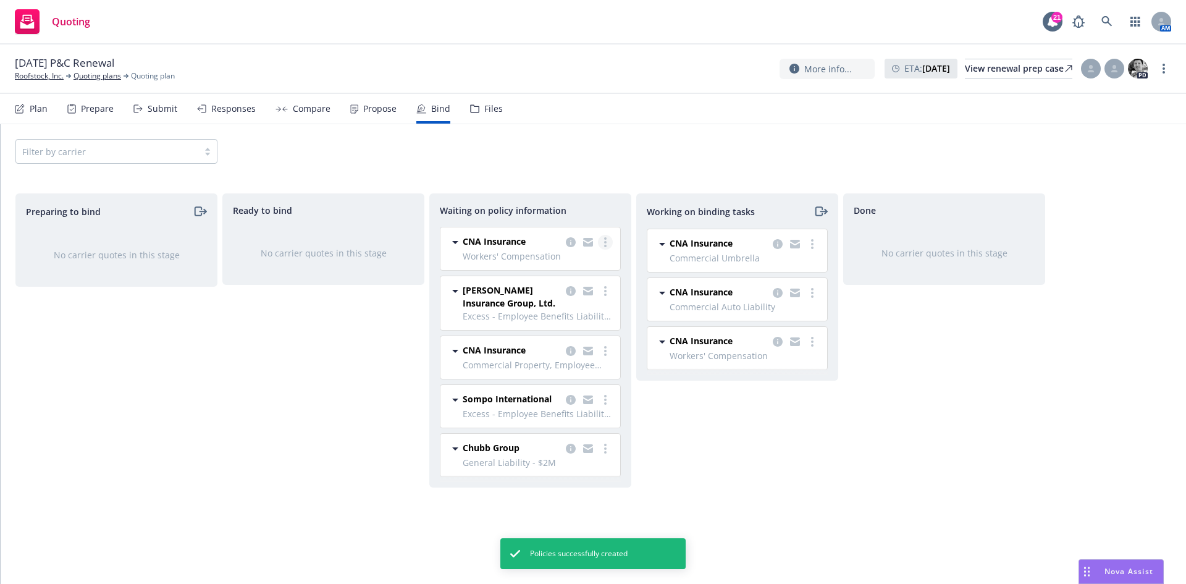
click at [605, 240] on circle "more" at bounding box center [605, 238] width 2 height 2
click at [554, 261] on span "Create policies" at bounding box center [545, 267] width 91 height 12
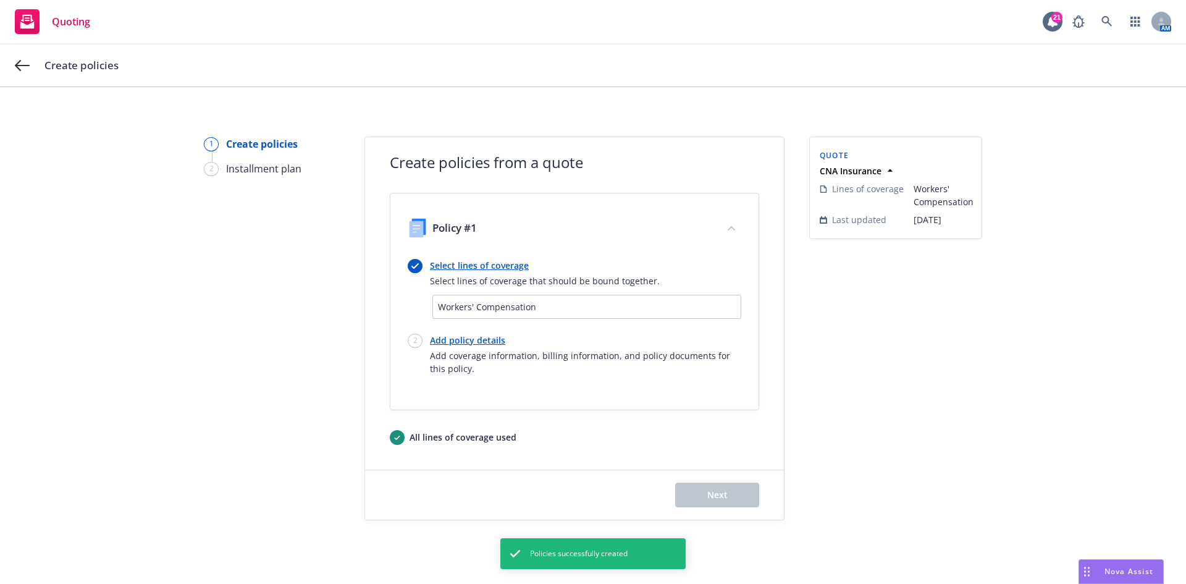
click at [455, 347] on div "Add policy details Add coverage information, billing information, and policy do…" at bounding box center [585, 354] width 311 height 41
click at [460, 339] on link "Add policy details" at bounding box center [585, 340] width 311 height 13
select select "12"
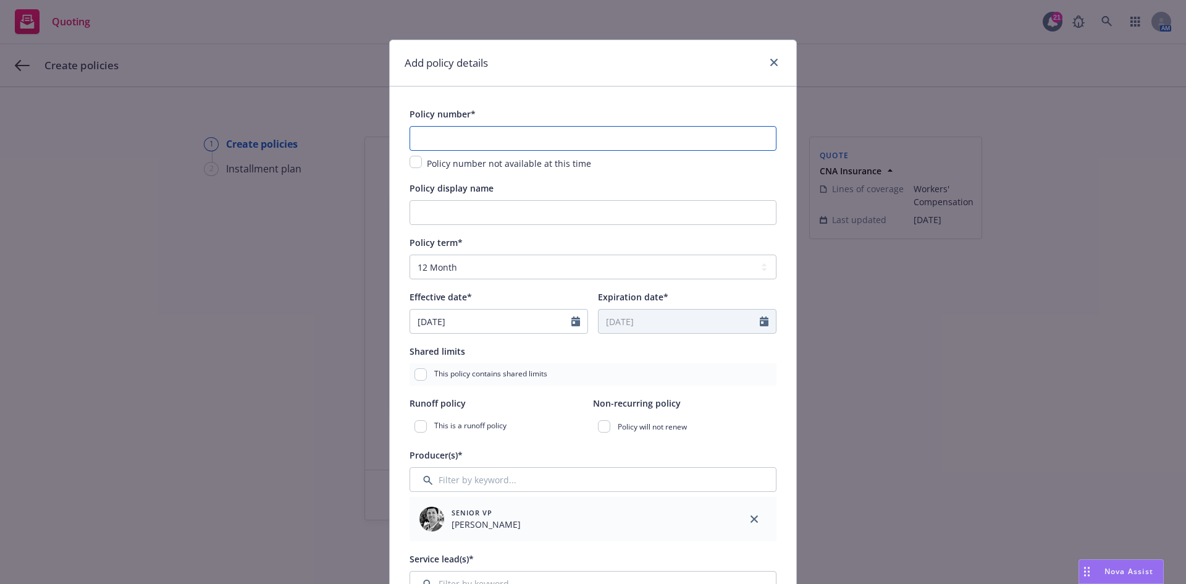
click at [470, 140] on input "text" at bounding box center [592, 138] width 367 height 25
paste input "7034212958"
type input "7034212958"
click at [457, 206] on input "Policy display name" at bounding box center [592, 212] width 367 height 25
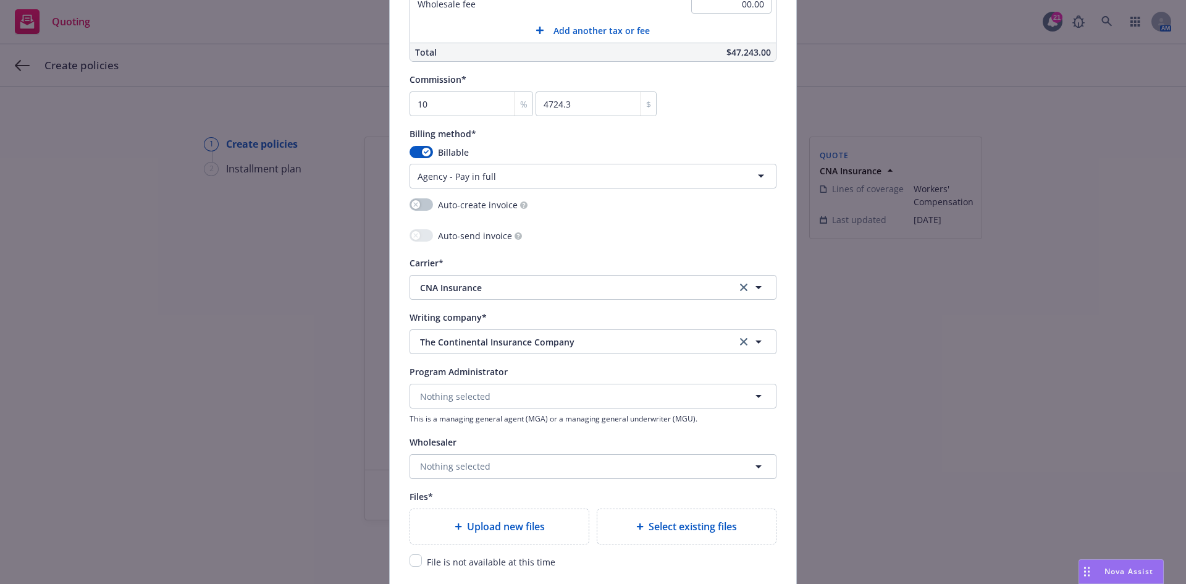
scroll to position [1050, 0]
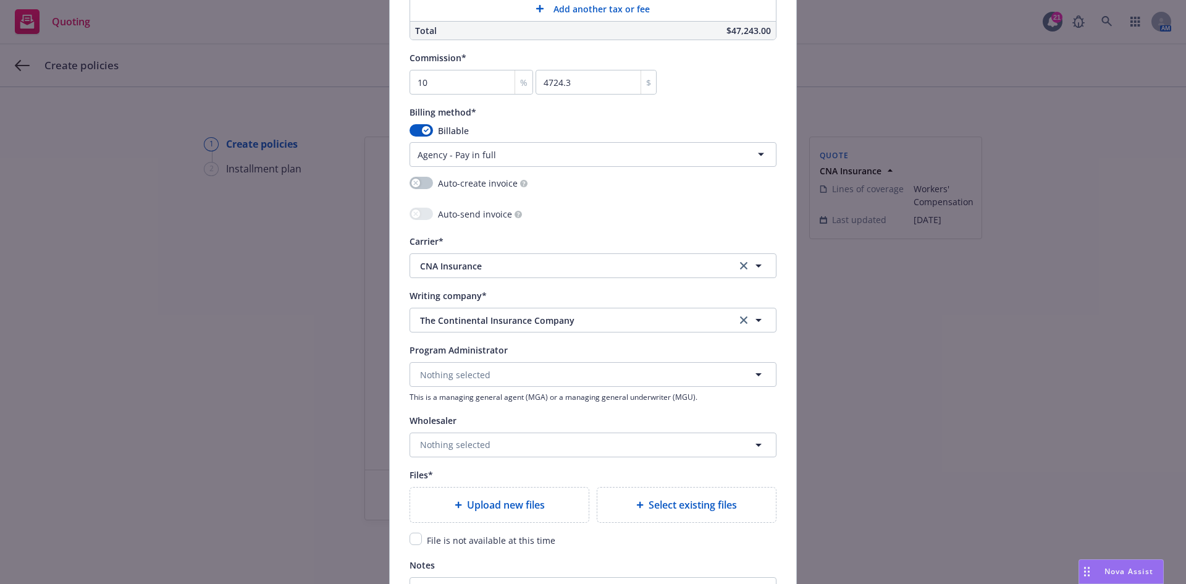
type input "25/26 Work Comp - AOS"
click at [664, 505] on span "Select existing files" at bounding box center [693, 504] width 88 height 15
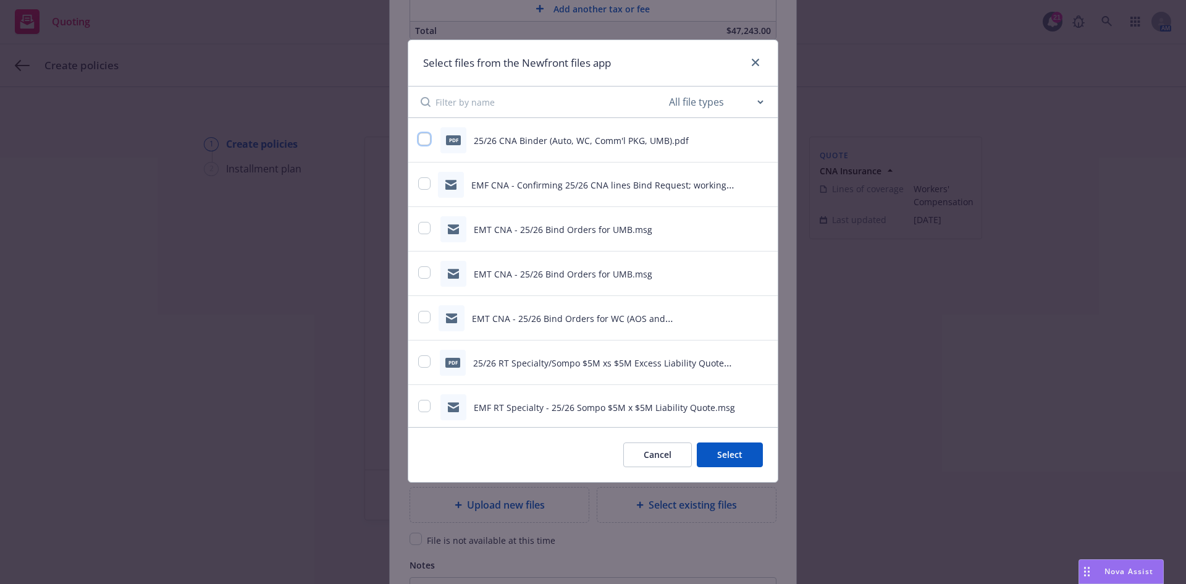
click at [427, 139] on input "checkbox" at bounding box center [424, 139] width 12 height 12
checkbox input "true"
click at [724, 455] on button "Select 1 file" at bounding box center [718, 454] width 89 height 25
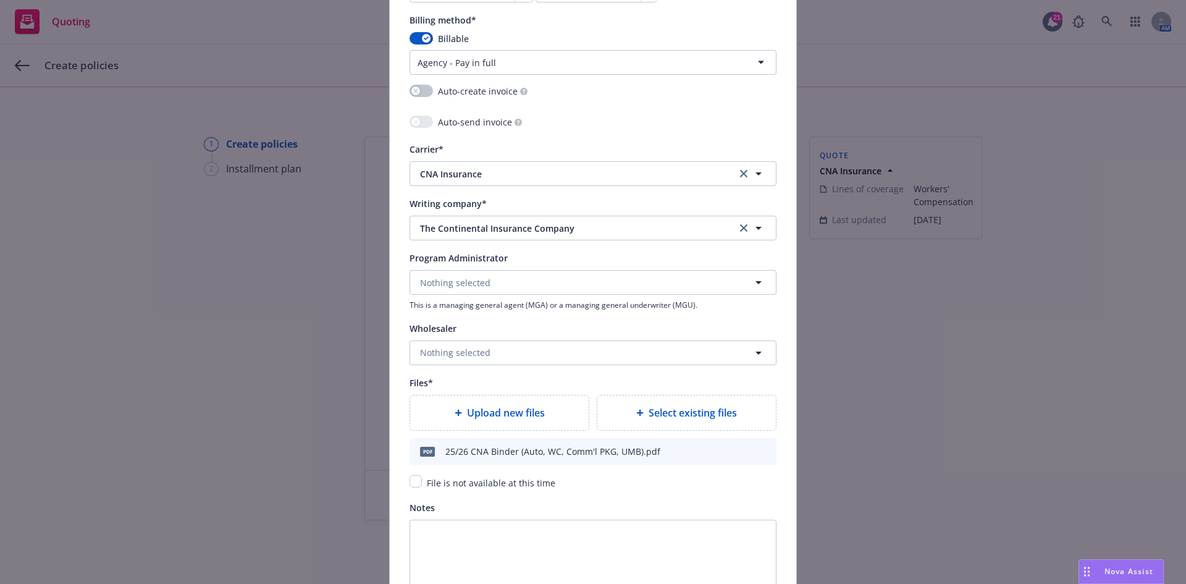
scroll to position [1285, 0]
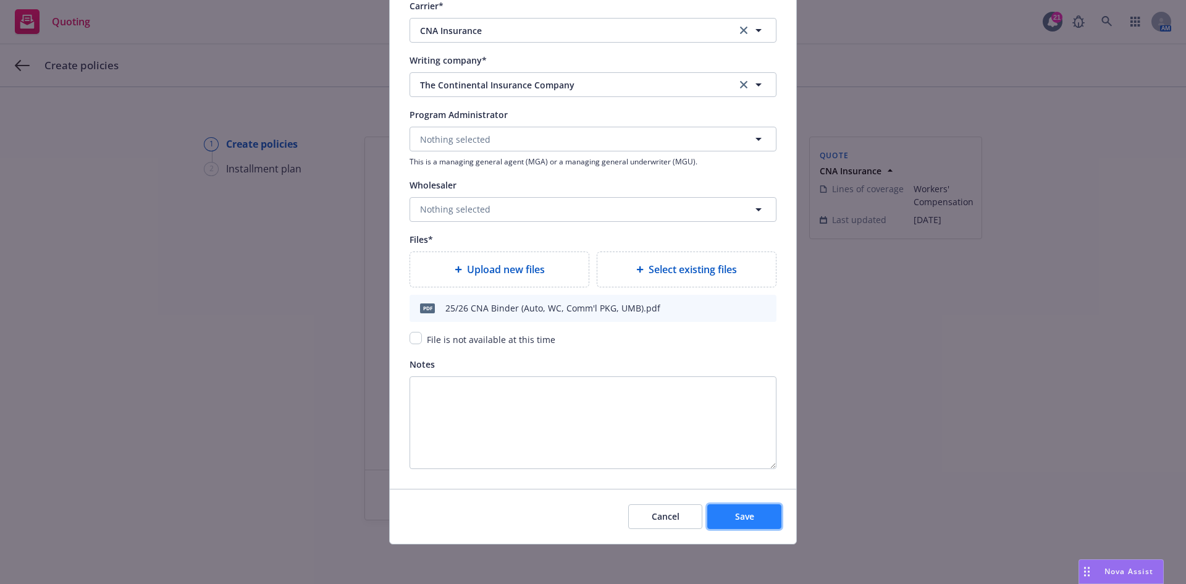
click at [729, 520] on button "Save" at bounding box center [744, 516] width 74 height 25
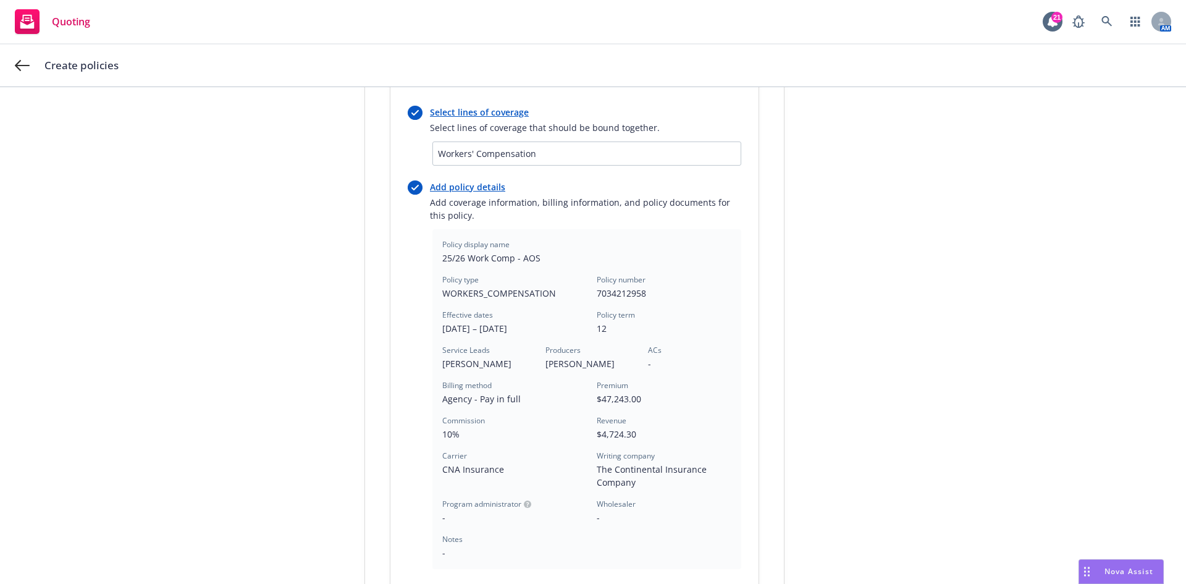
scroll to position [333, 0]
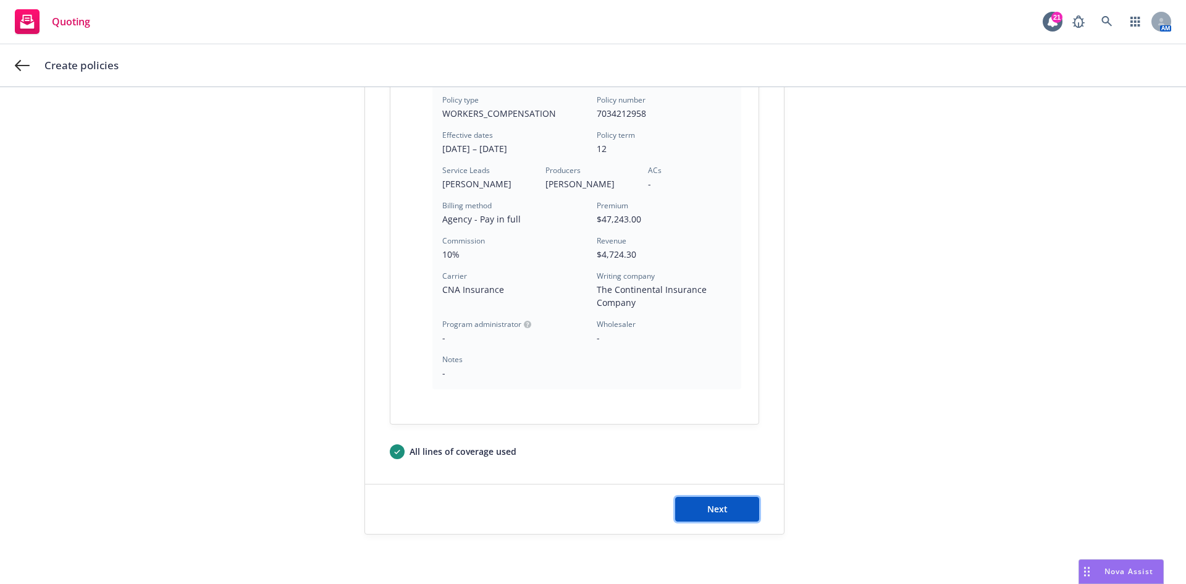
click at [744, 506] on button "Next" at bounding box center [717, 509] width 84 height 25
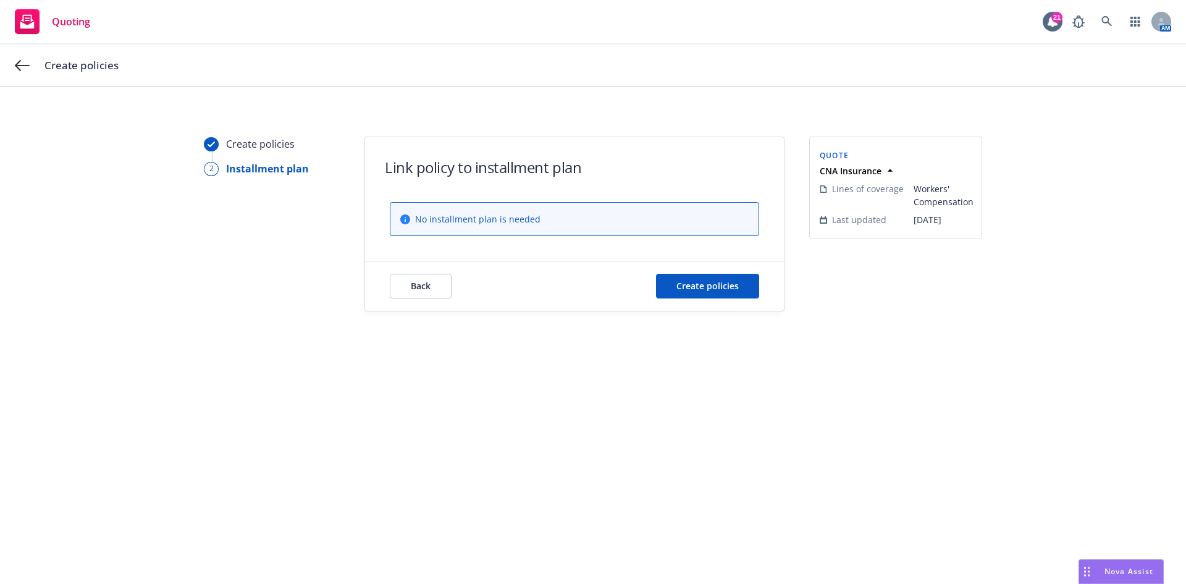
scroll to position [0, 0]
click at [743, 287] on button "Create policies" at bounding box center [707, 286] width 103 height 25
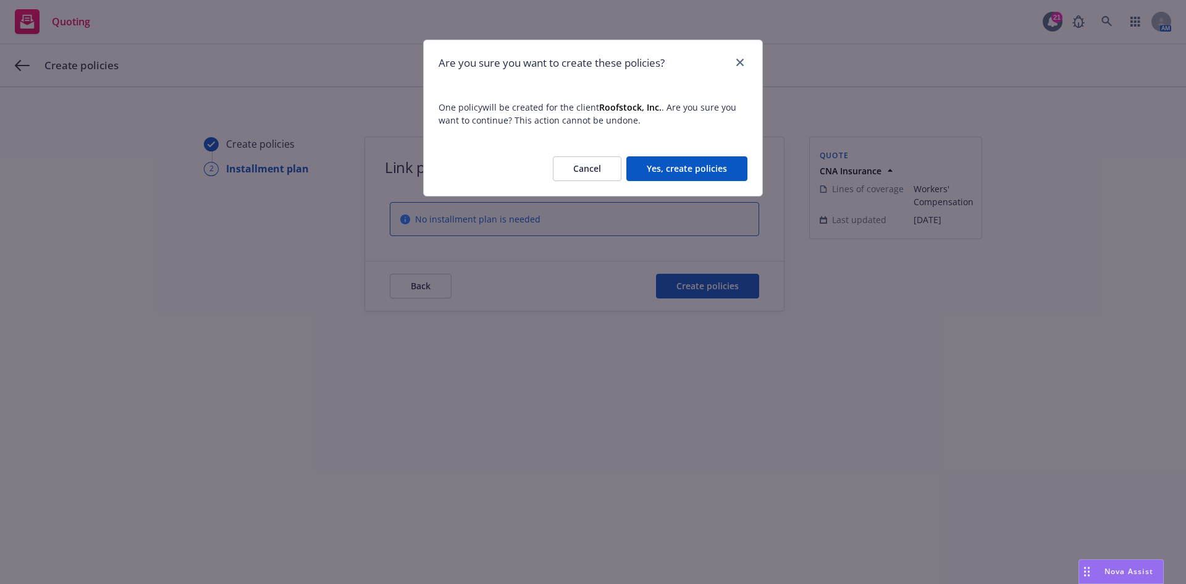
click at [701, 169] on button "Yes, create policies" at bounding box center [686, 168] width 121 height 25
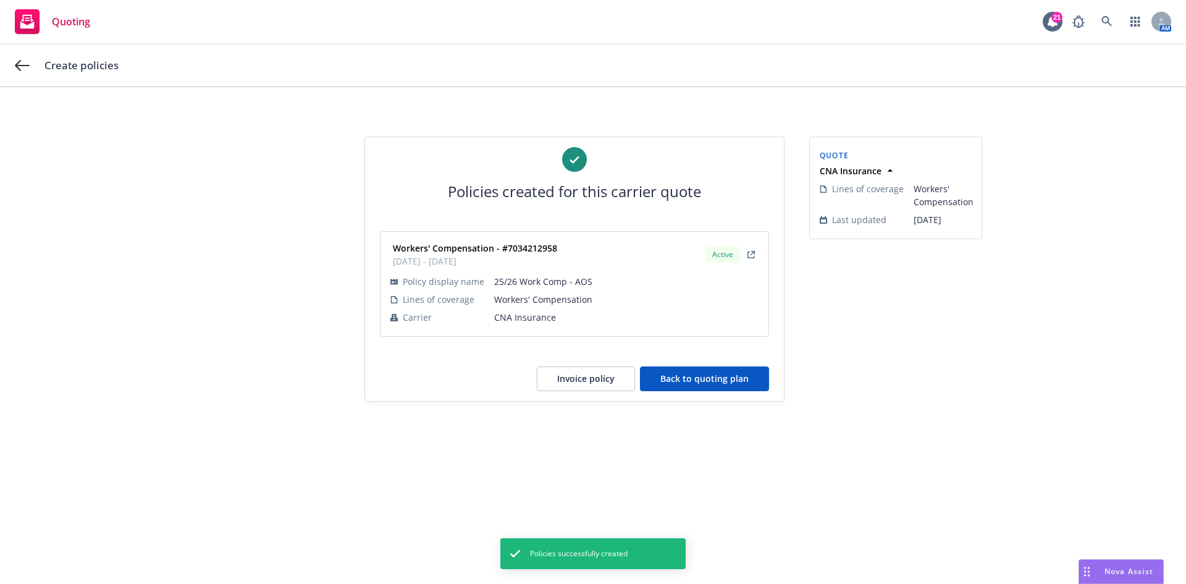
click at [697, 386] on button "Back to quoting plan" at bounding box center [704, 378] width 129 height 25
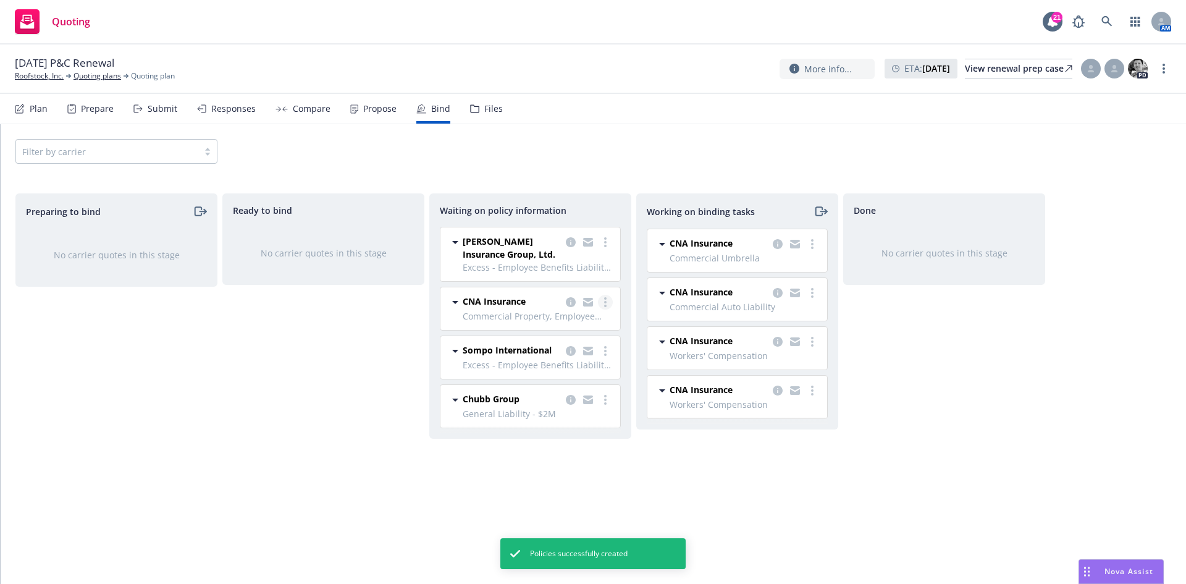
click at [605, 300] on icon "more" at bounding box center [605, 302] width 2 height 10
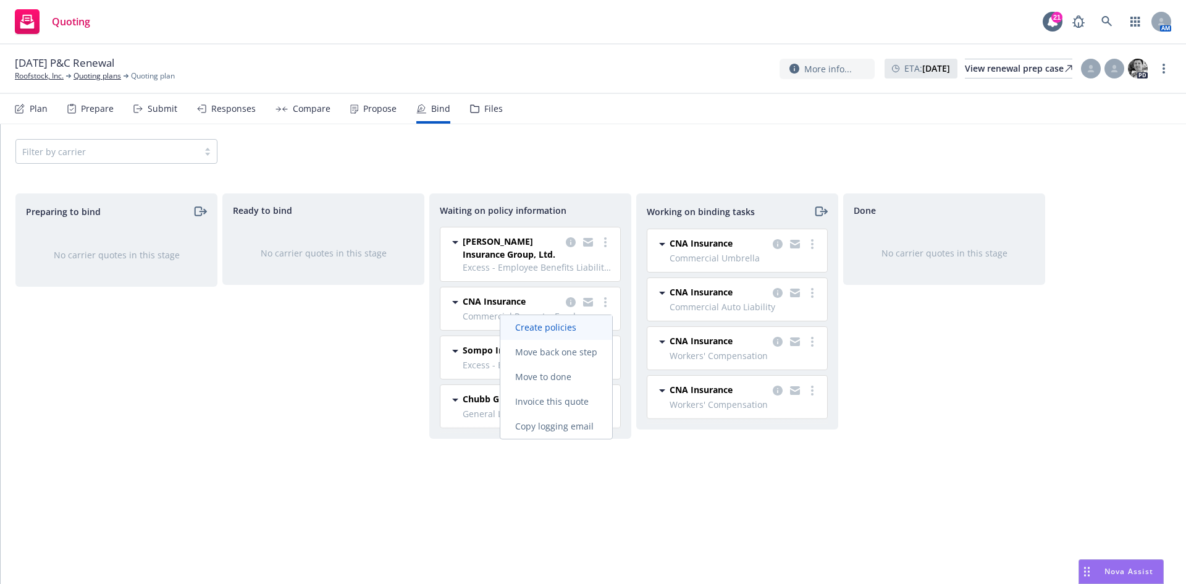
click at [563, 330] on span "Create policies" at bounding box center [545, 327] width 91 height 12
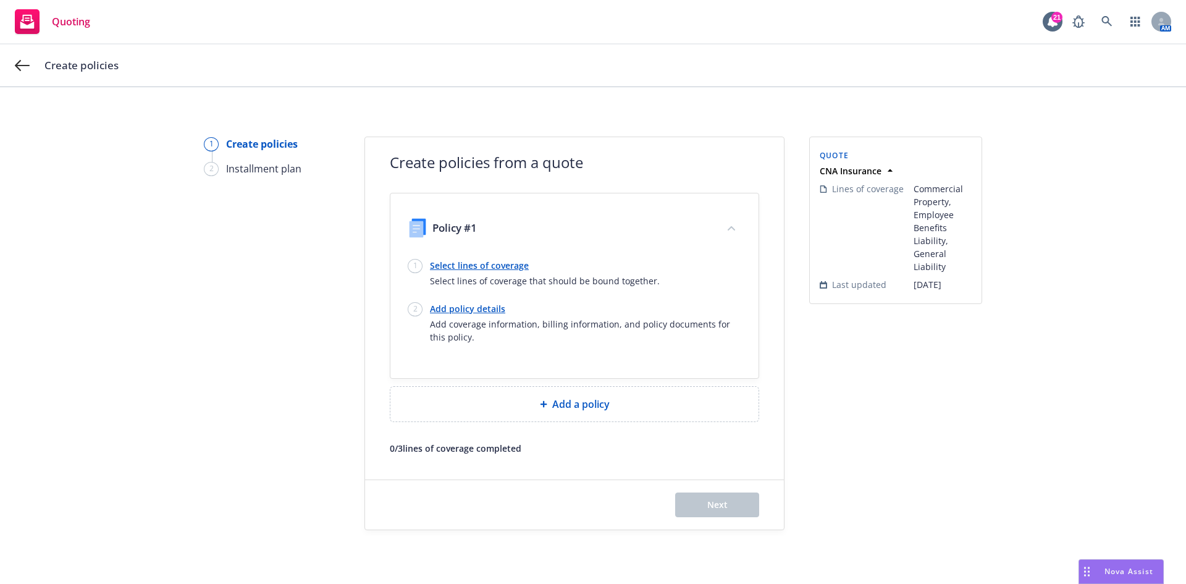
click at [474, 264] on link "Select lines of coverage" at bounding box center [545, 265] width 230 height 13
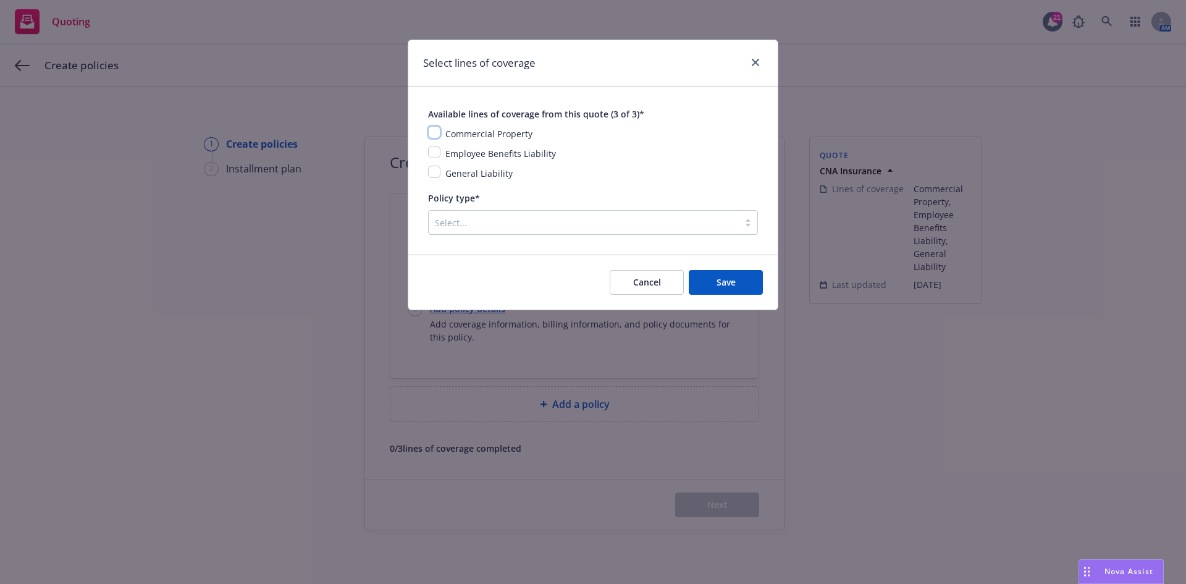
click at [435, 132] on input "checkbox" at bounding box center [434, 132] width 12 height 12
checkbox input "true"
click at [437, 148] on input "checkbox" at bounding box center [434, 152] width 12 height 12
checkbox input "true"
click at [437, 166] on input "checkbox" at bounding box center [434, 172] width 12 height 12
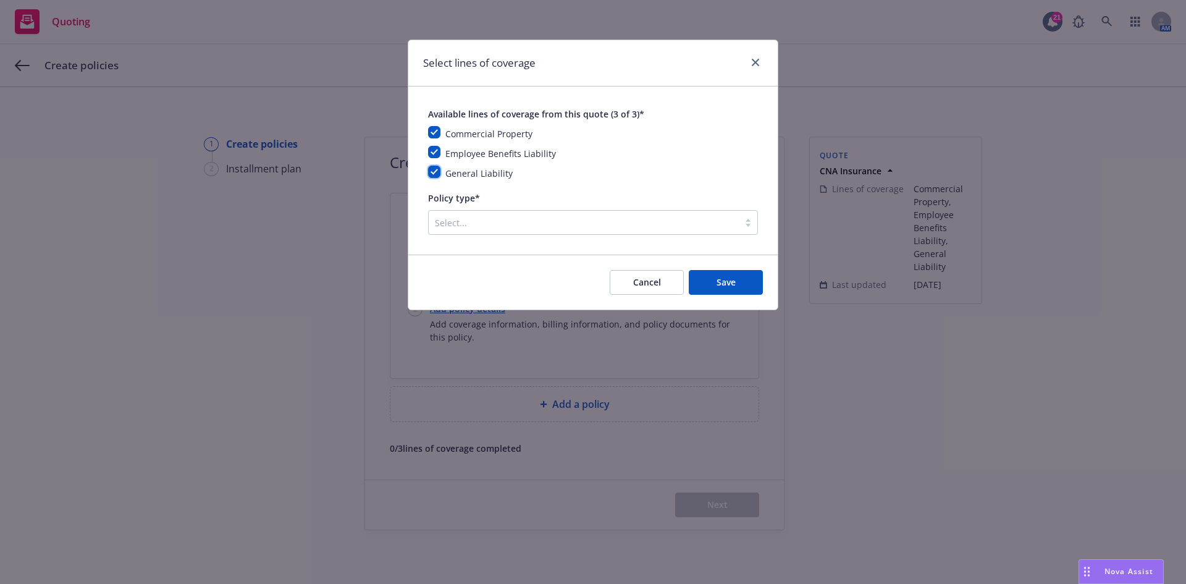
checkbox input "true"
click at [471, 225] on div at bounding box center [584, 222] width 298 height 15
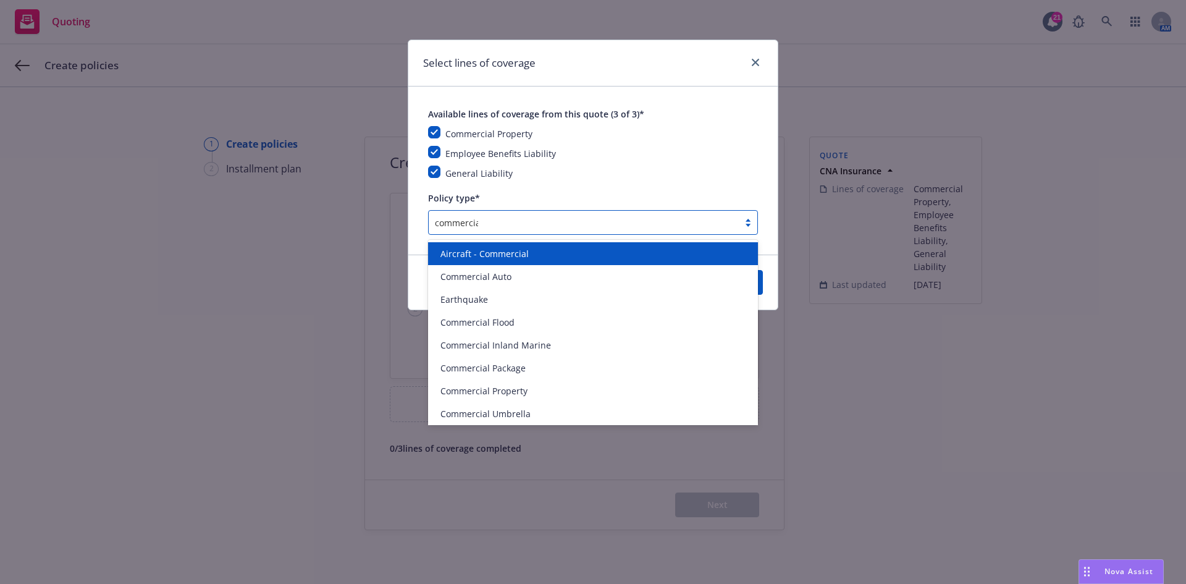
type input "commercial"
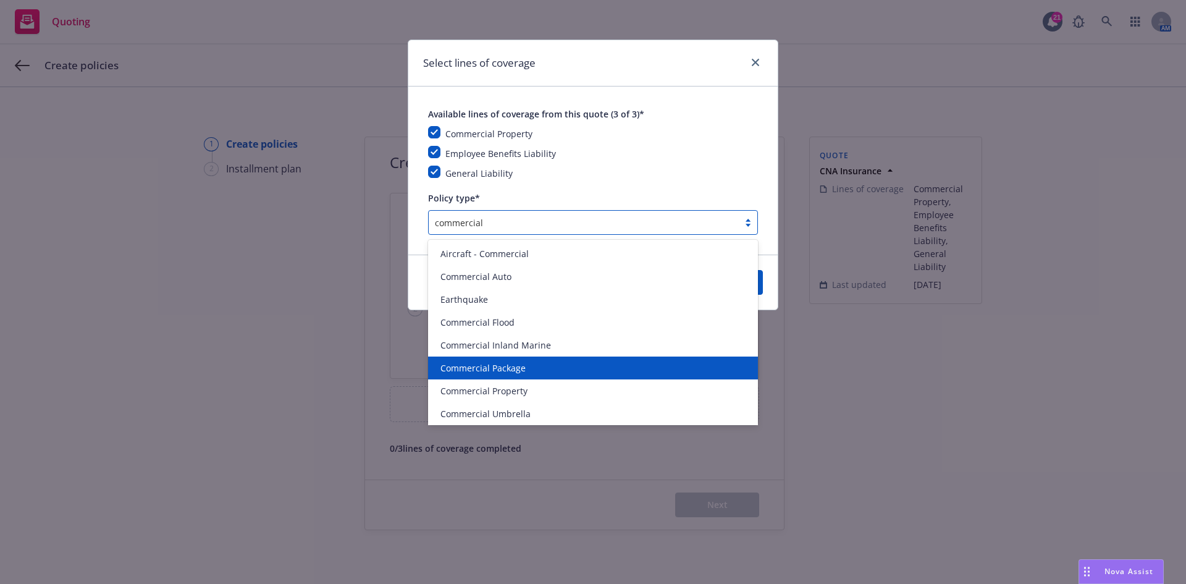
click at [487, 370] on span "Commercial Package" at bounding box center [482, 367] width 85 height 13
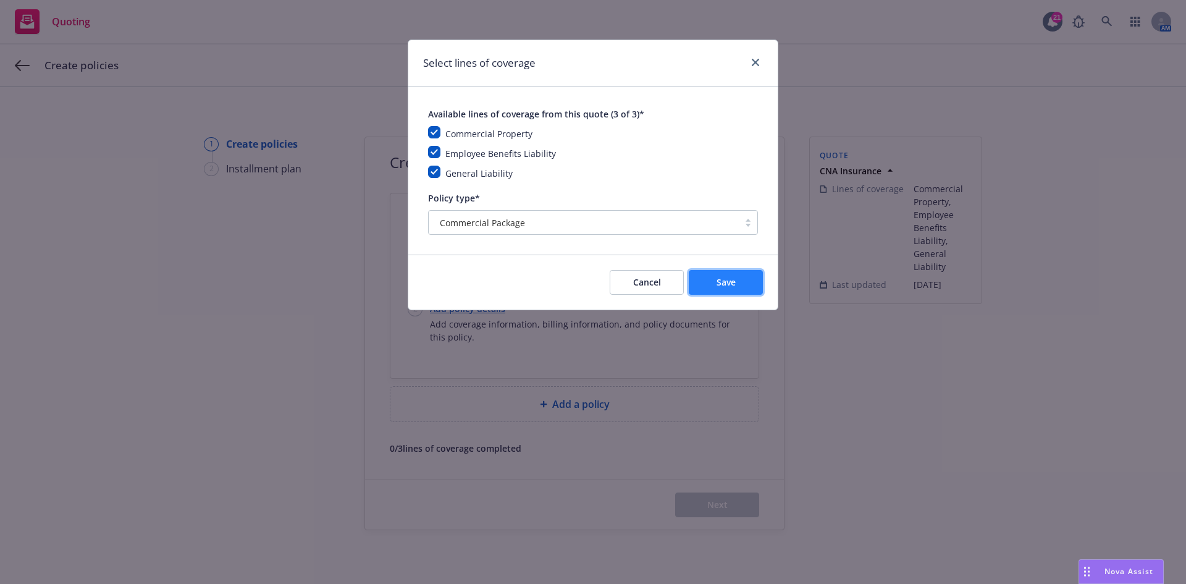
click at [710, 283] on button "Save" at bounding box center [726, 282] width 74 height 25
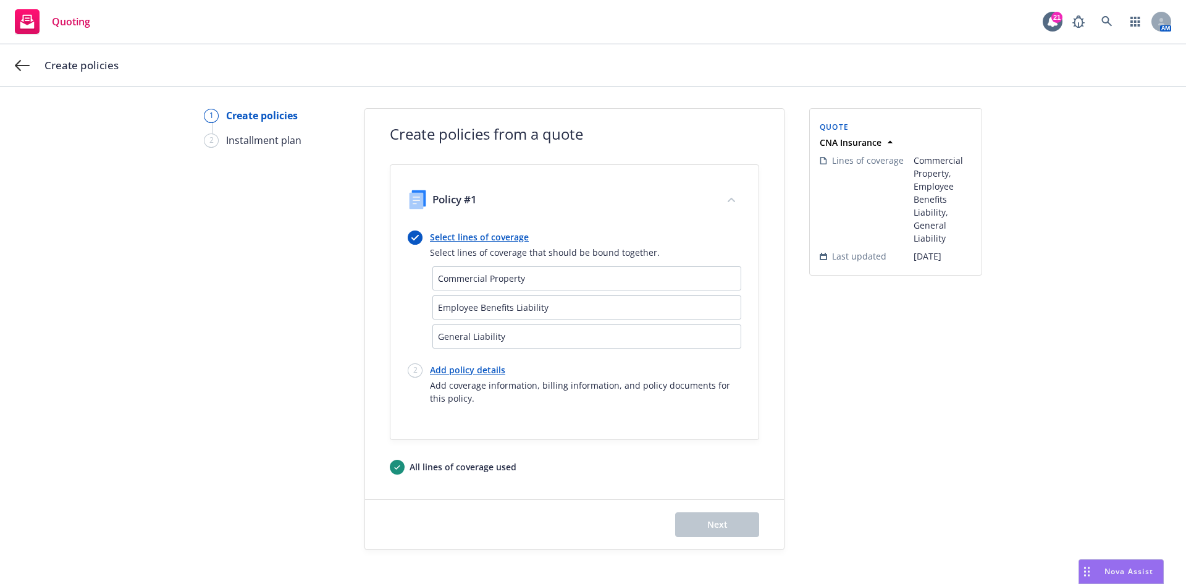
scroll to position [44, 0]
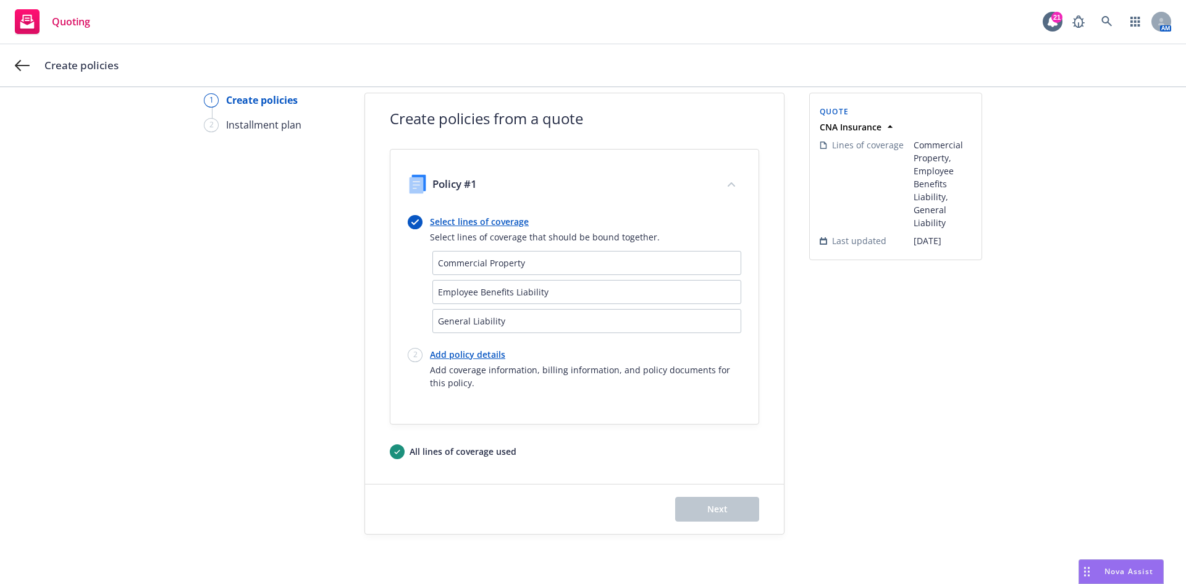
click at [486, 350] on link "Add policy details" at bounding box center [585, 354] width 311 height 13
select select "12"
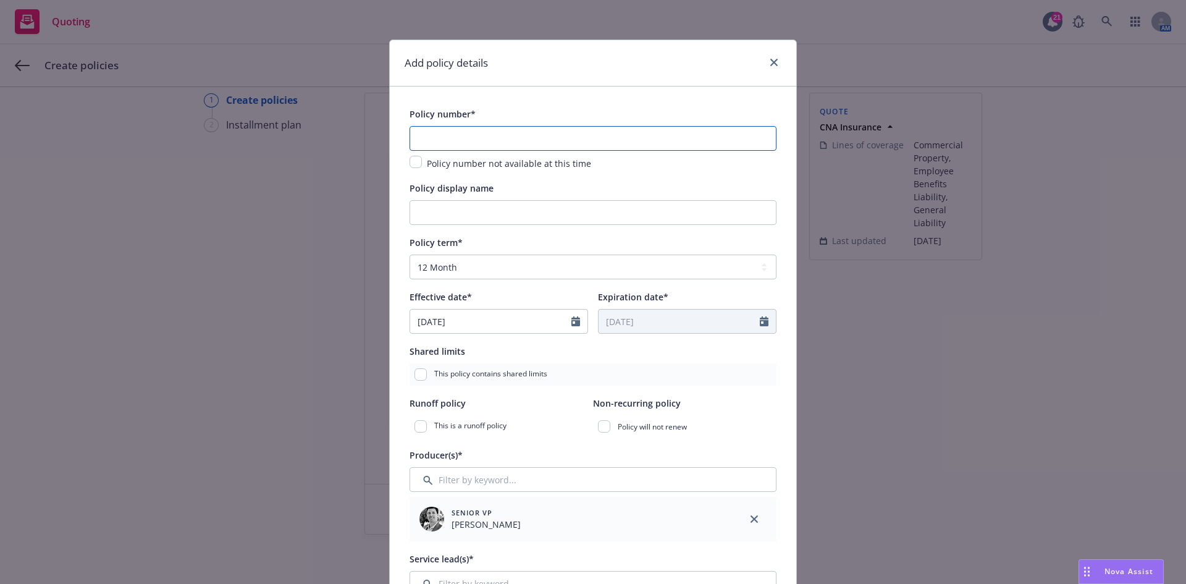
click at [464, 141] on input "text" at bounding box center [592, 138] width 367 height 25
paste input "7034214841"
type input "7034214841"
click at [441, 204] on input "Policy display name" at bounding box center [592, 212] width 367 height 25
drag, startPoint x: 519, startPoint y: 216, endPoint x: 592, endPoint y: 215, distance: 72.9
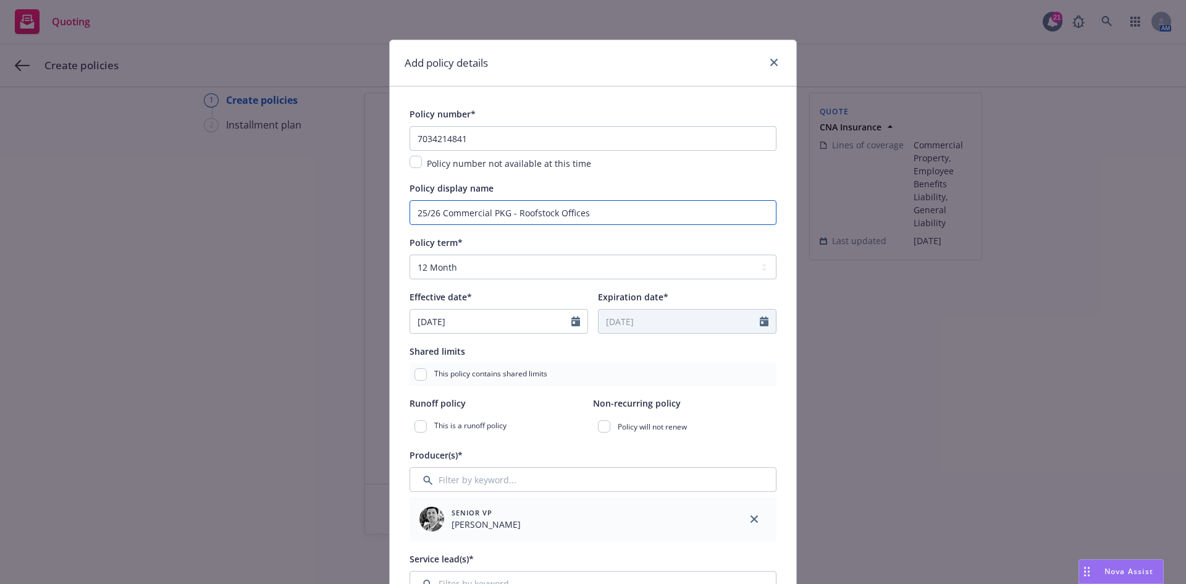
click at [590, 222] on input "25/26 Commercial PKG - Roofstock Offices" at bounding box center [592, 212] width 367 height 25
click at [592, 214] on input "25/26 Commercial PKG - Roofstock Offices" at bounding box center [592, 212] width 367 height 25
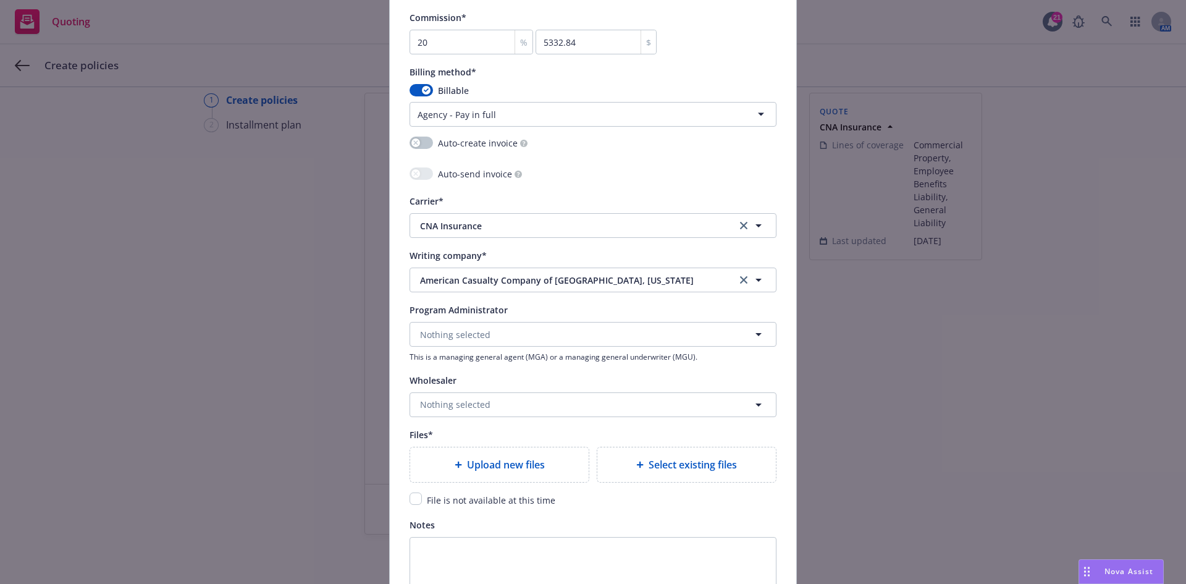
scroll to position [1112, 0]
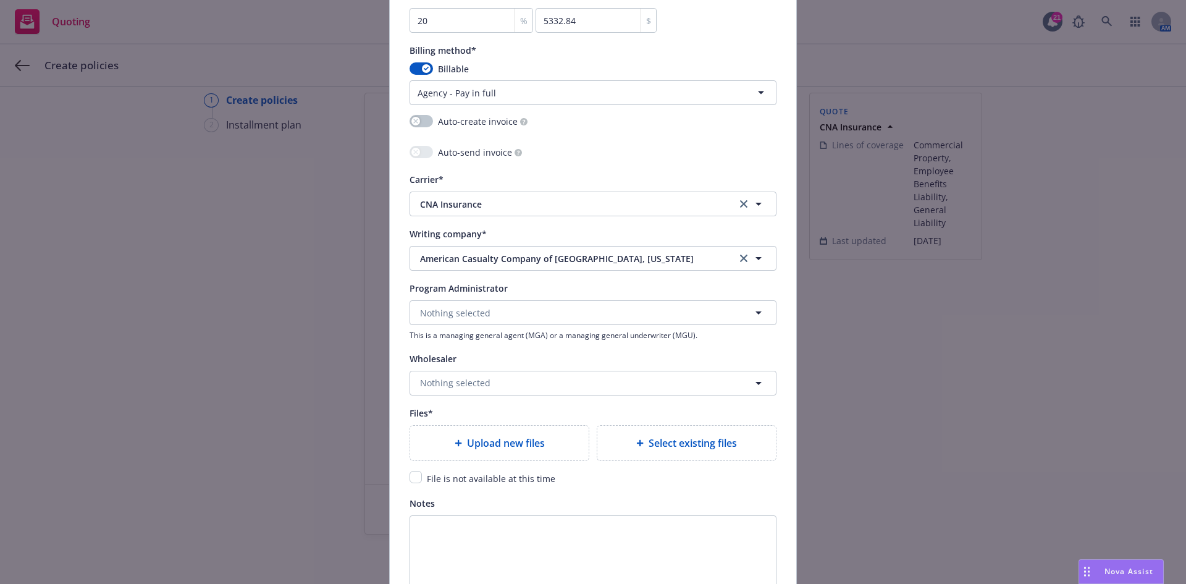
type input "25/26 Commercial PKG - Roofstock Office"
click at [660, 454] on div "Select existing files" at bounding box center [686, 443] width 178 height 35
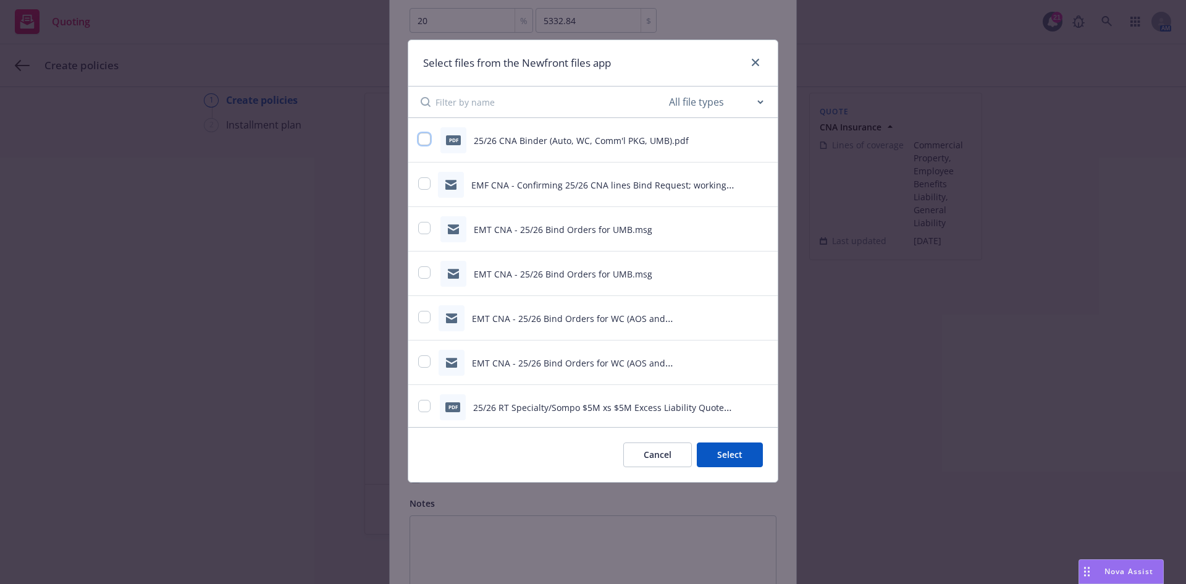
click at [429, 143] on input "checkbox" at bounding box center [424, 139] width 12 height 12
checkbox input "true"
click at [732, 458] on button "Select 1 file" at bounding box center [718, 454] width 89 height 25
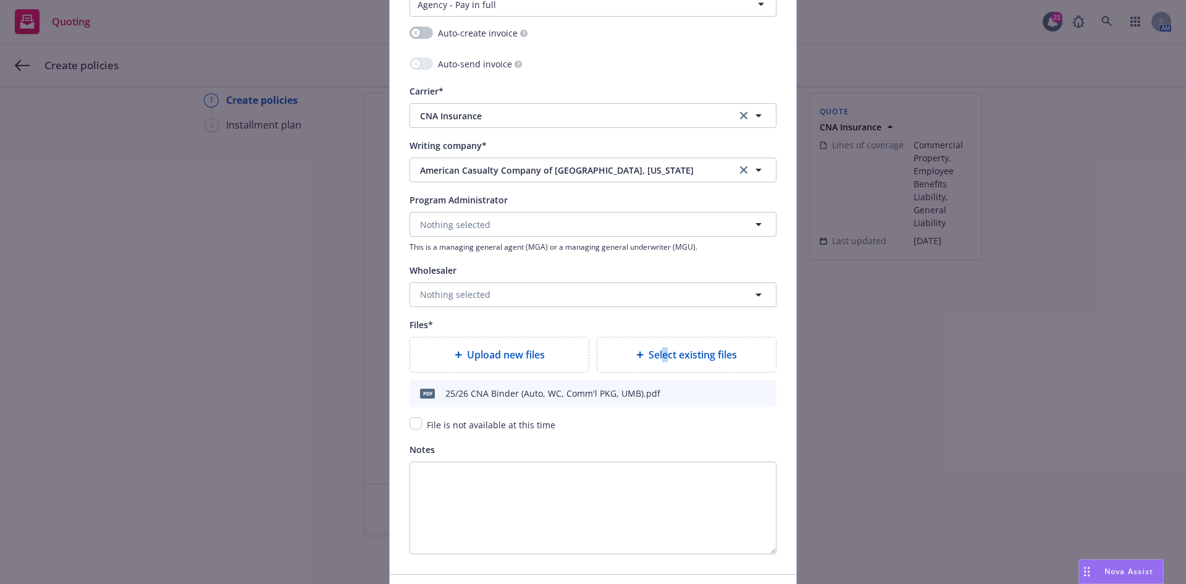
scroll to position [1285, 0]
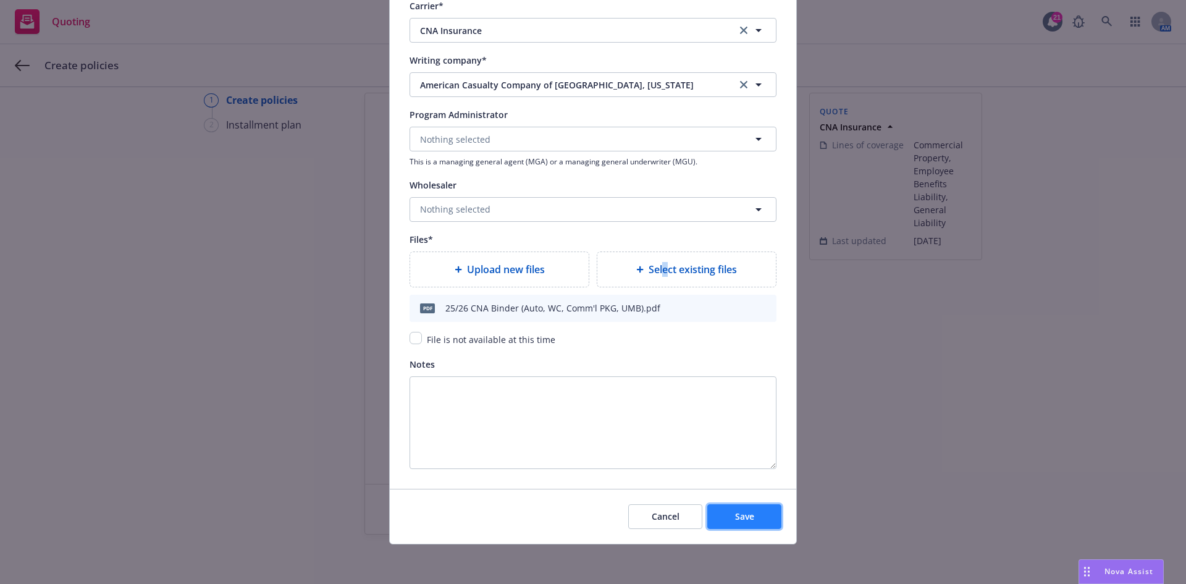
click at [745, 518] on span "Save" at bounding box center [744, 516] width 19 height 12
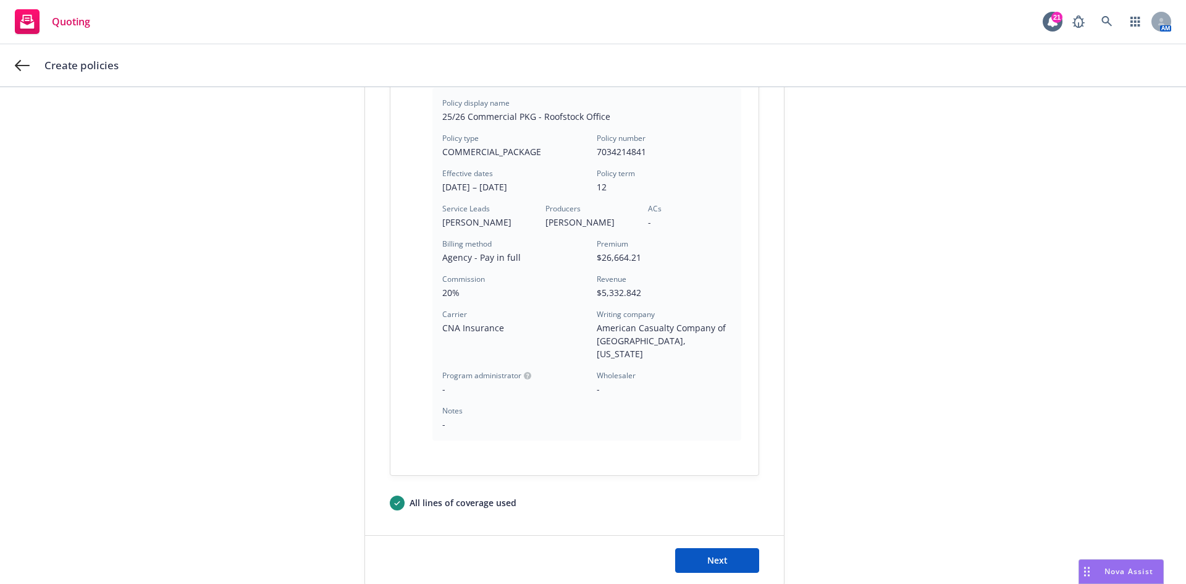
scroll to position [391, 0]
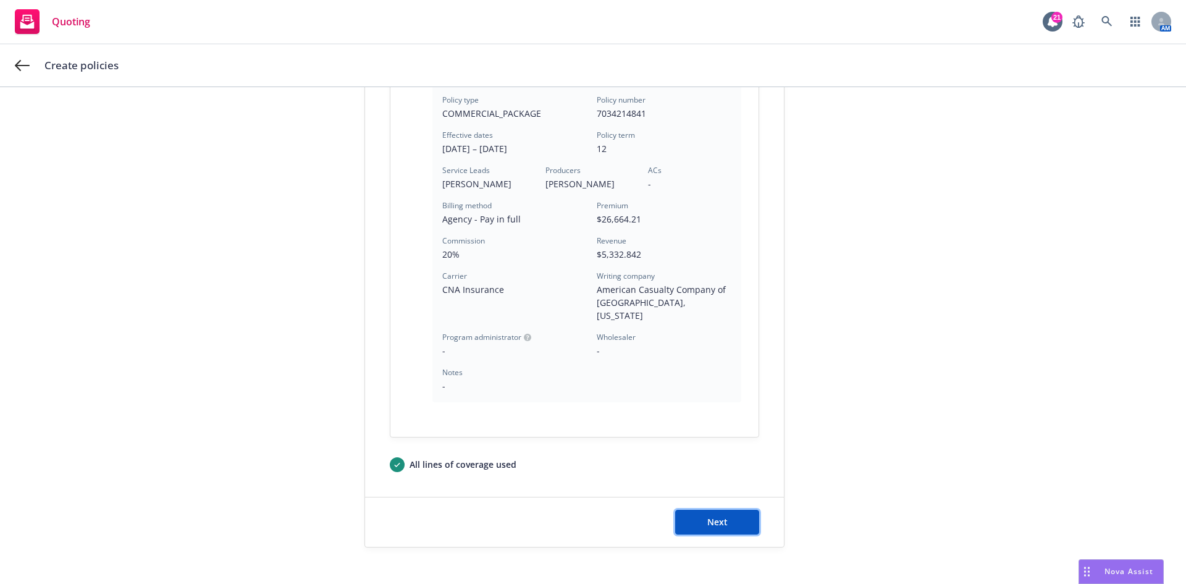
click at [726, 510] on button "Next" at bounding box center [717, 522] width 84 height 25
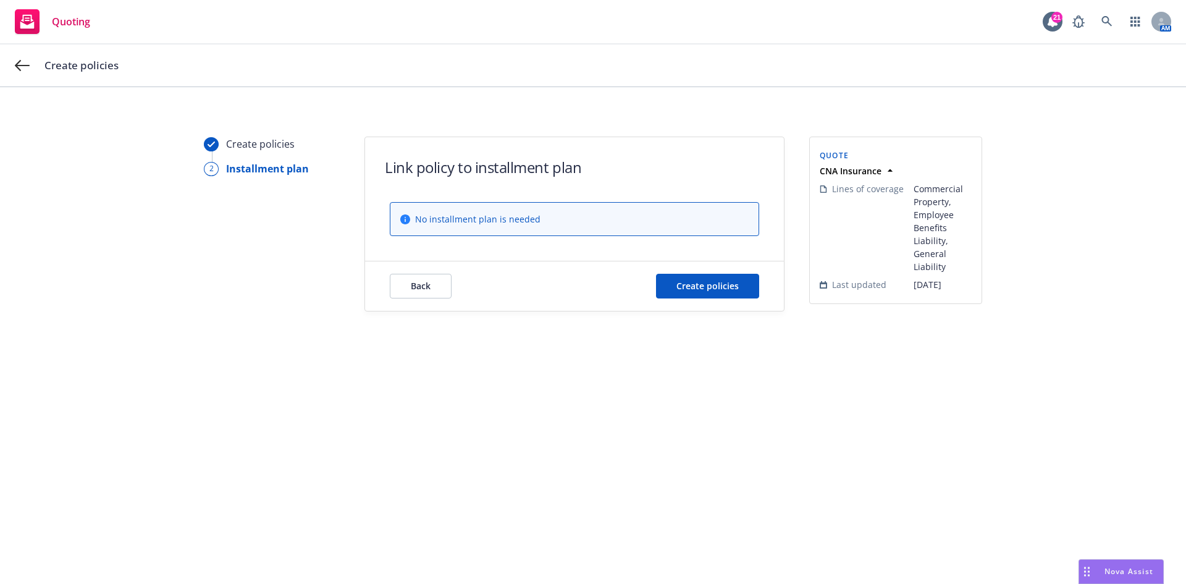
scroll to position [0, 0]
click at [693, 292] on button "Create policies" at bounding box center [707, 286] width 103 height 25
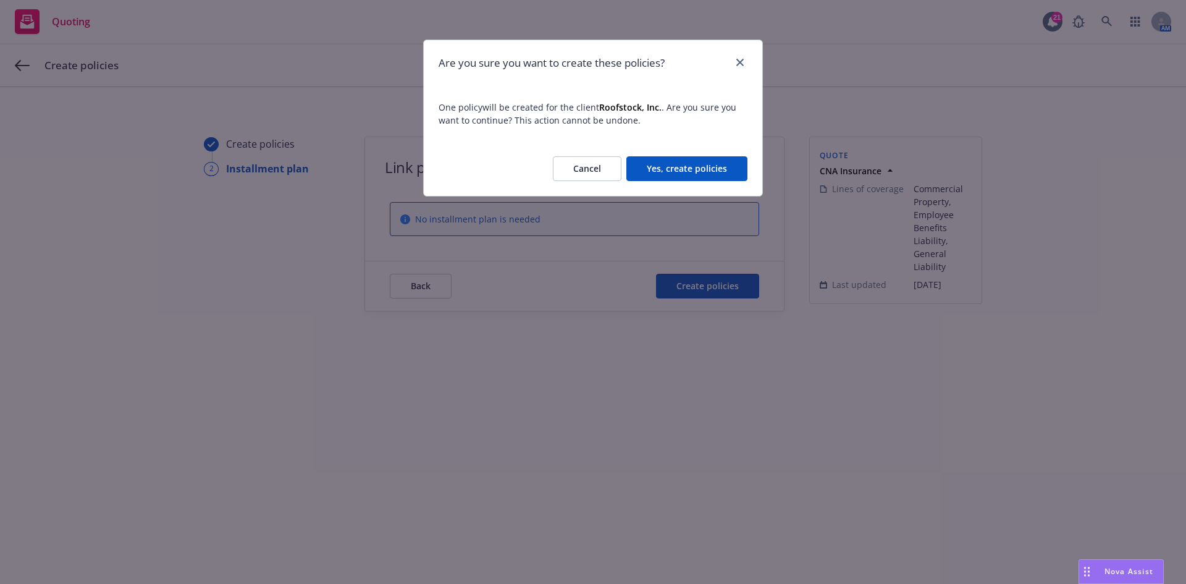
click at [701, 157] on button "Yes, create policies" at bounding box center [686, 168] width 121 height 25
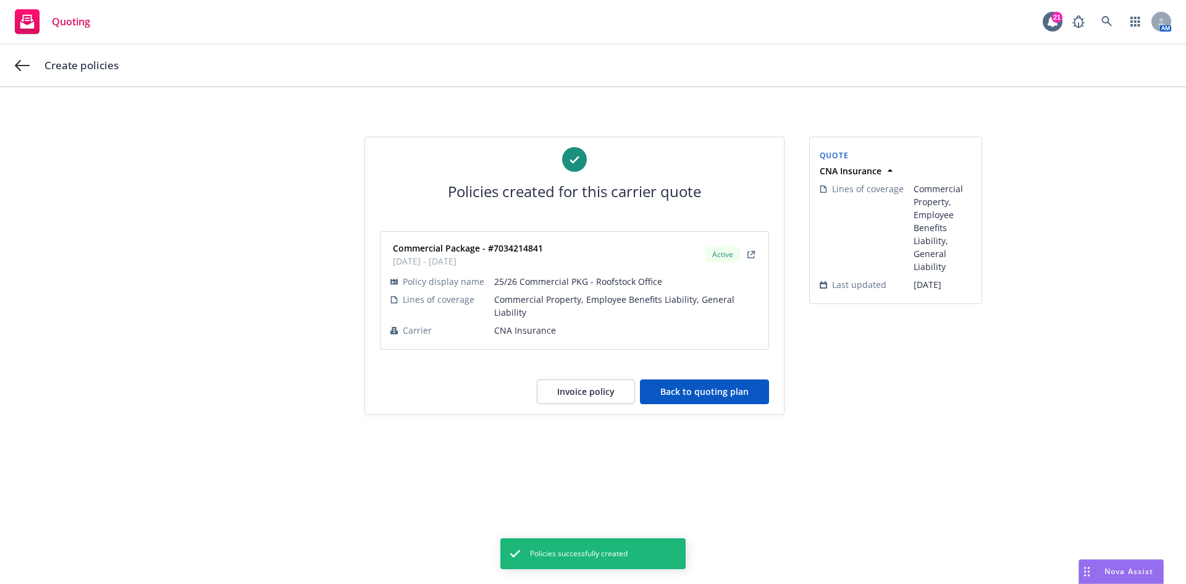
click at [715, 400] on button "Back to quoting plan" at bounding box center [704, 391] width 129 height 25
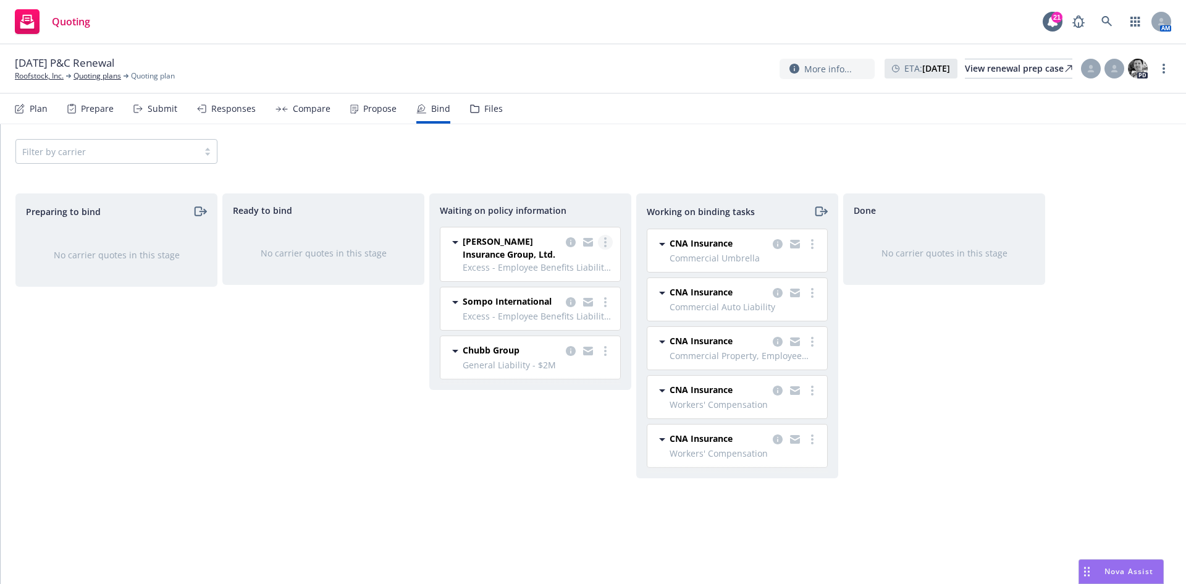
click at [604, 246] on circle "more" at bounding box center [605, 246] width 2 height 2
click at [558, 269] on span "Create policies" at bounding box center [545, 267] width 91 height 12
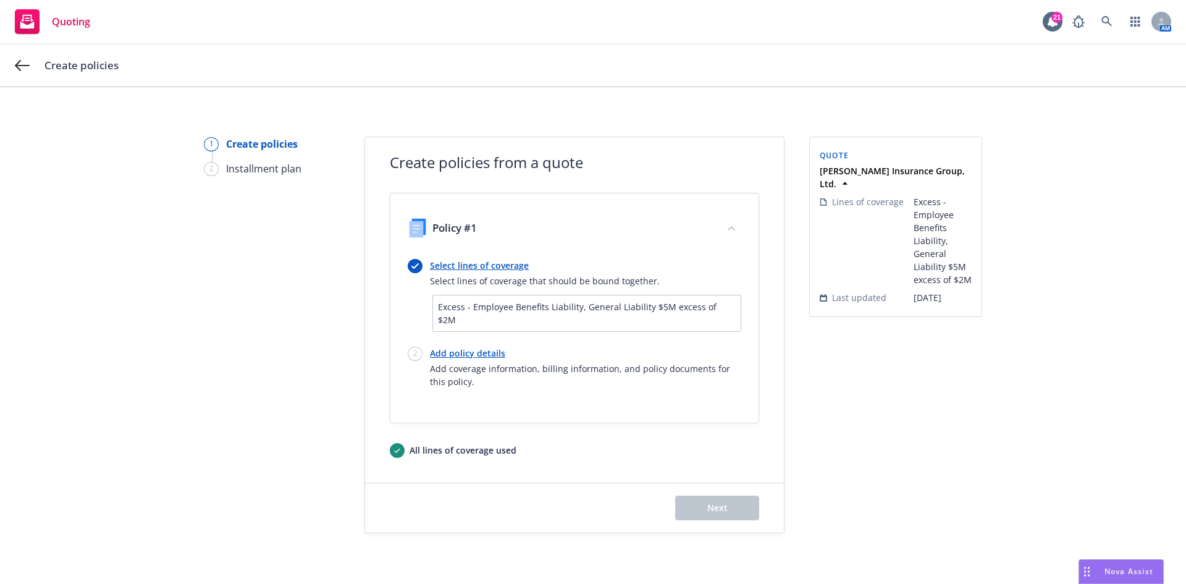
click at [470, 346] on link "Add policy details" at bounding box center [585, 352] width 311 height 13
select select "12"
select select "CA"
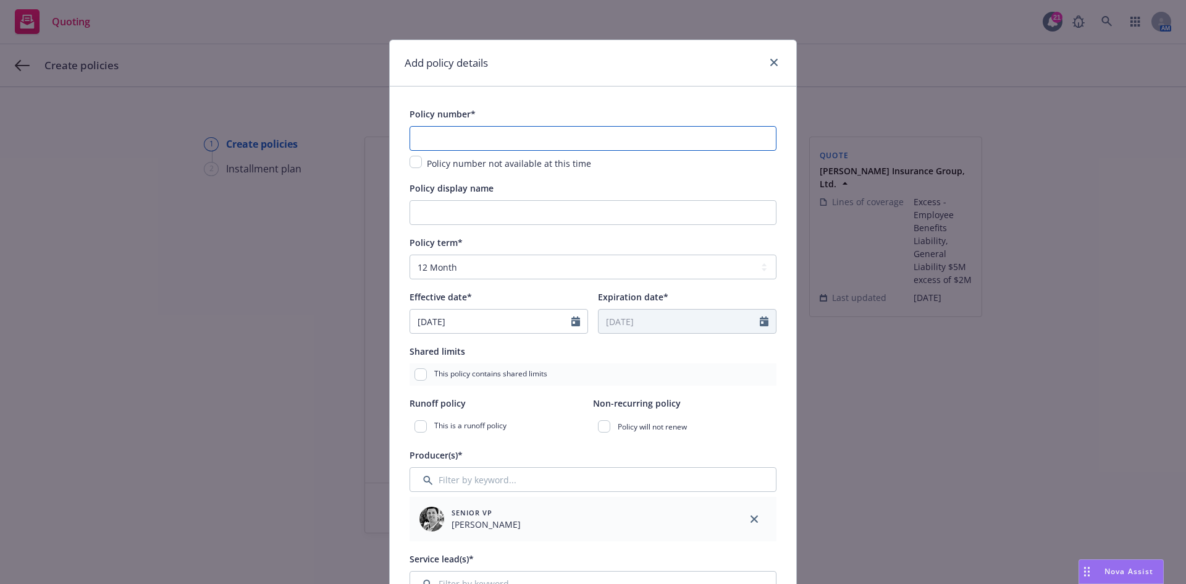
click at [558, 139] on input "text" at bounding box center [592, 138] width 367 height 25
paste input "ECHS00082097"
type input "ECHS00082097-01"
click at [540, 209] on input "Policy display name" at bounding box center [592, 212] width 367 height 25
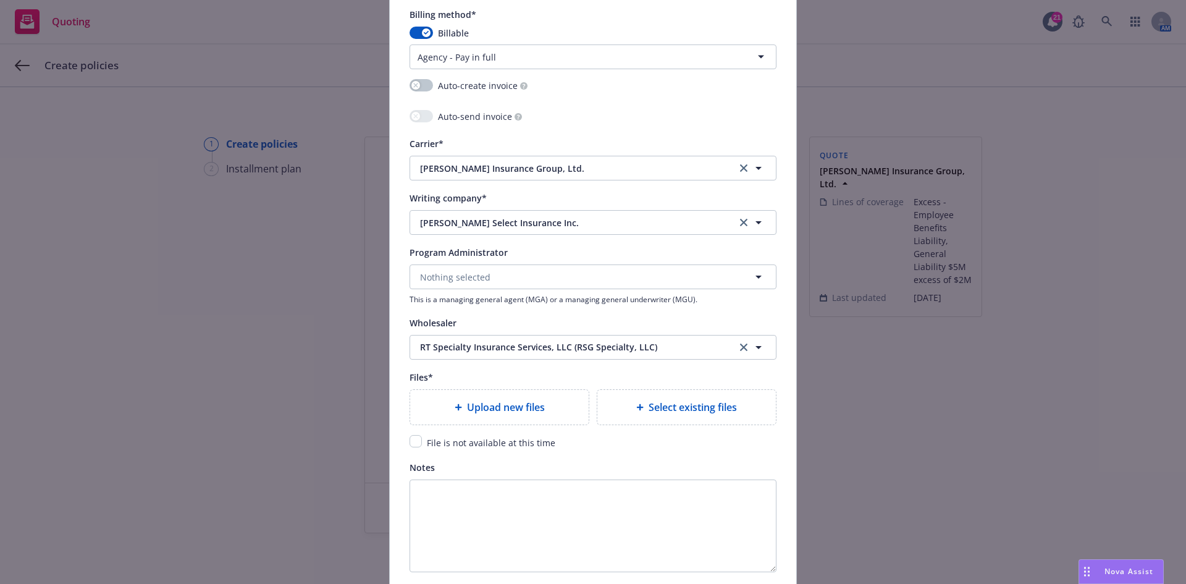
scroll to position [1251, 0]
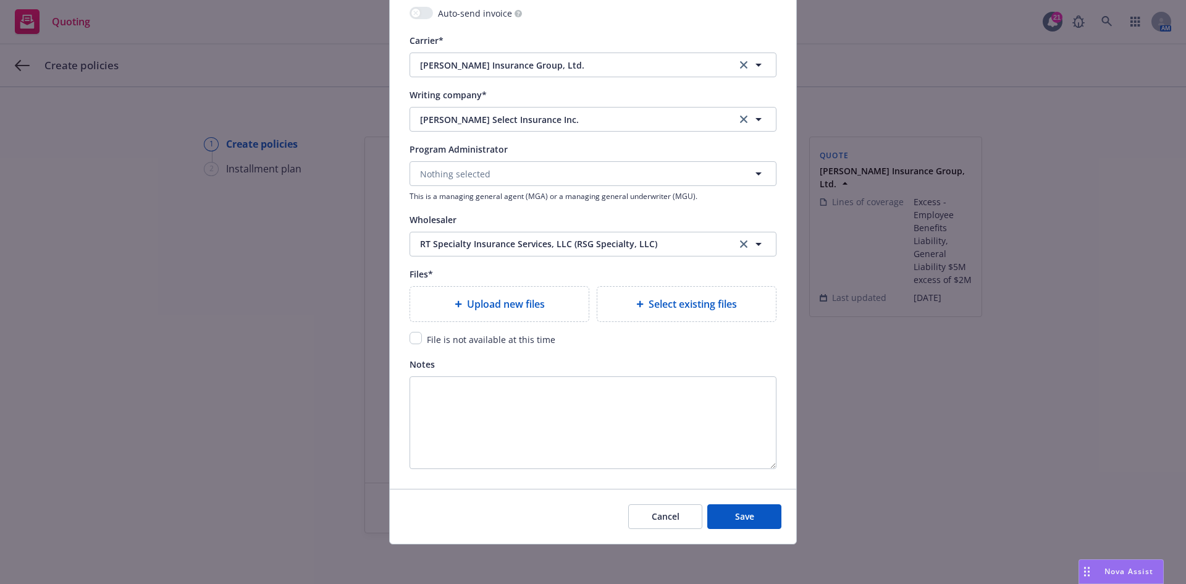
type input "25/26 $5M xs P Liability"
click at [686, 302] on span "Select existing files" at bounding box center [693, 303] width 88 height 15
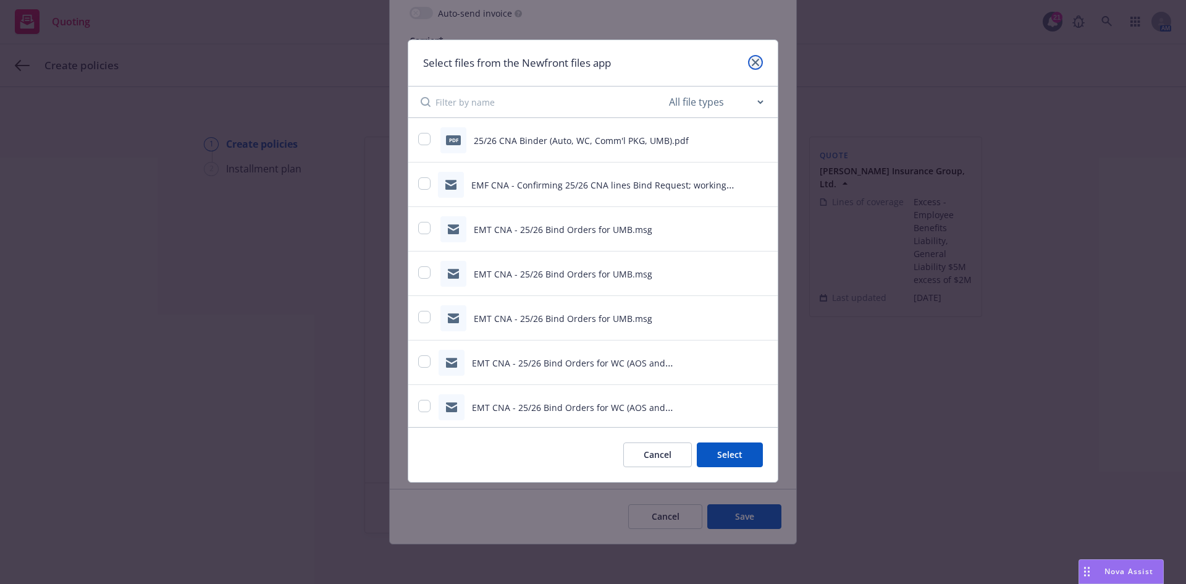
click at [755, 58] on link "close" at bounding box center [755, 62] width 15 height 15
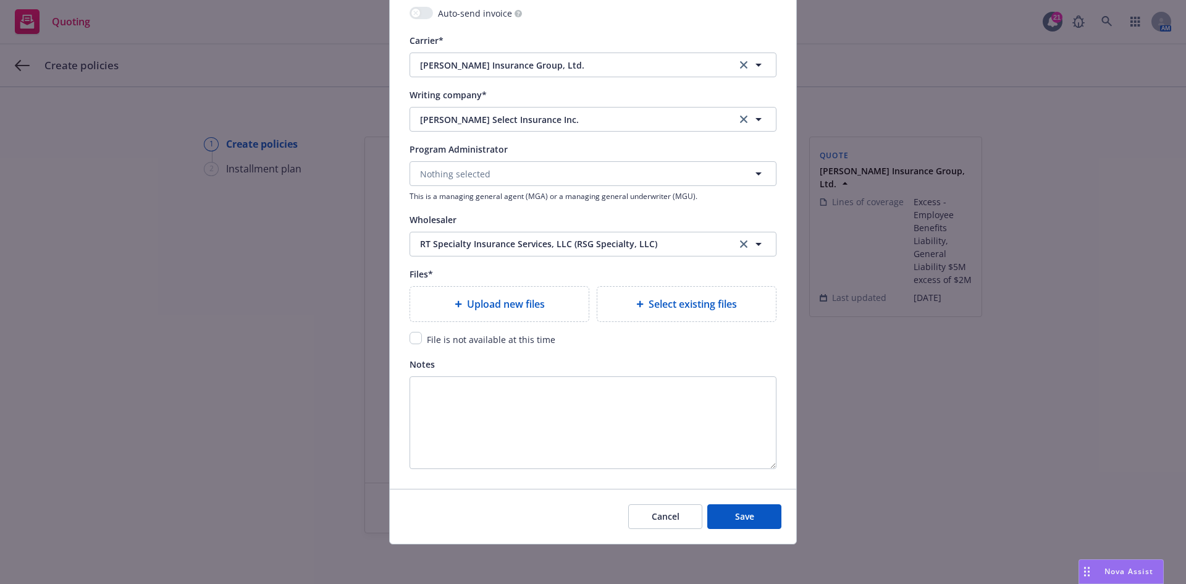
type textarea "x"
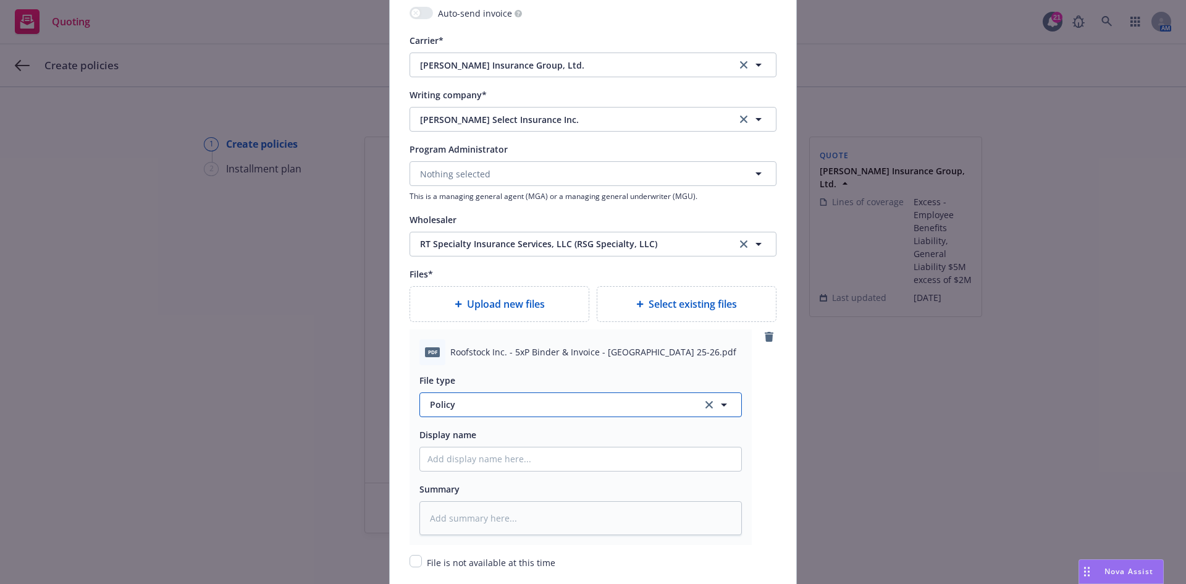
click at [470, 407] on span "Policy" at bounding box center [559, 404] width 258 height 13
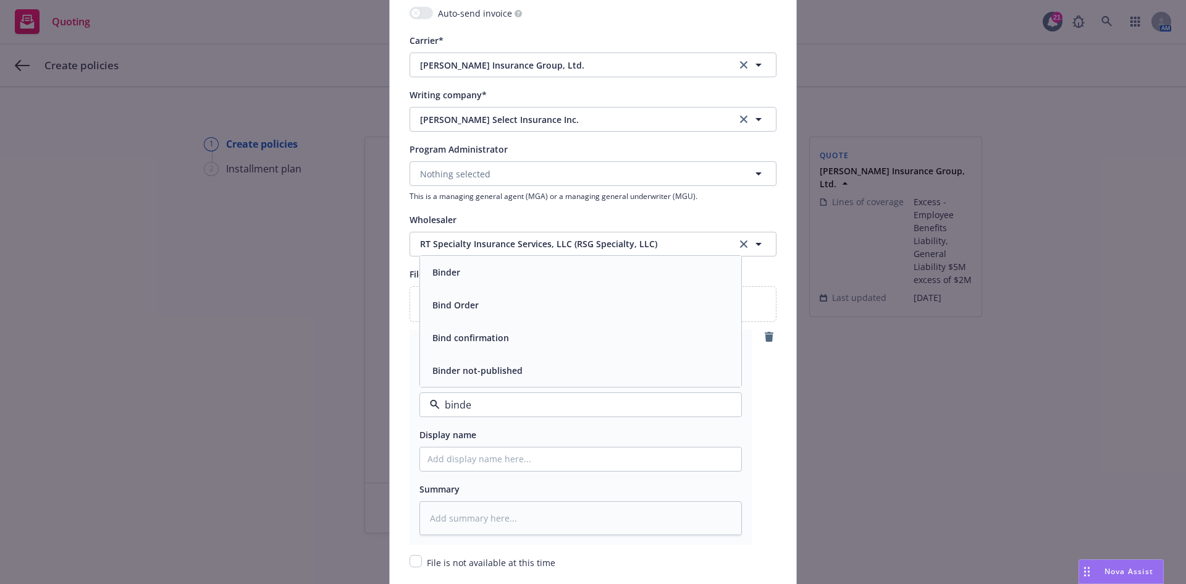
type input "binder"
click at [494, 332] on div "Binder" at bounding box center [580, 338] width 306 height 18
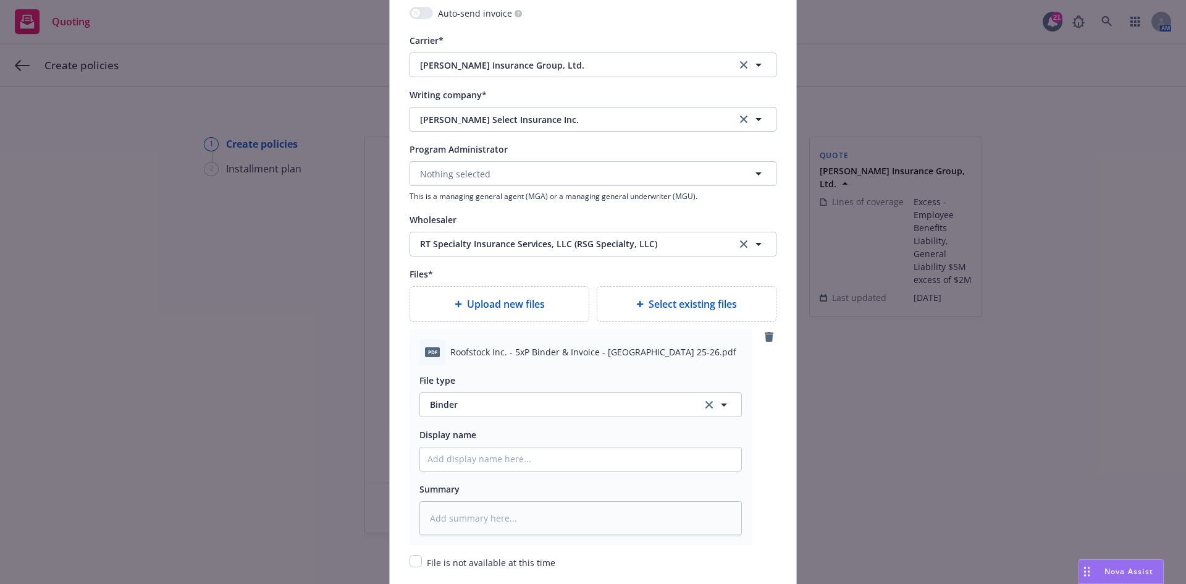
click at [483, 472] on div "File type Binder Binder Display name Summary" at bounding box center [580, 450] width 322 height 170
click at [489, 464] on input "Policy display name" at bounding box center [580, 458] width 321 height 23
type textarea "x"
type input "2"
type textarea "x"
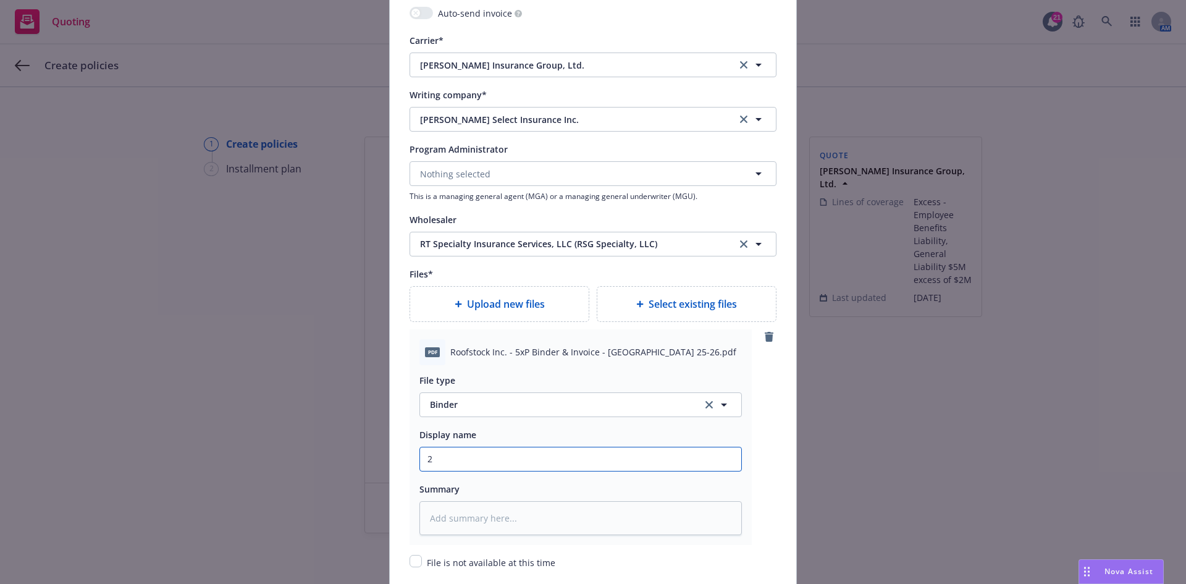
type input "25"
type textarea "x"
type input "25/"
type textarea "x"
type input "25/2"
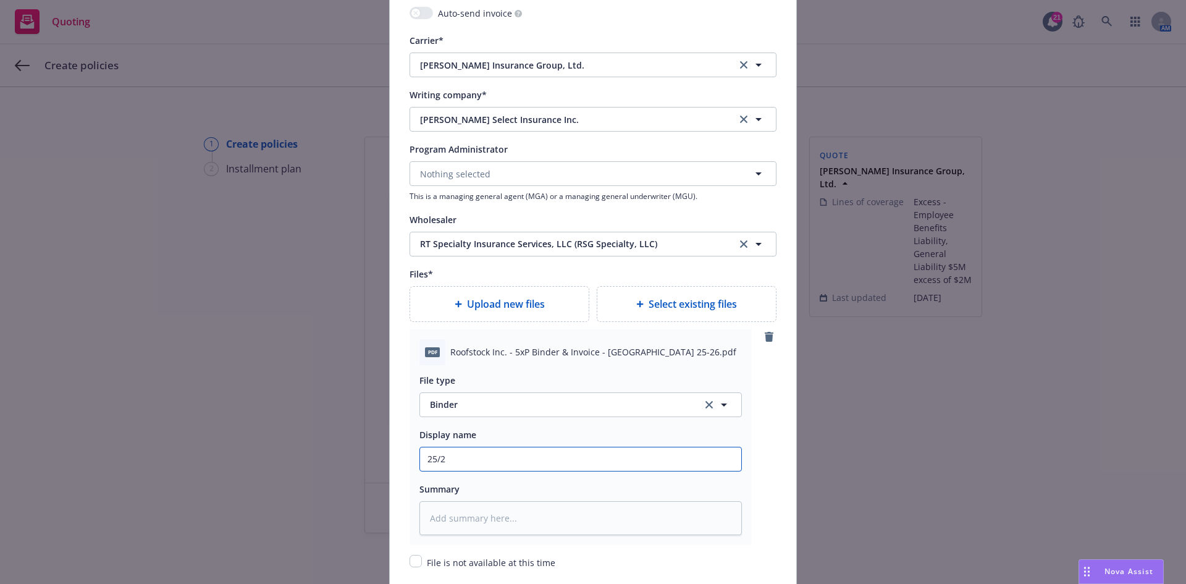
type textarea "x"
type input "25/26"
type textarea "x"
type input "25/26"
type textarea "x"
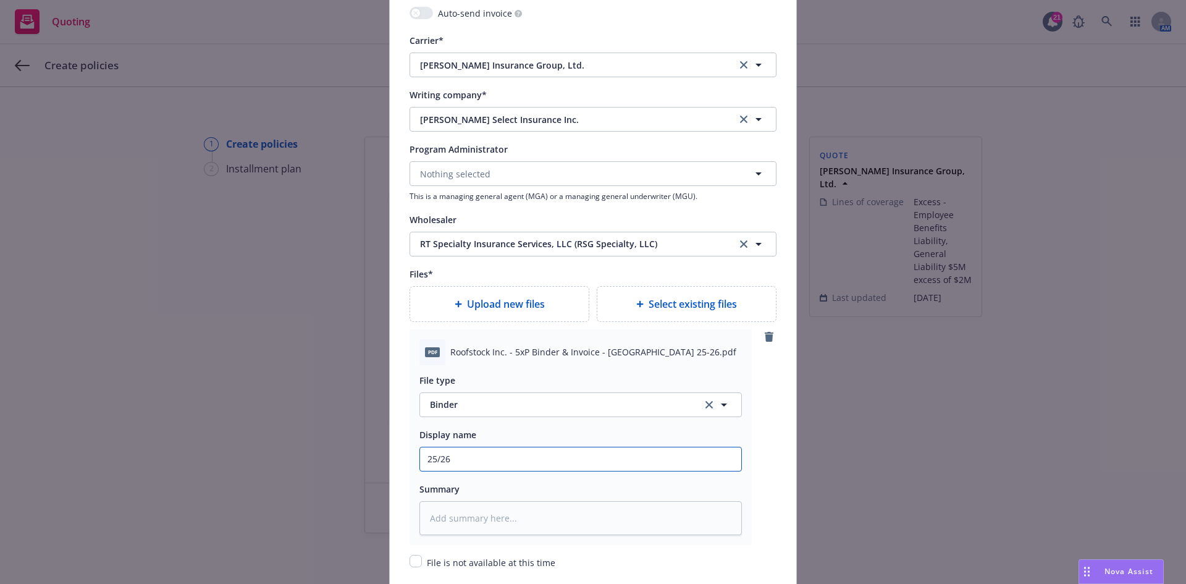
type input "25/26 R"
type textarea "x"
type input "25/26 Rt"
type textarea "x"
type input "25/26 R"
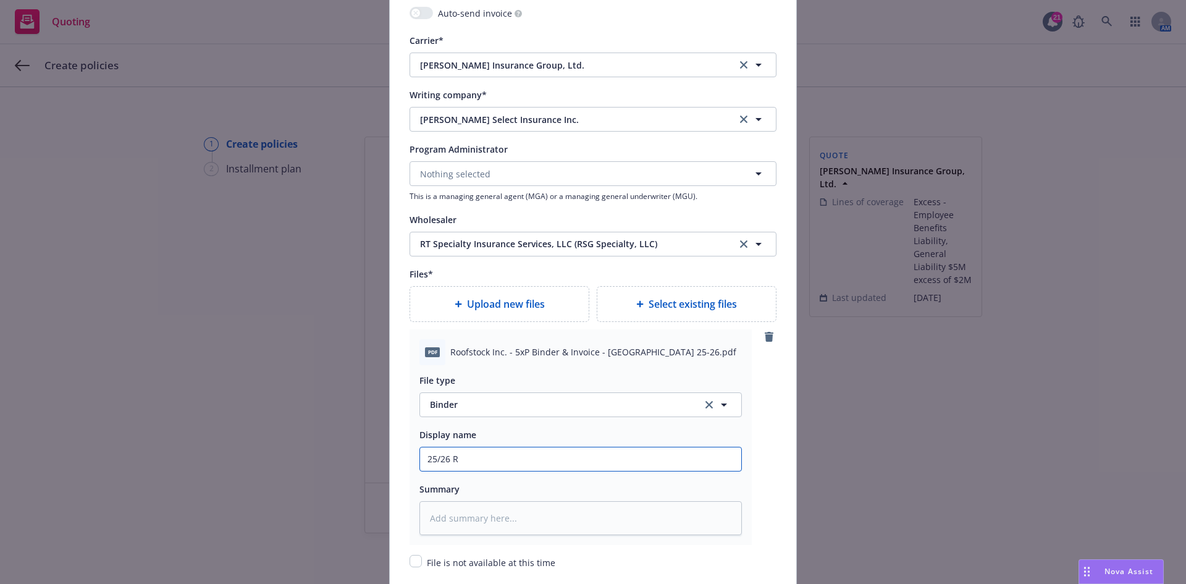
type textarea "x"
type input "25/26 RR"
type textarea "x"
type input "25/26 R"
type textarea "x"
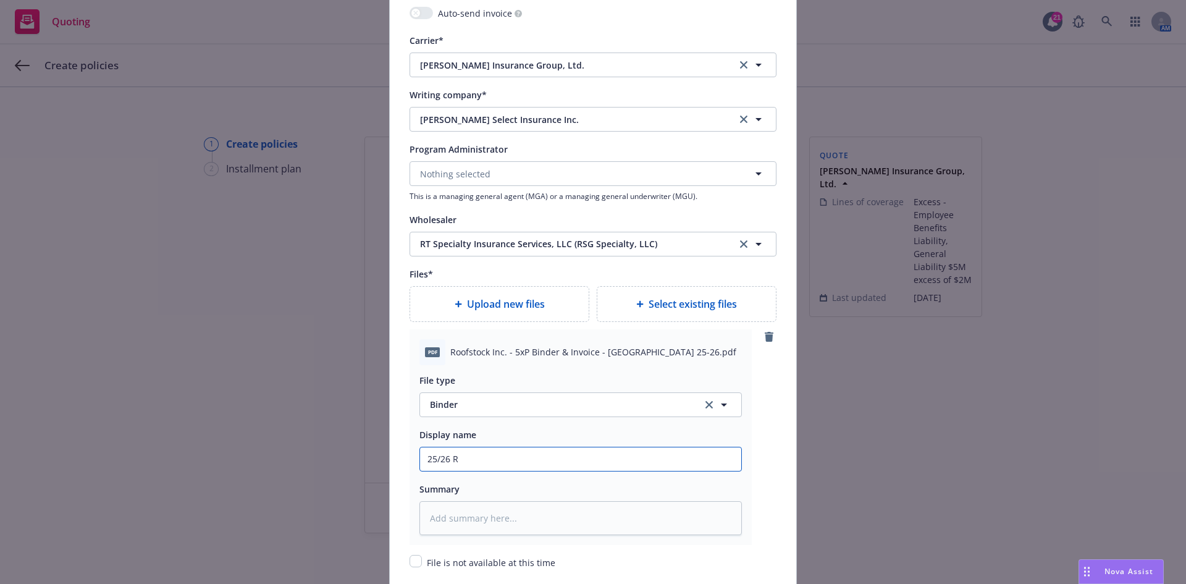
type input "25/26 Rt"
type textarea "x"
type input "25/26 R"
type textarea "x"
type input "25/26 RT"
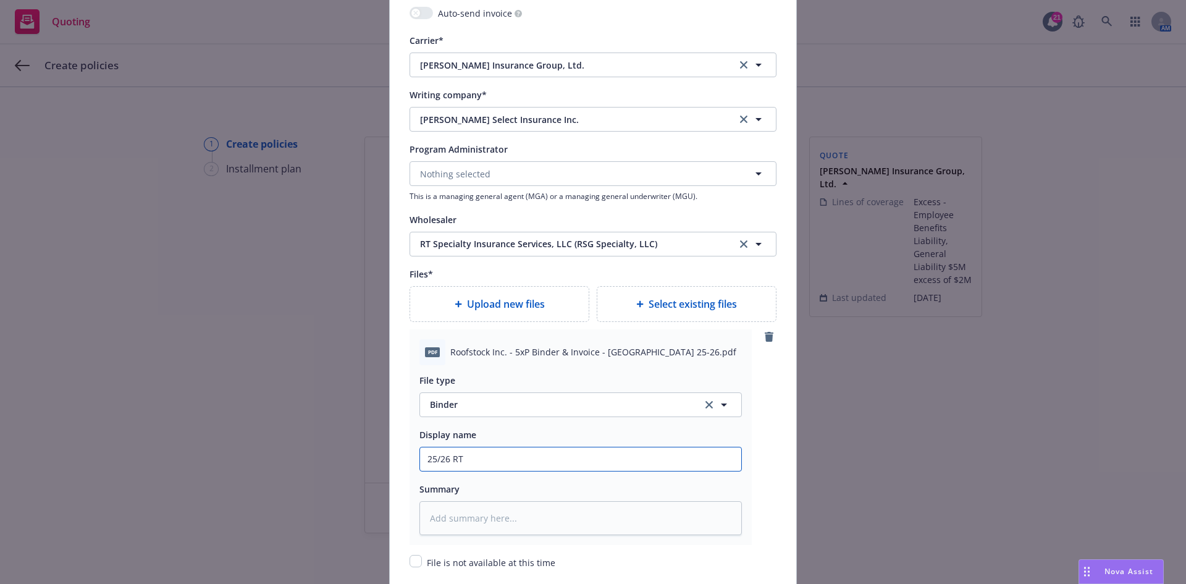
type textarea "x"
type input "25/26 RT/"
type textarea "x"
type input "25/26 RT/H"
type textarea "x"
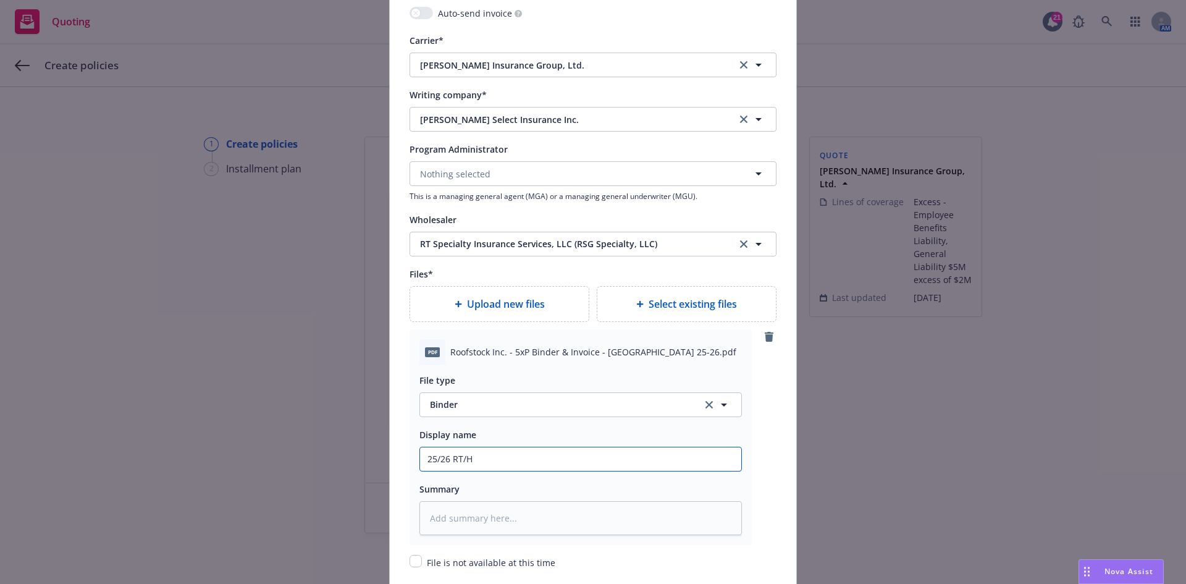
type input "25/26 RT/Ha"
type textarea "x"
type input "25/26 RT/Ham"
type textarea "x"
type input "25/26 RT/Hami"
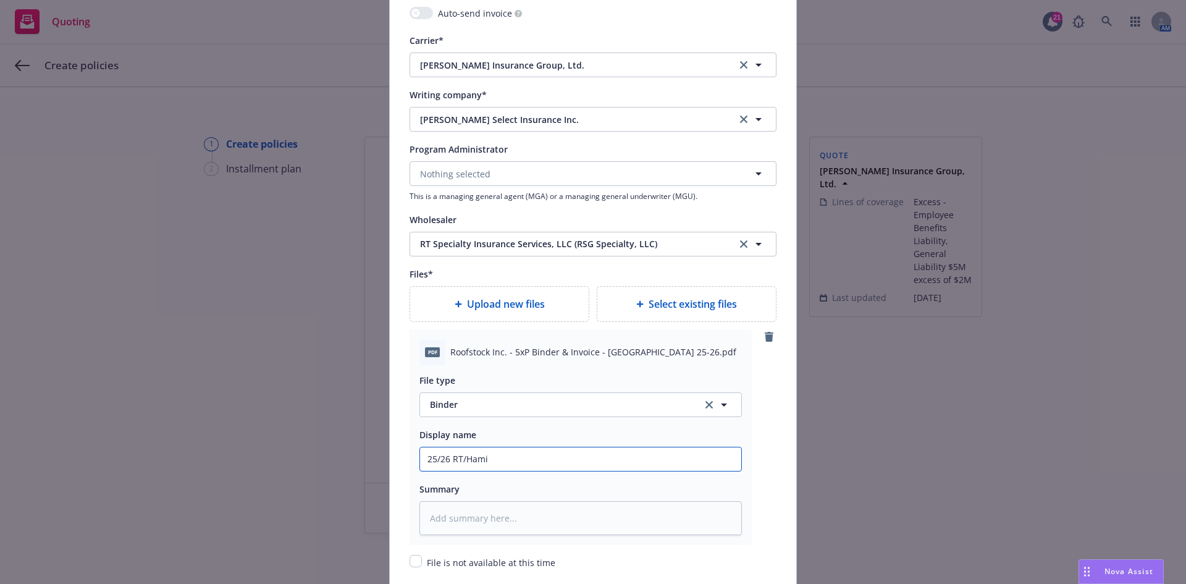
type textarea "x"
type input "25/26 RT/Hamil"
drag, startPoint x: 682, startPoint y: 457, endPoint x: 343, endPoint y: 475, distance: 340.2
click at [343, 475] on div "Add policy details Policy number* ECHS00082097-01 Policy number not available a…" at bounding box center [593, 292] width 1186 height 584
drag, startPoint x: 466, startPoint y: 501, endPoint x: 472, endPoint y: 507, distance: 8.3
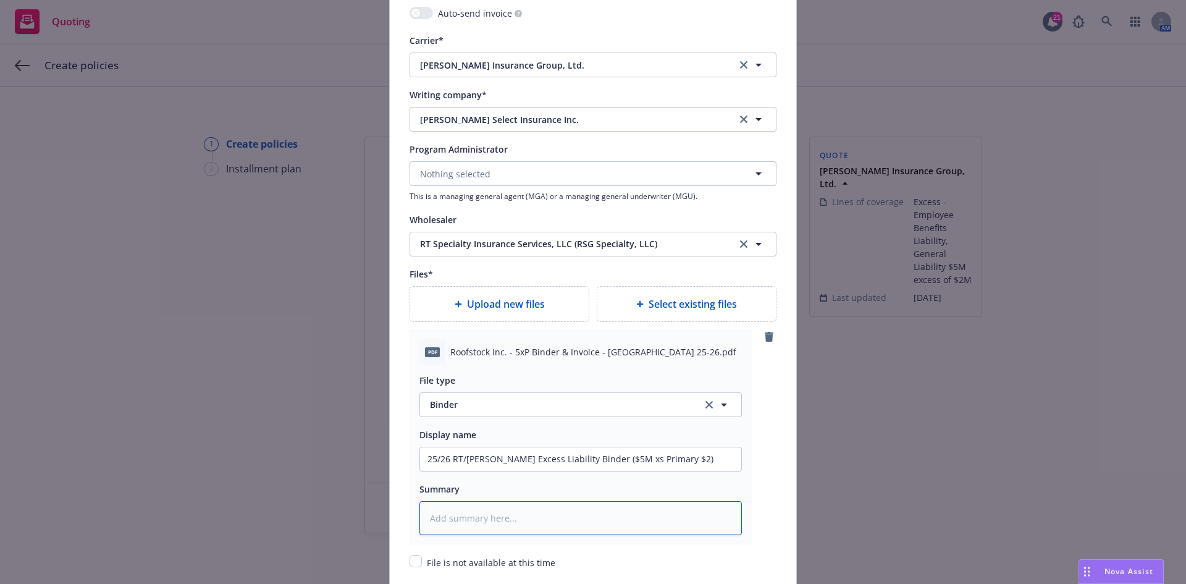
click at [467, 501] on textarea at bounding box center [580, 518] width 322 height 34
paste textarea "25/26 RT/[PERSON_NAME] Excess Liability Binder ($5M xs Primary $2)"
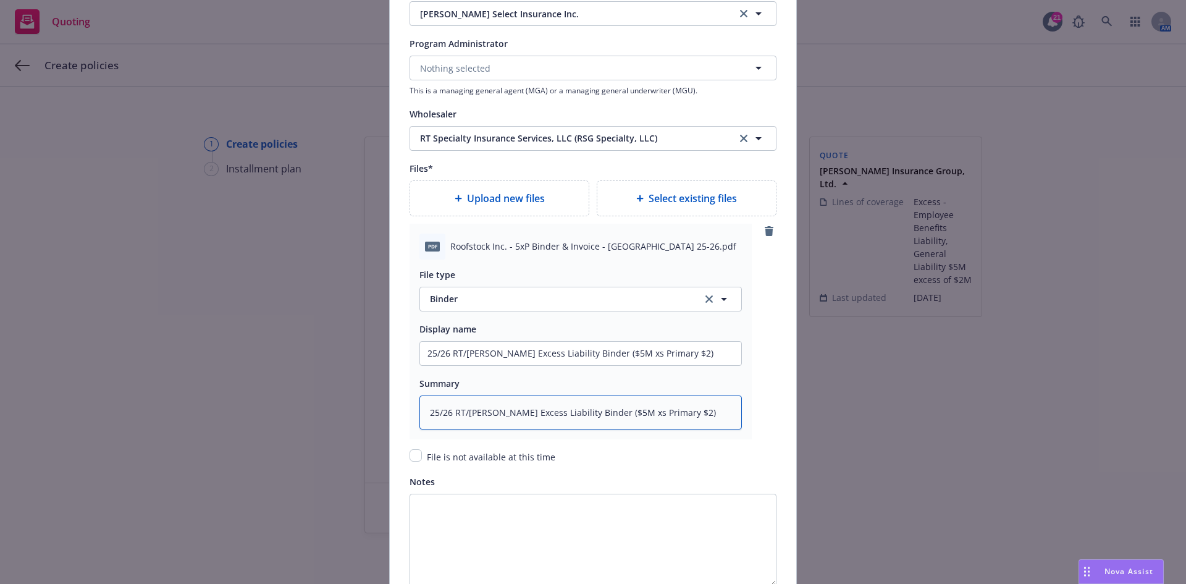
scroll to position [1436, 0]
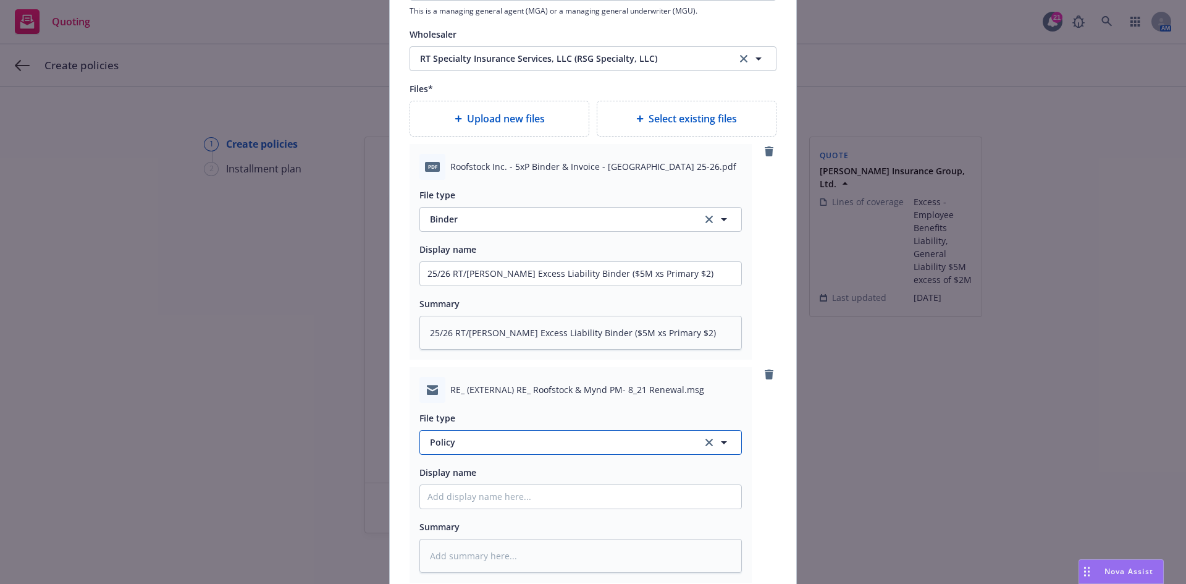
click at [545, 437] on span "Policy" at bounding box center [559, 441] width 258 height 13
click at [562, 416] on div "Email" at bounding box center [580, 408] width 306 height 18
click at [503, 285] on input "Policy display name" at bounding box center [580, 273] width 321 height 23
drag, startPoint x: 691, startPoint y: 330, endPoint x: 403, endPoint y: 330, distance: 287.2
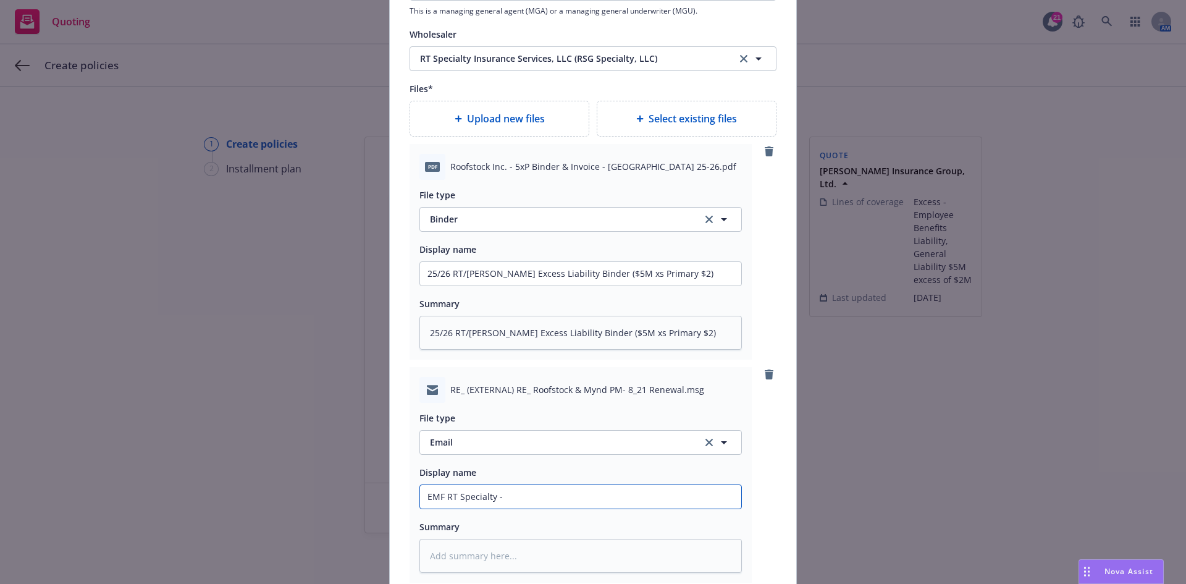
click at [511, 285] on input "EMF RT Specialty -" at bounding box center [580, 273] width 321 height 23
paste input "25/26 RT/[PERSON_NAME] Excess Liability Binder ($5M xs Primary $2)"
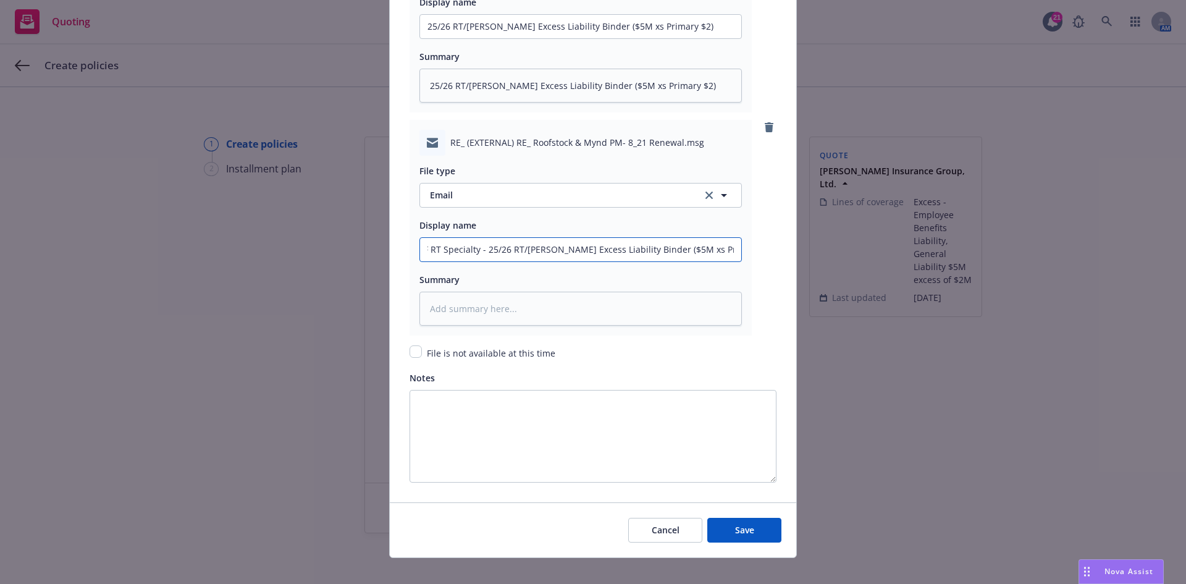
scroll to position [1697, 0]
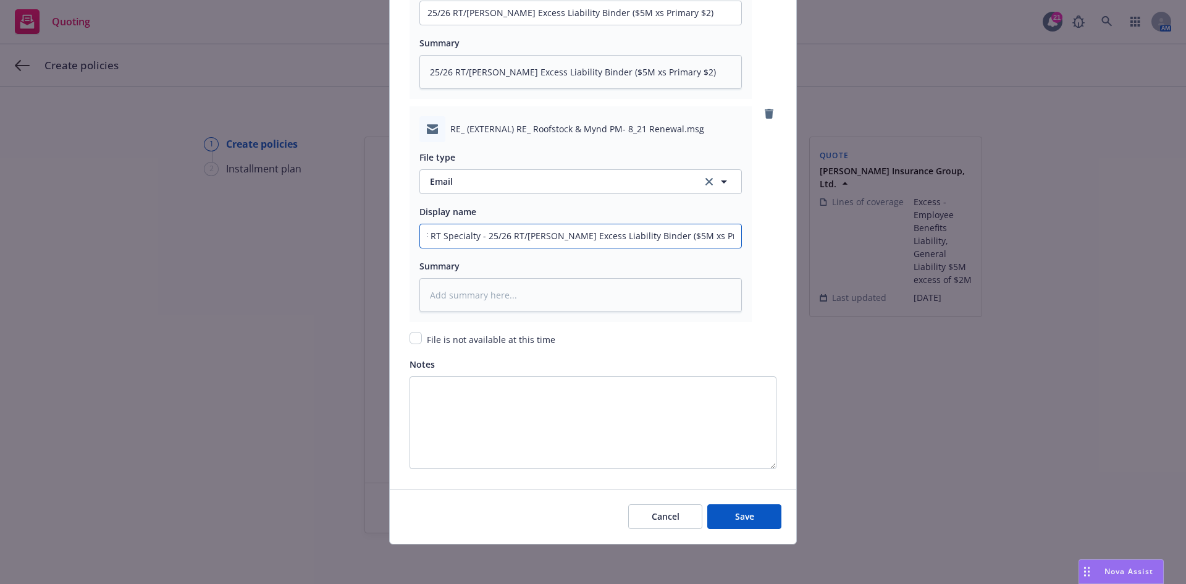
click at [686, 25] on input "EMF RT Specialty - 25/26 RT/[PERSON_NAME] Excess Liability Binder ($5M xs Prima…" at bounding box center [580, 12] width 321 height 23
click at [594, 300] on textarea at bounding box center [580, 295] width 322 height 34
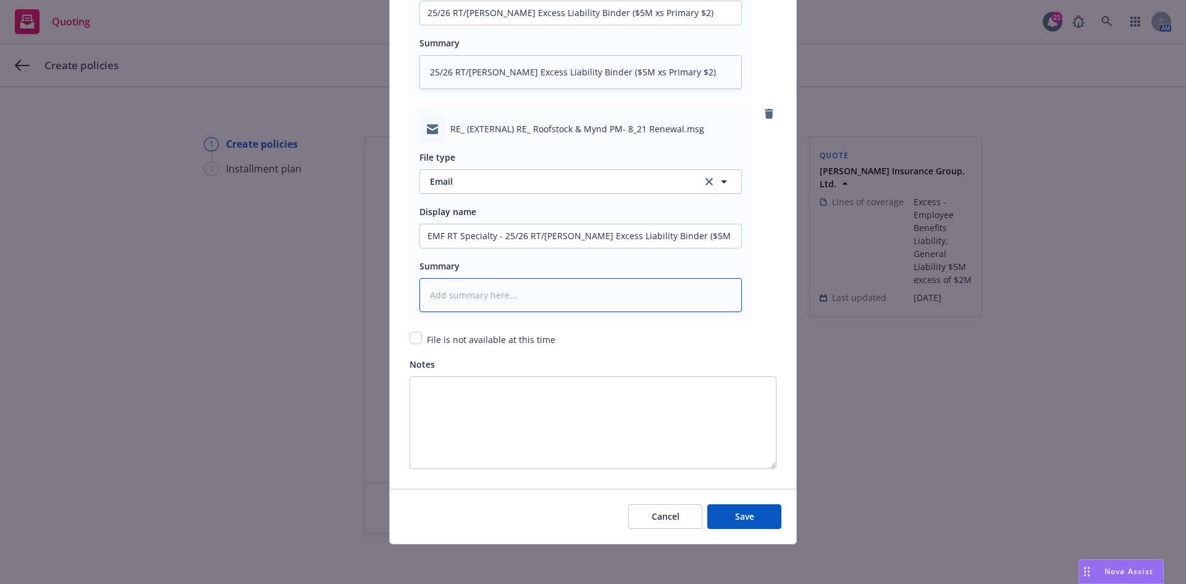
paste textarea "EMF RT Specialty - 25/26 RT/[PERSON_NAME] Excess Liability Binder ($5M xs Prima…"
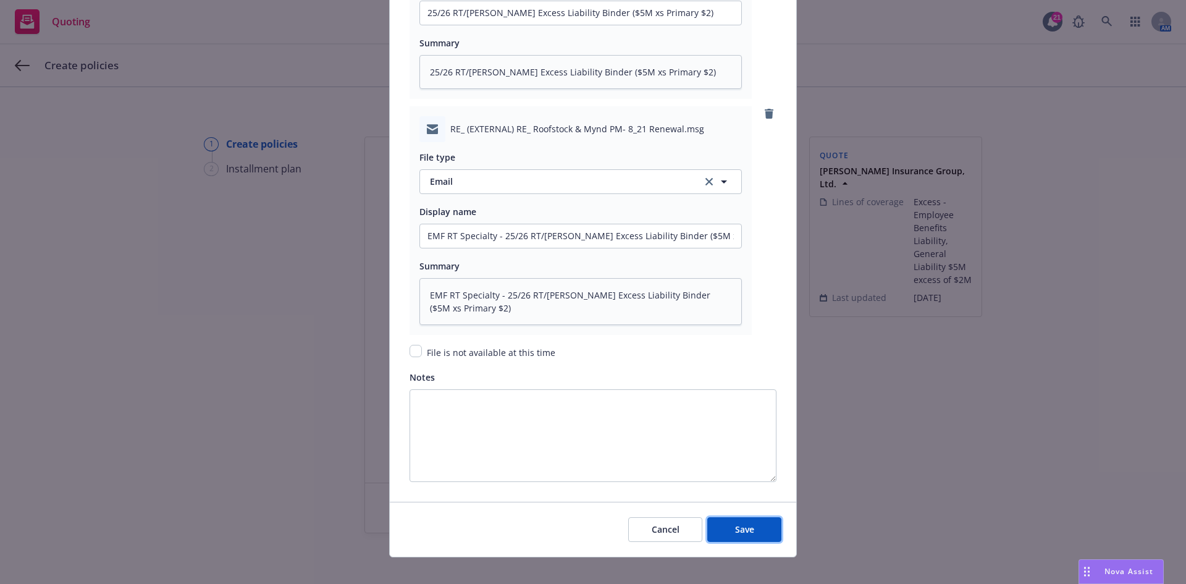
click at [749, 531] on button "Save" at bounding box center [744, 529] width 74 height 25
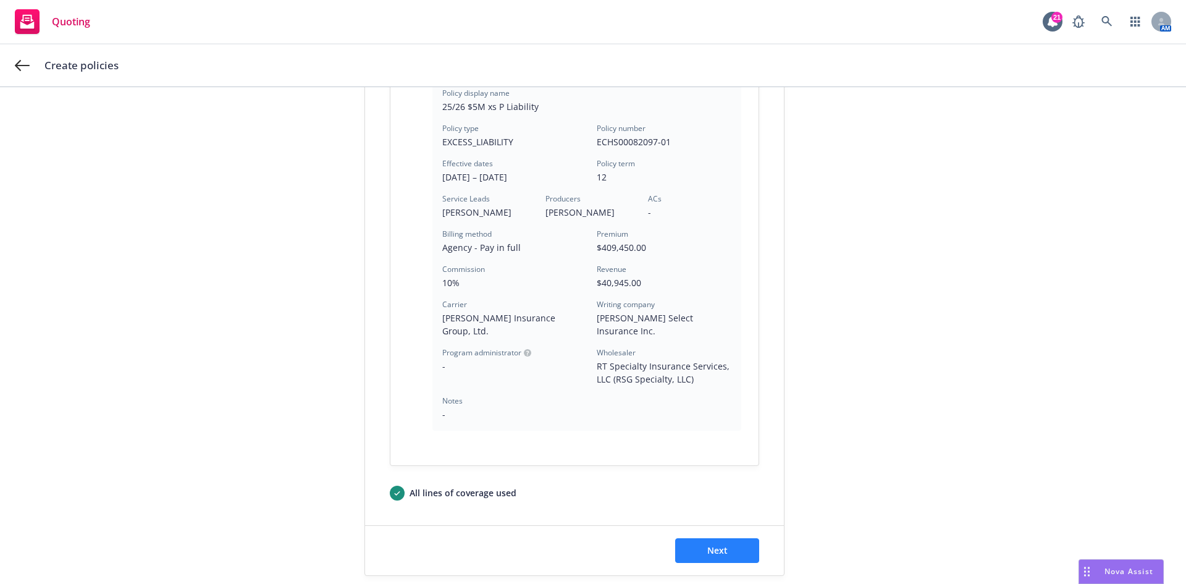
scroll to position [333, 0]
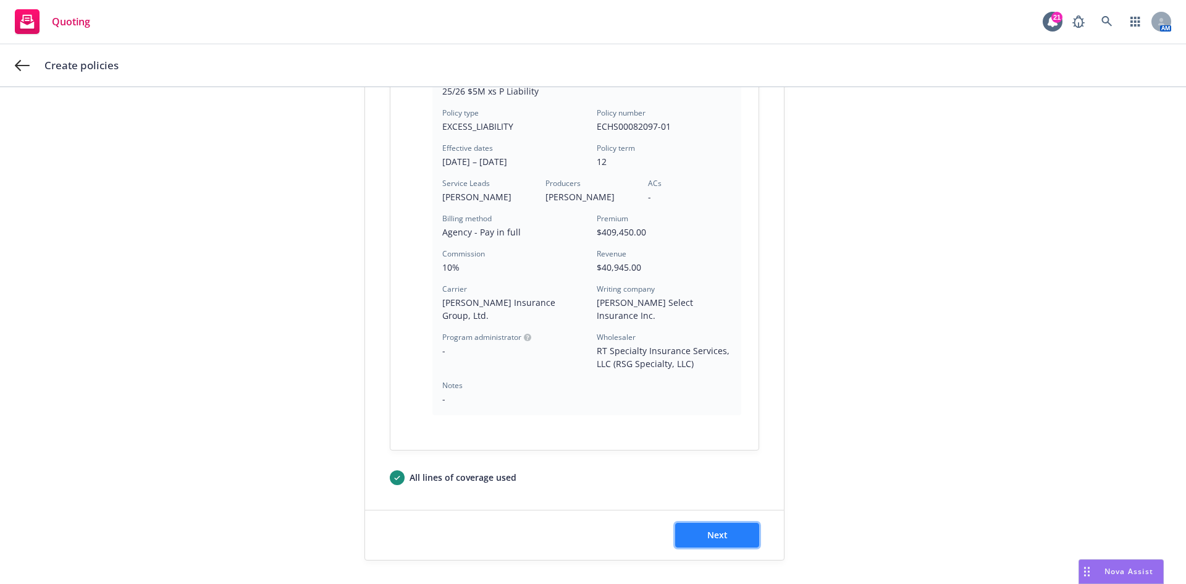
click at [710, 529] on span "Next" at bounding box center [717, 535] width 20 height 12
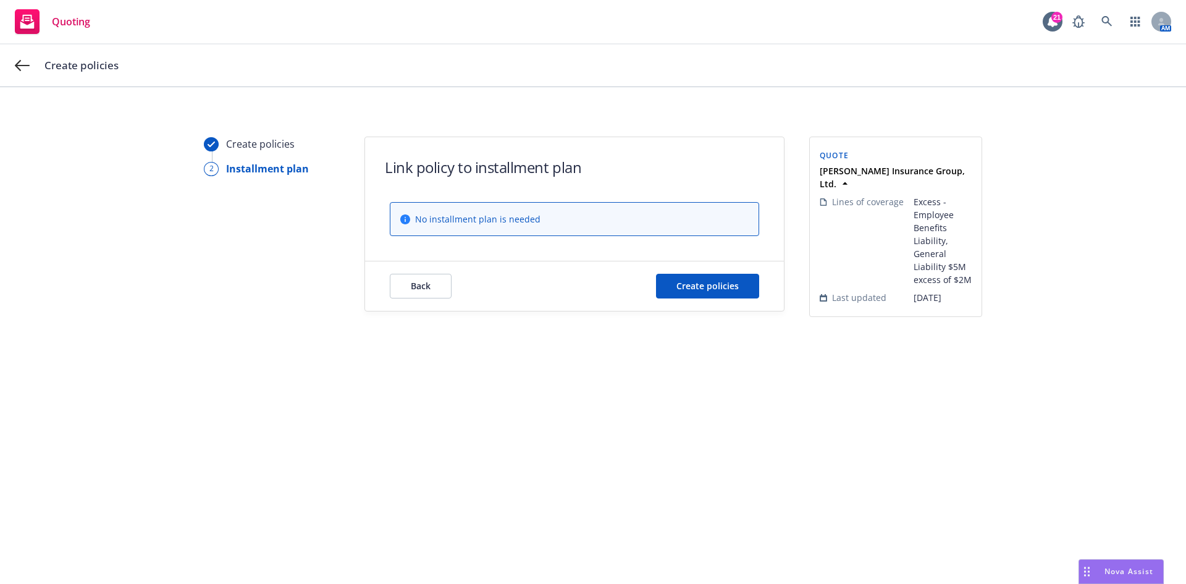
scroll to position [0, 0]
click at [700, 295] on button "Create policies" at bounding box center [707, 286] width 103 height 25
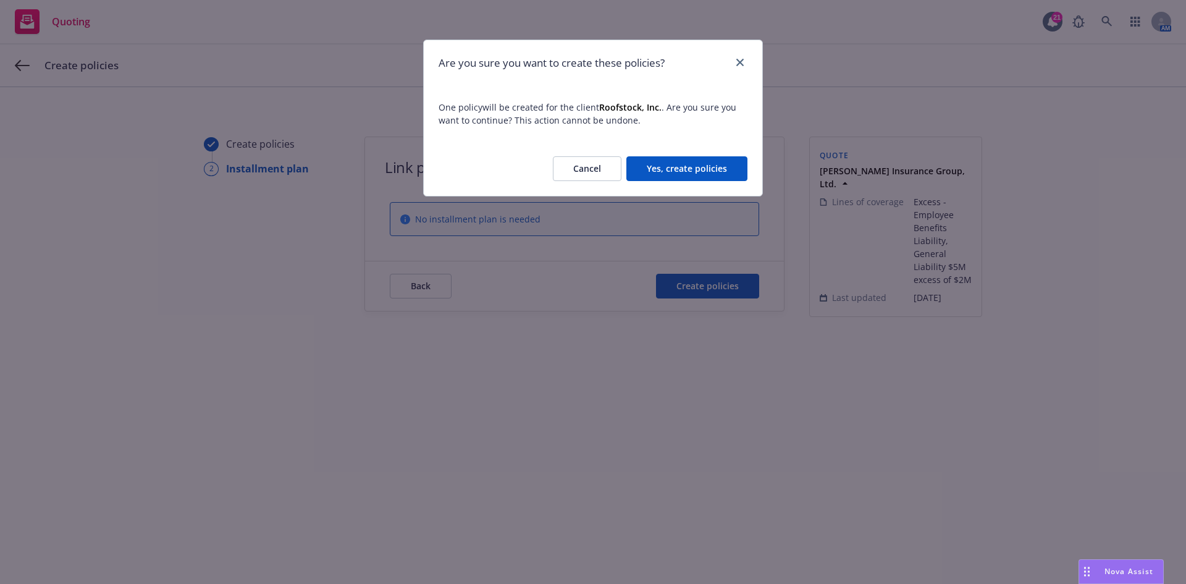
click at [683, 166] on button "Yes, create policies" at bounding box center [686, 168] width 121 height 25
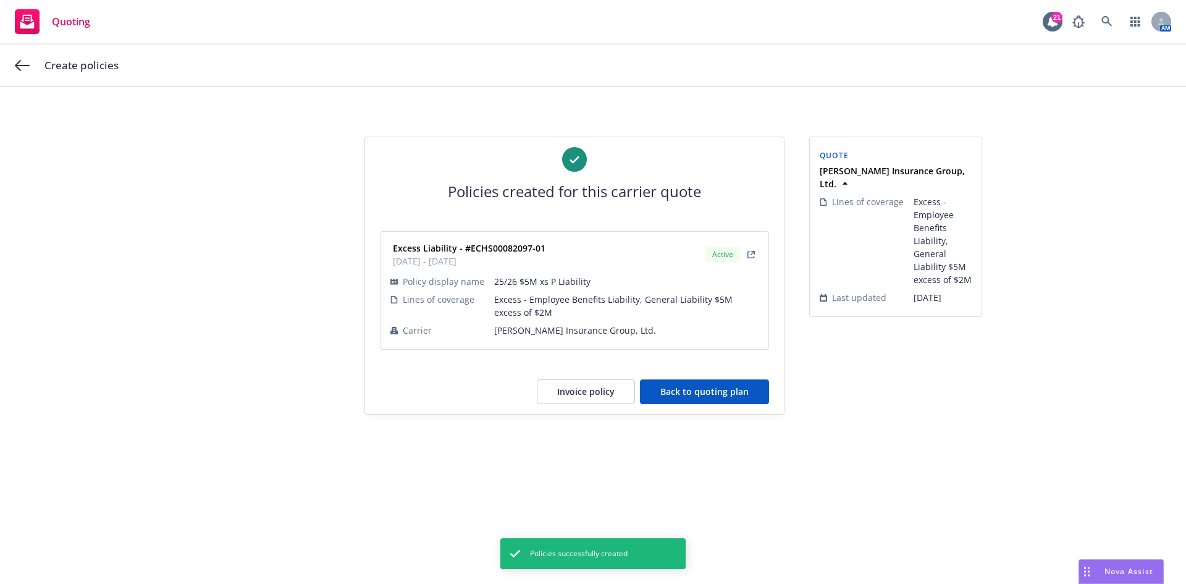
click at [695, 392] on button "Back to quoting plan" at bounding box center [704, 391] width 129 height 25
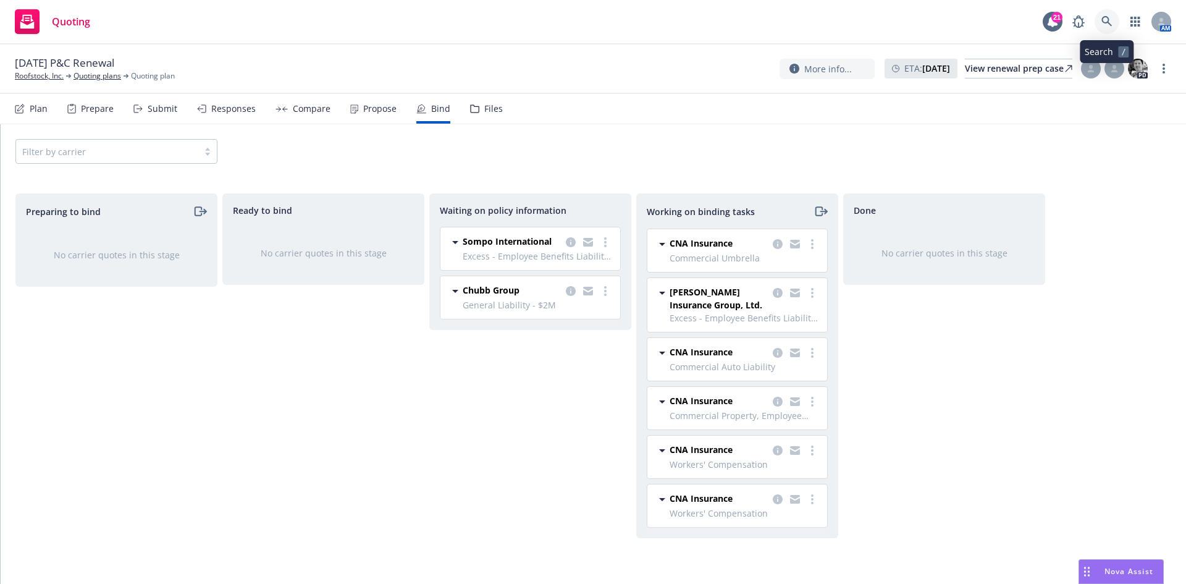
click at [1107, 22] on icon at bounding box center [1106, 21] width 10 height 10
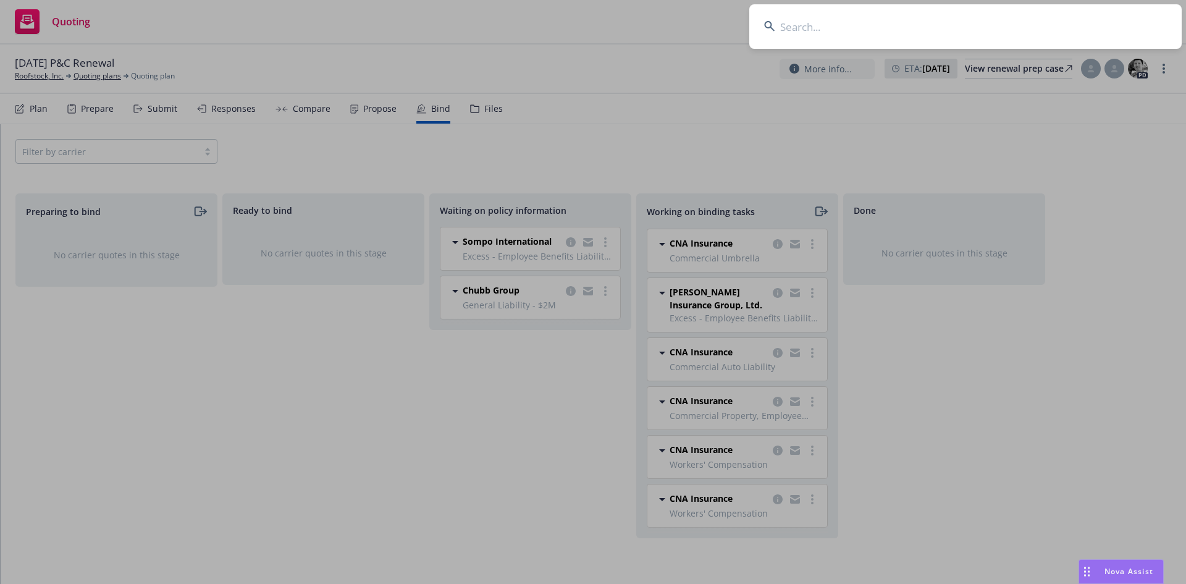
drag, startPoint x: 595, startPoint y: 63, endPoint x: 605, endPoint y: 63, distance: 10.5
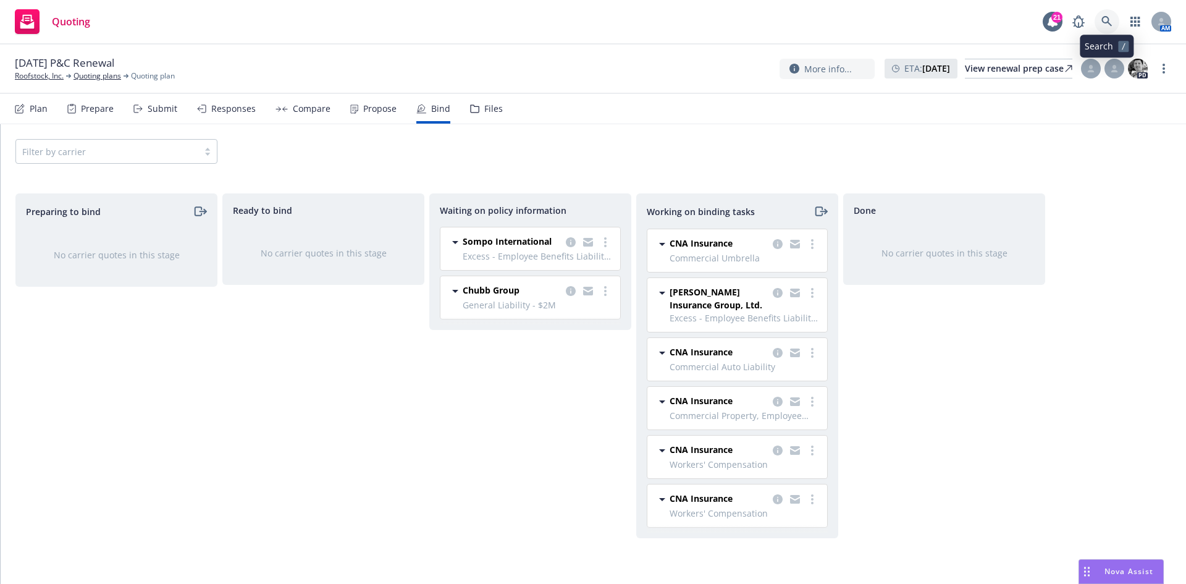
click at [1111, 15] on link at bounding box center [1106, 21] width 25 height 25
click at [42, 75] on link "Roofstock, Inc." at bounding box center [39, 75] width 49 height 11
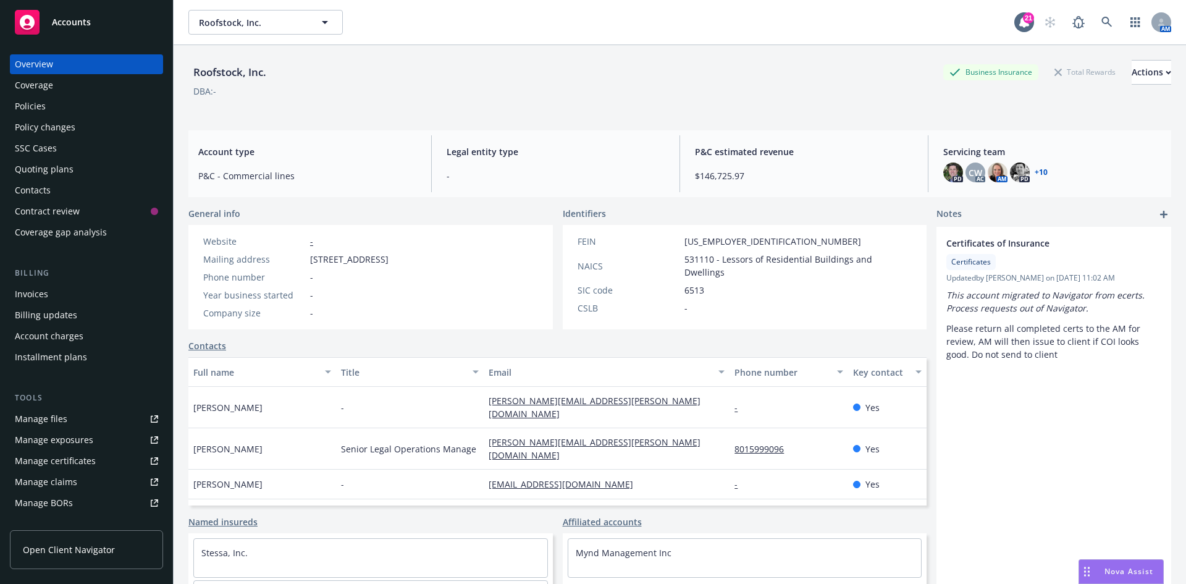
click at [80, 421] on link "Manage files" at bounding box center [86, 419] width 153 height 20
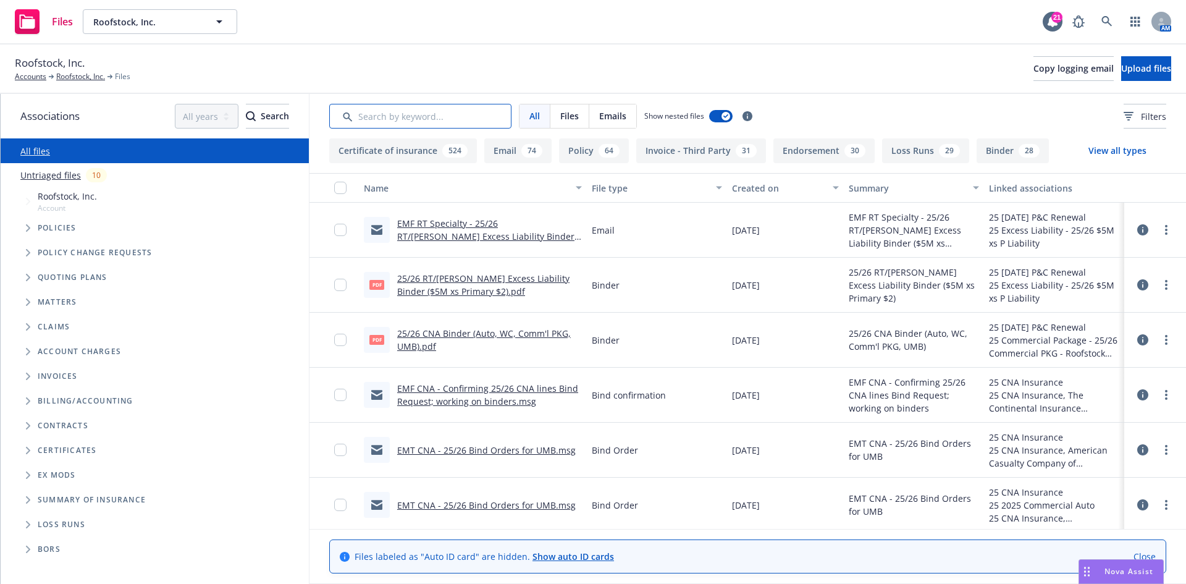
click at [421, 111] on input "Search by keyword..." at bounding box center [420, 116] width 182 height 25
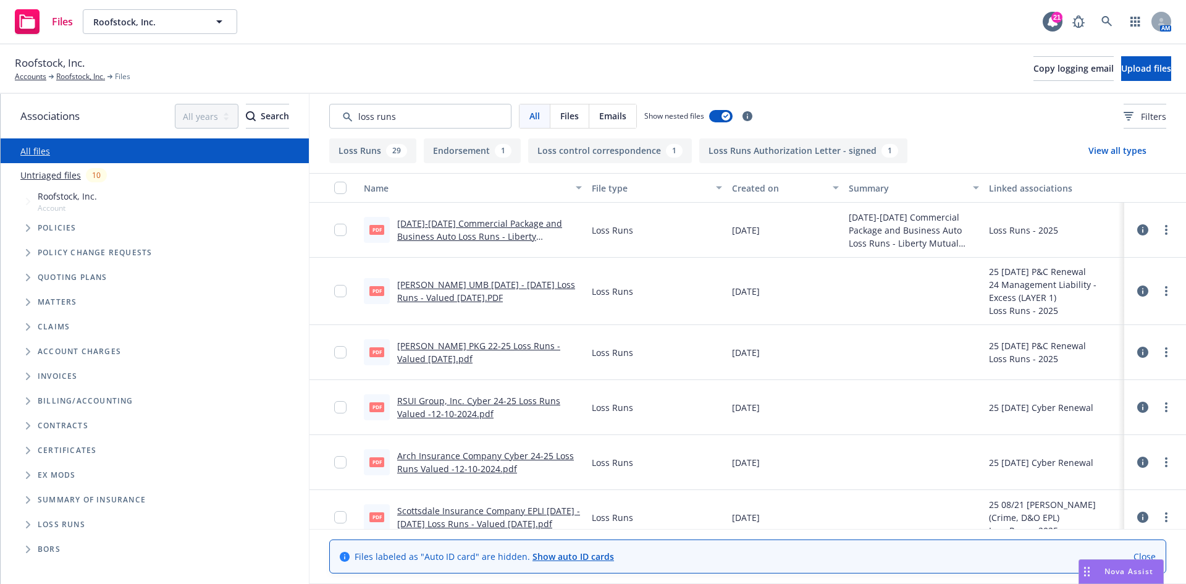
click at [475, 235] on link "[DATE]-[DATE] Commercial Package and Business Auto Loss Runs - Liberty Mutual.p…" at bounding box center [479, 236] width 165 height 38
click at [355, 111] on input "Search by keyword..." at bounding box center [420, 116] width 182 height 25
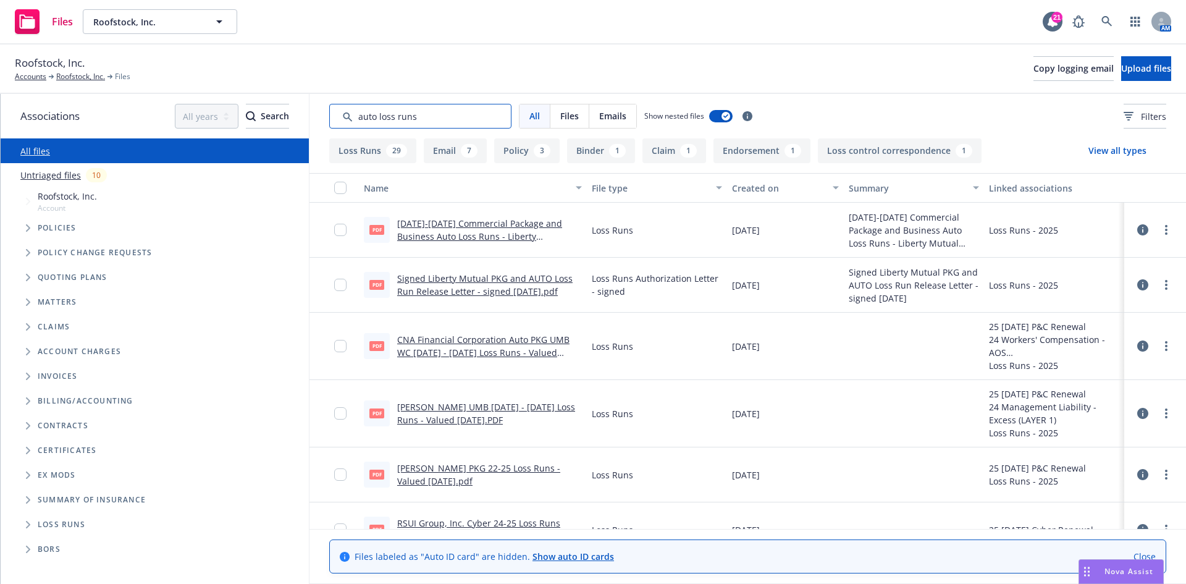
type input "auto loss runs"
click at [502, 350] on link "CNA Financial Corporation Auto PKG UMB WC [DATE] - [DATE] Loss Runs - Valued [D…" at bounding box center [483, 353] width 172 height 38
